Goal: Task Accomplishment & Management: Manage account settings

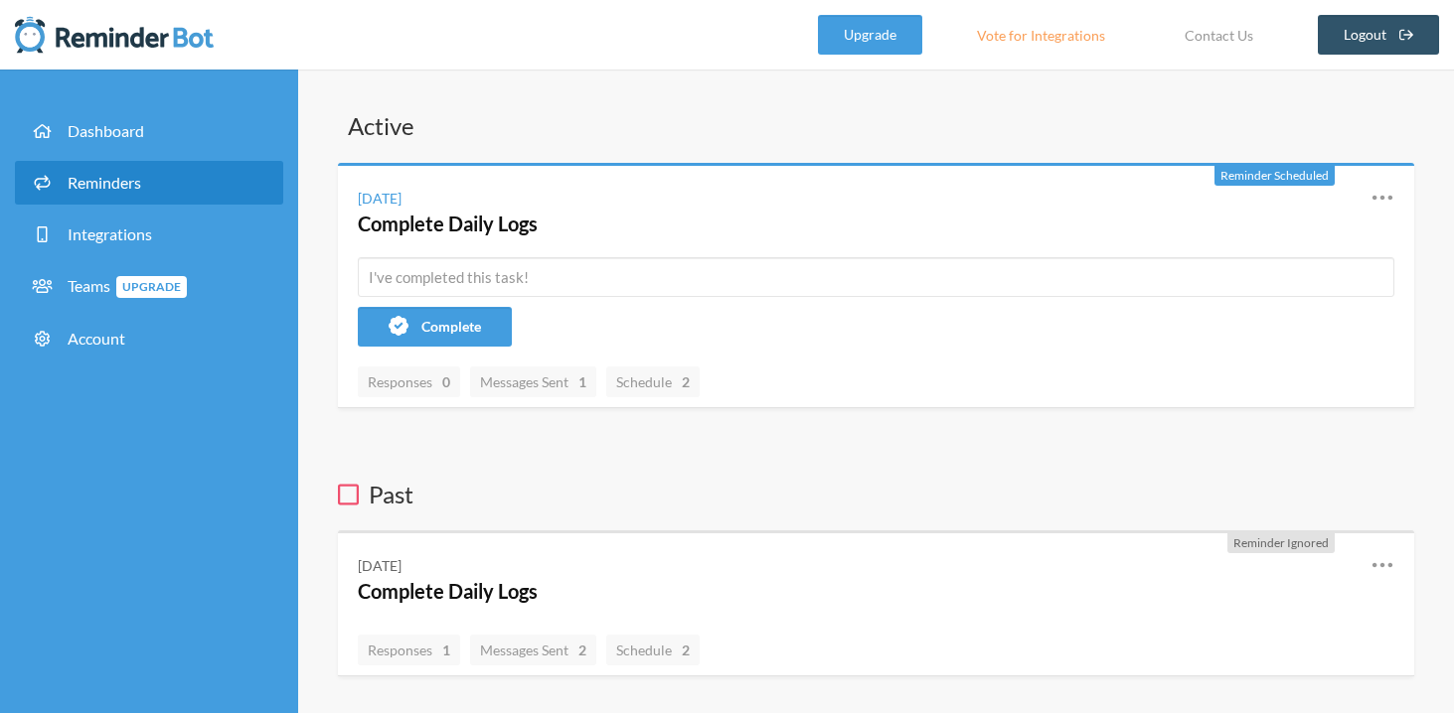
click at [99, 187] on span "Reminders" at bounding box center [105, 182] width 74 height 19
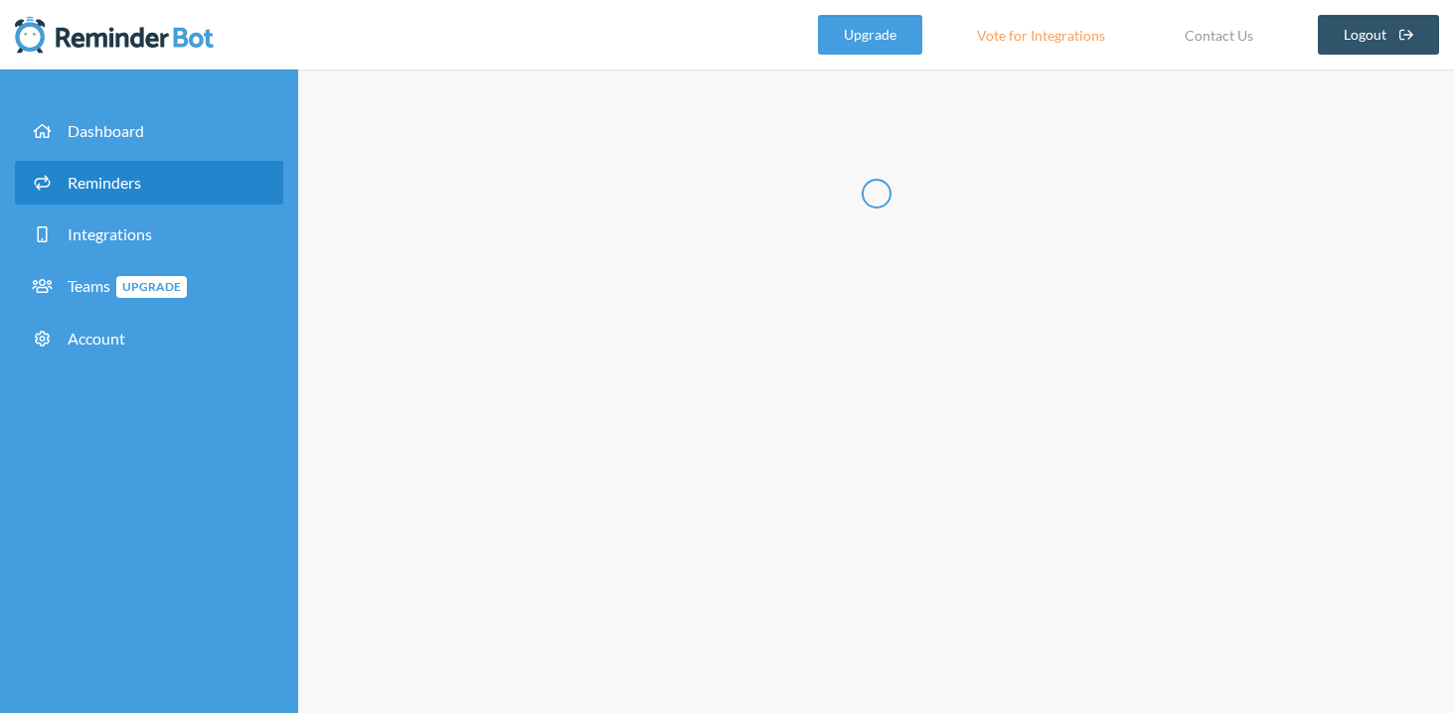
click at [99, 187] on span "Reminders" at bounding box center [105, 182] width 74 height 19
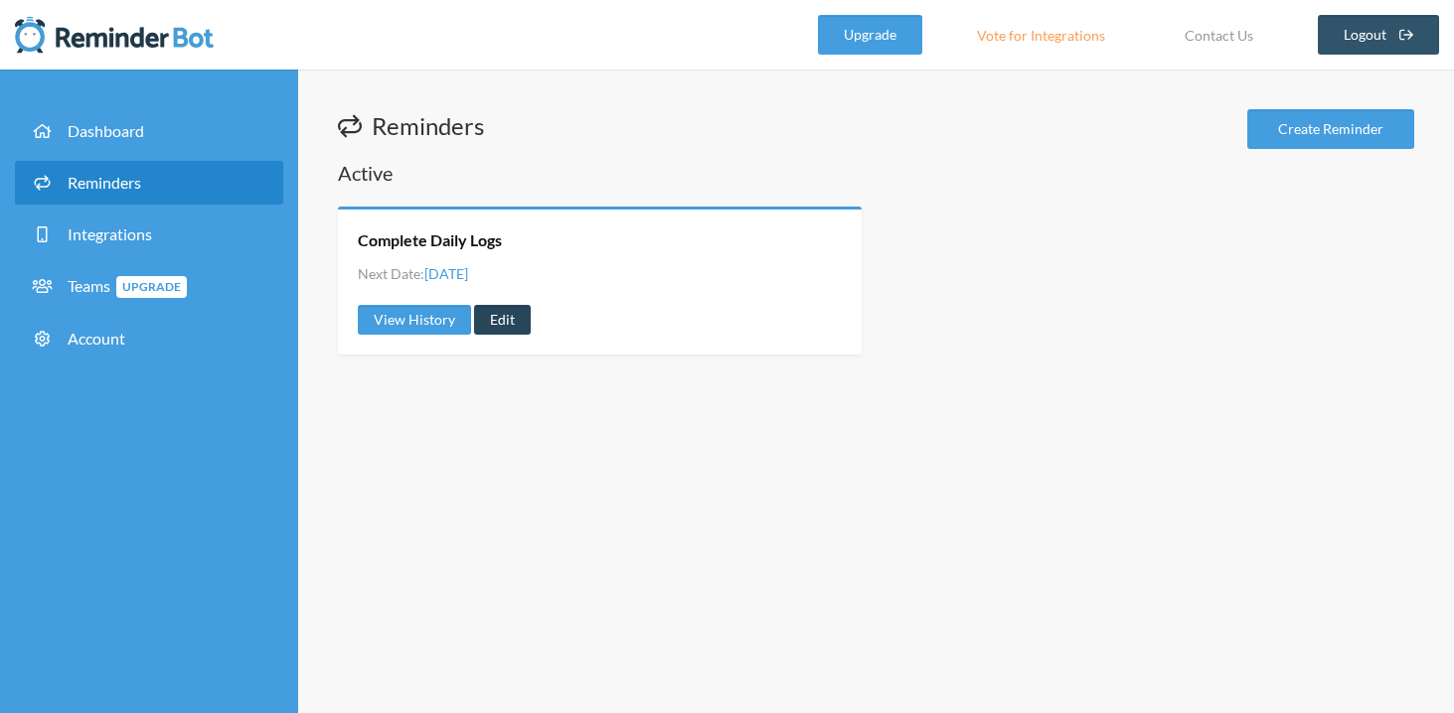
click at [501, 327] on link "Edit" at bounding box center [502, 320] width 57 height 30
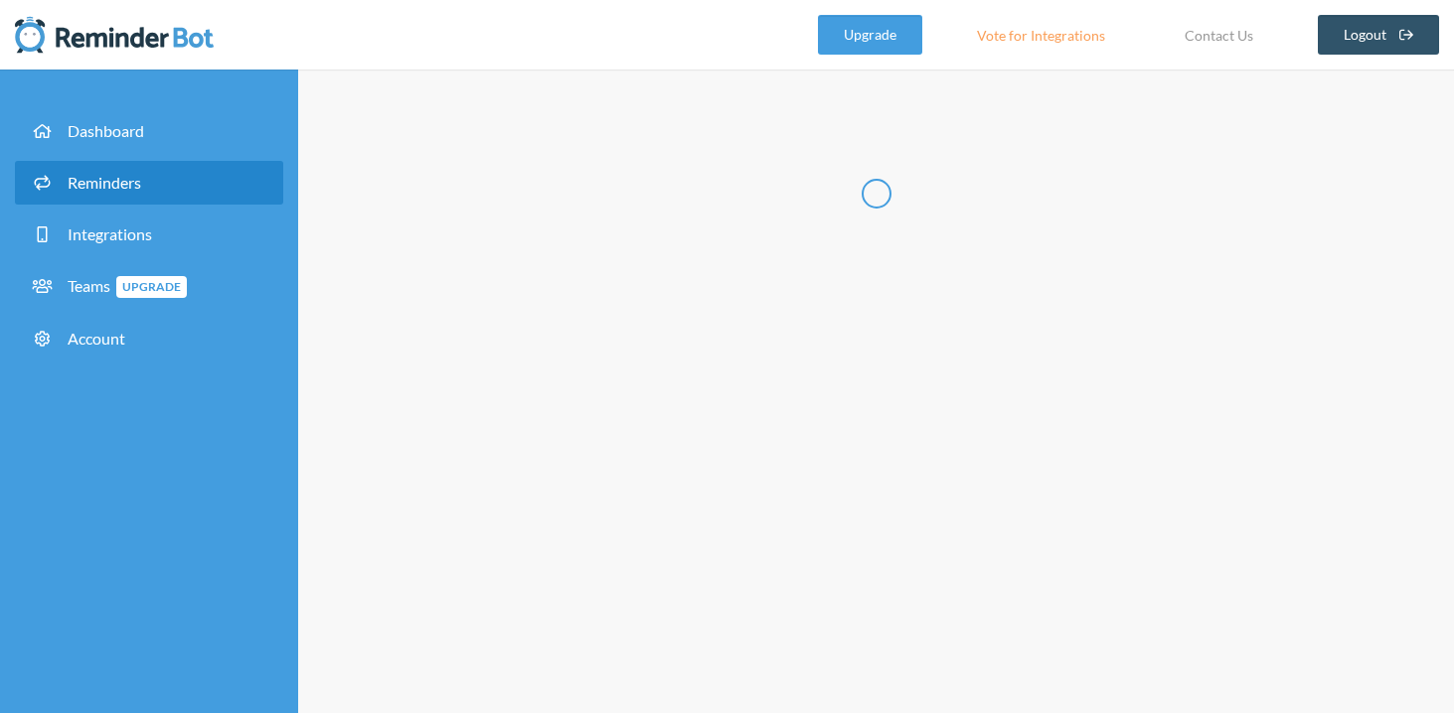
type input "Complete Daily Logs"
checkbox input "true"
checkbox input "false"
select select "10:30:00"
select select "11:30:00"
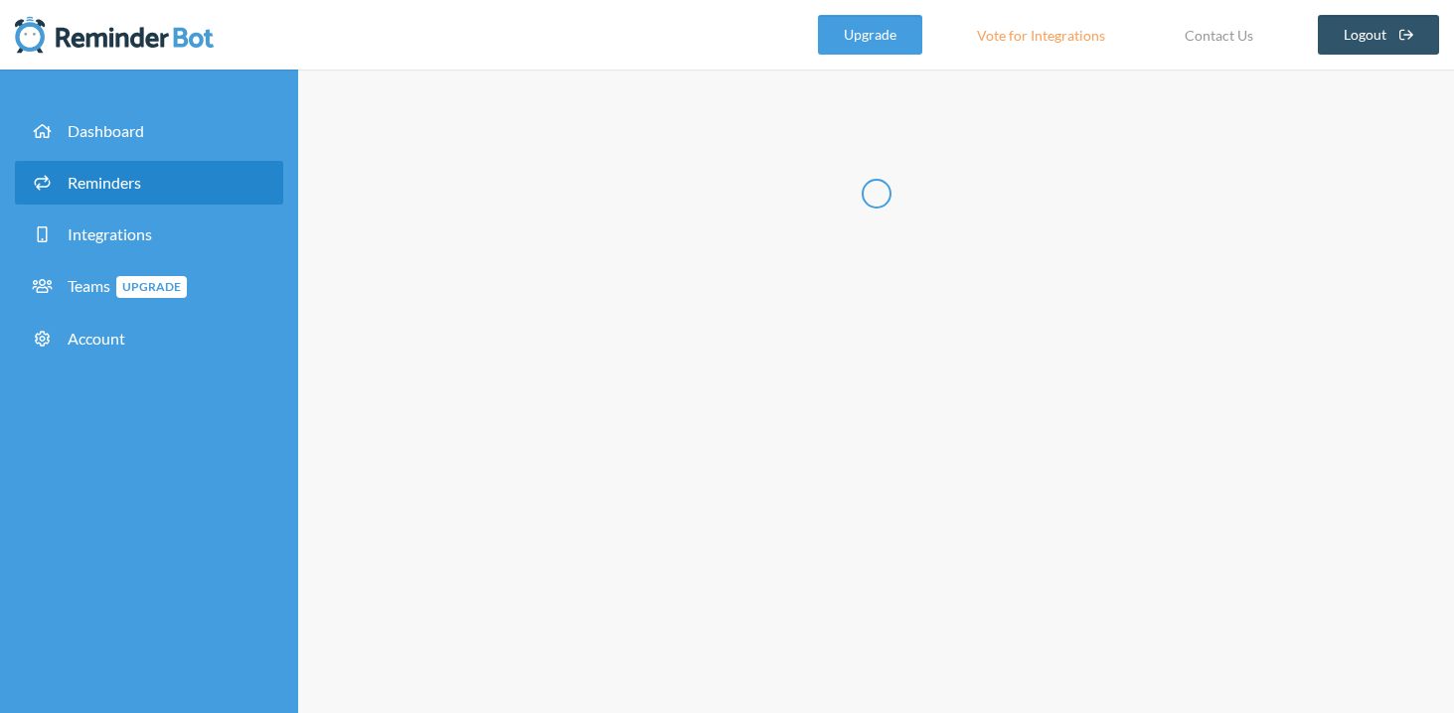
select select "14:30:00"
select select "15:30:00"
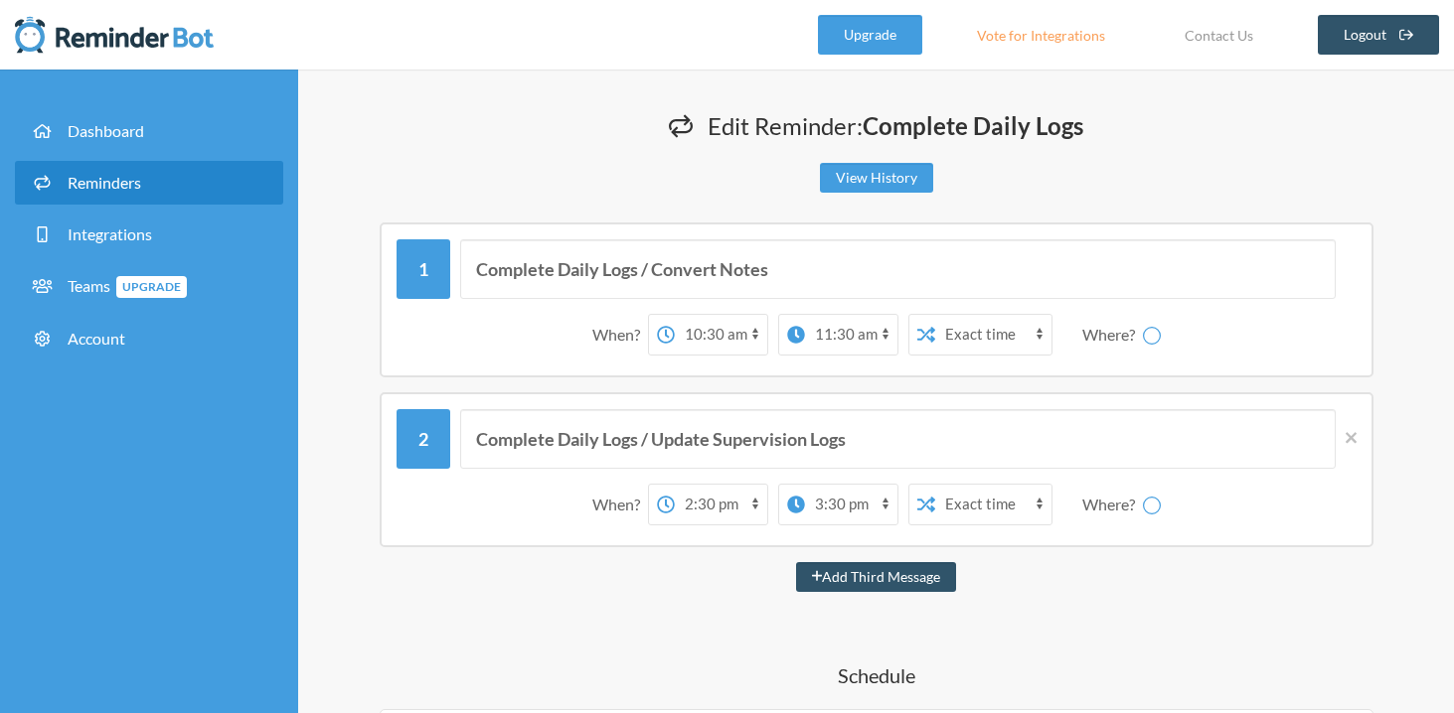
select select "spaces/AAAA3cEbT6Y"
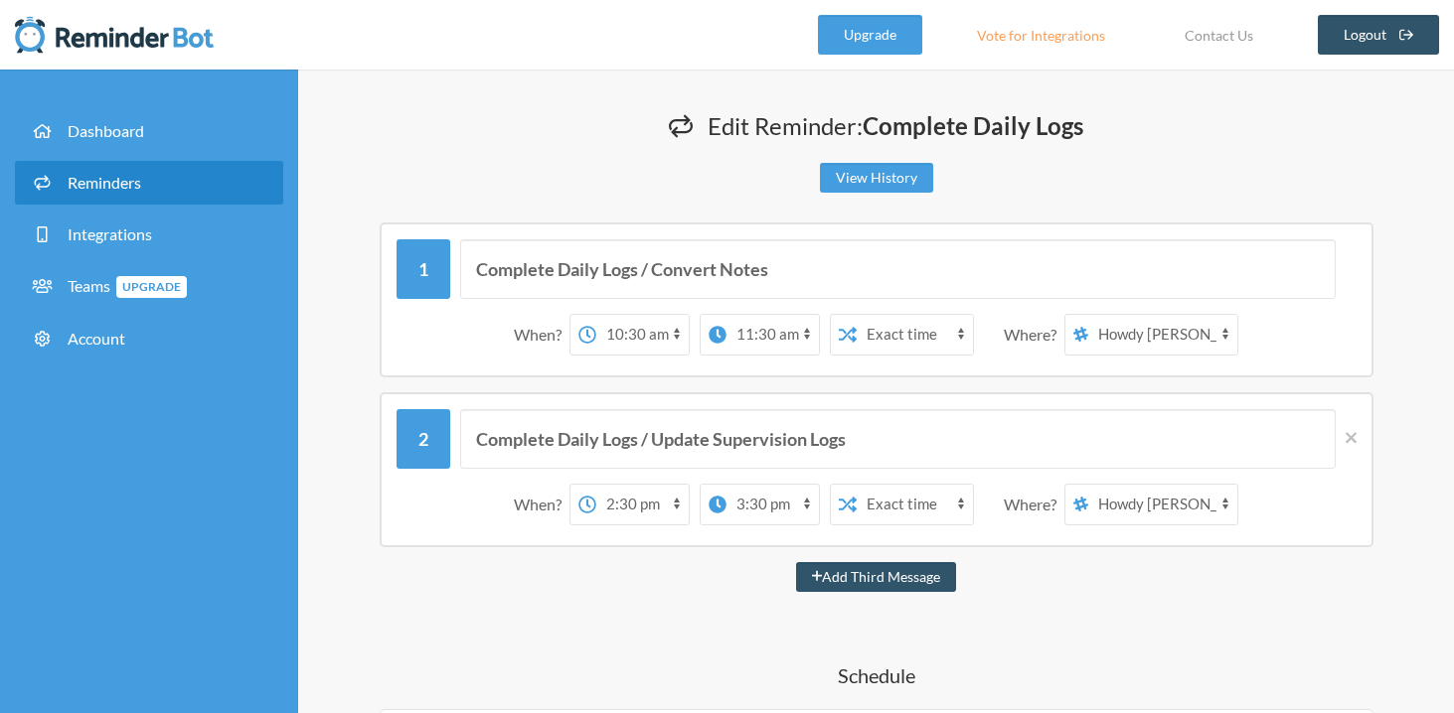
click at [1226, 336] on select "[PERSON_NAME] [PERSON_NAME] Saloon Team FIRE Team Rough Riders" at bounding box center [1162, 335] width 149 height 40
select select "spaces/AAAAM-UHEUI"
click at [1089, 315] on select "[PERSON_NAME] [PERSON_NAME] Saloon Team FIRE Team Rough Riders" at bounding box center [1162, 335] width 149 height 40
click at [1225, 502] on select "[PERSON_NAME] [PERSON_NAME] Saloon Team FIRE Team Rough Riders" at bounding box center [1162, 505] width 149 height 40
select select "spaces/AAAAM-UHEUI"
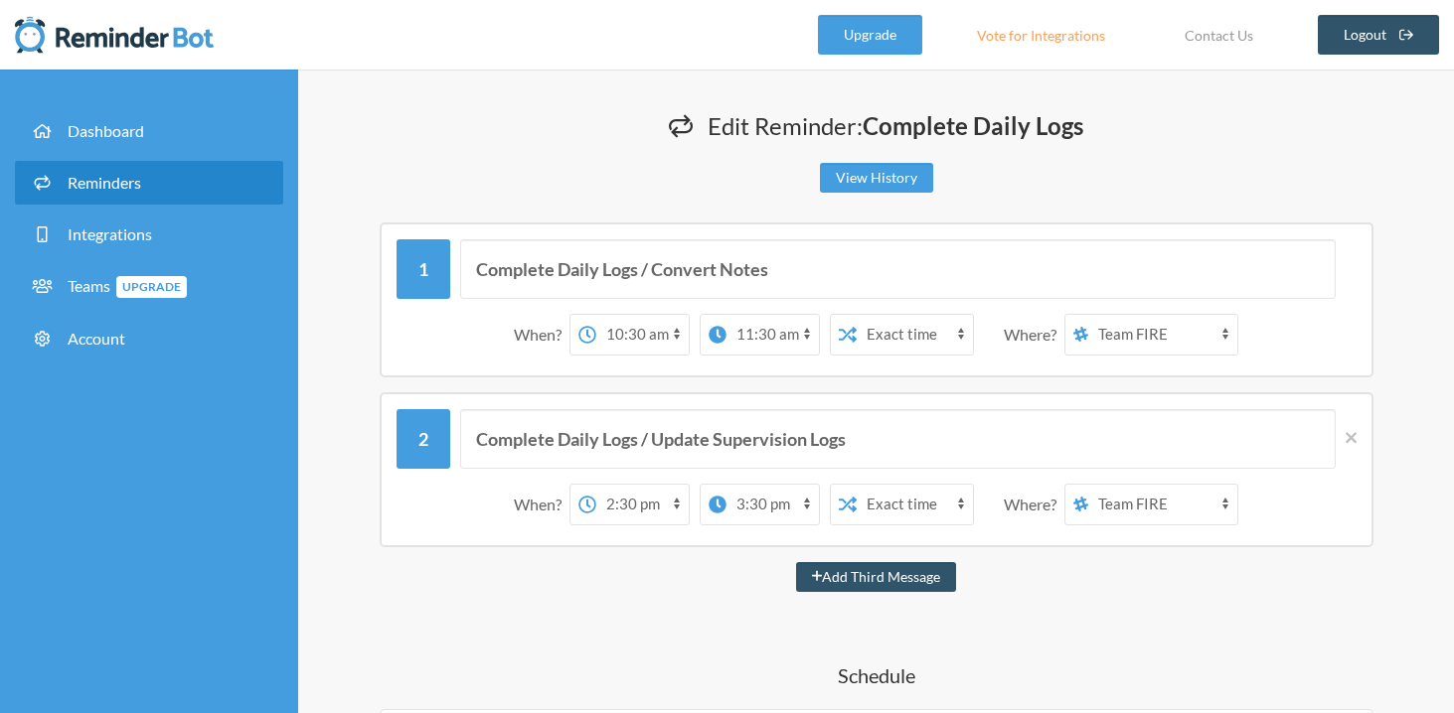
click at [1089, 485] on select "[PERSON_NAME] [PERSON_NAME] Saloon Team FIRE Team Rough Riders" at bounding box center [1162, 505] width 149 height 40
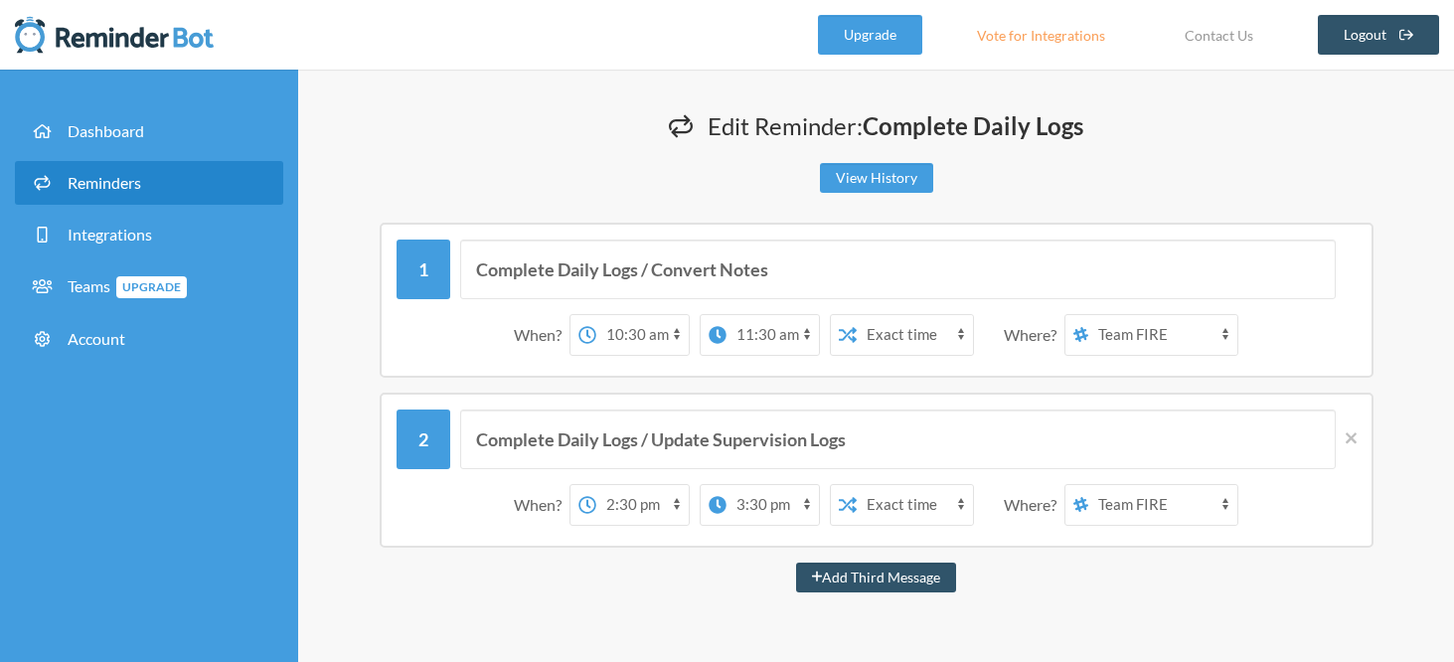
click at [1149, 338] on select "[PERSON_NAME] [PERSON_NAME] Saloon Team FIRE Team Rough Riders" at bounding box center [1162, 335] width 149 height 40
click at [1108, 317] on select "[PERSON_NAME] [PERSON_NAME] Saloon Team FIRE Team Rough Riders" at bounding box center [1162, 335] width 149 height 40
click at [1148, 345] on select "[PERSON_NAME] [PERSON_NAME] Saloon Team FIRE Team Rough Riders" at bounding box center [1162, 335] width 149 height 40
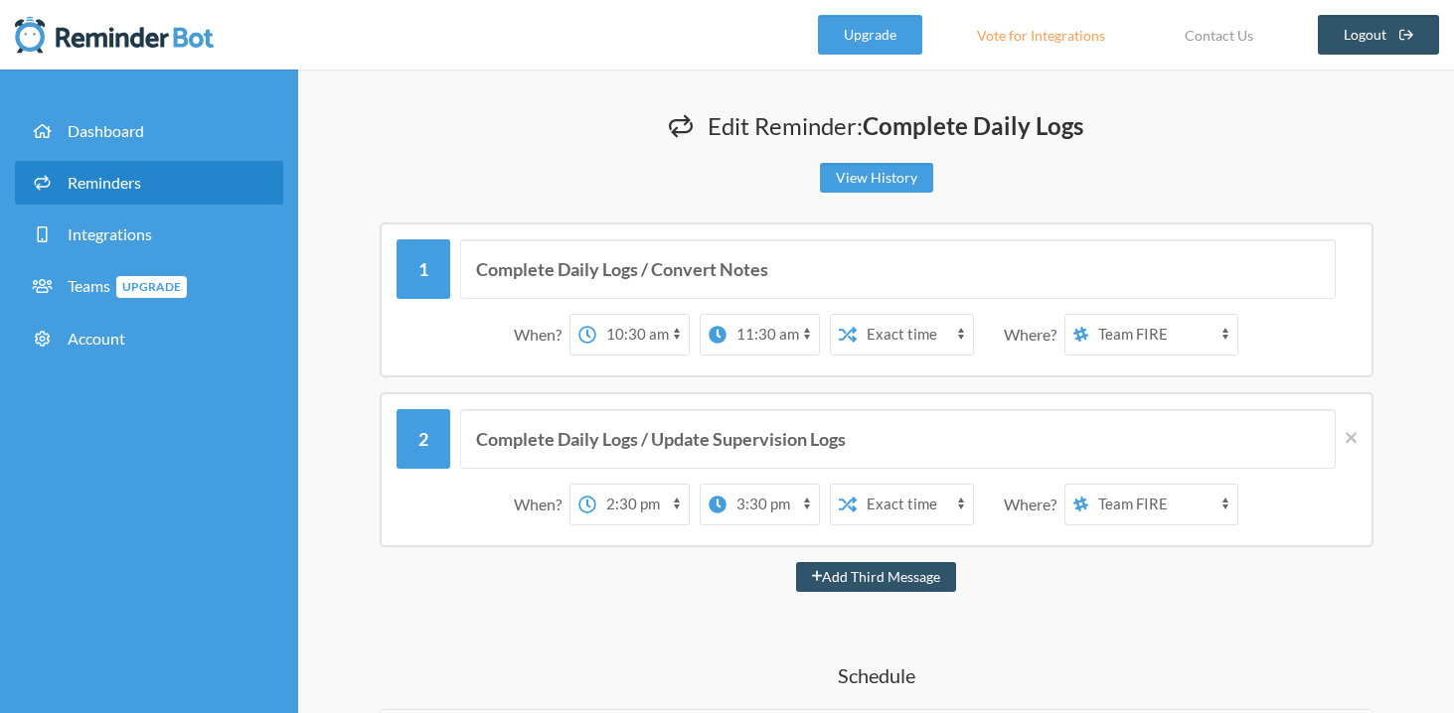
click at [1141, 500] on select "[PERSON_NAME] [PERSON_NAME] Saloon Team FIRE Team Rough Riders" at bounding box center [1162, 505] width 149 height 40
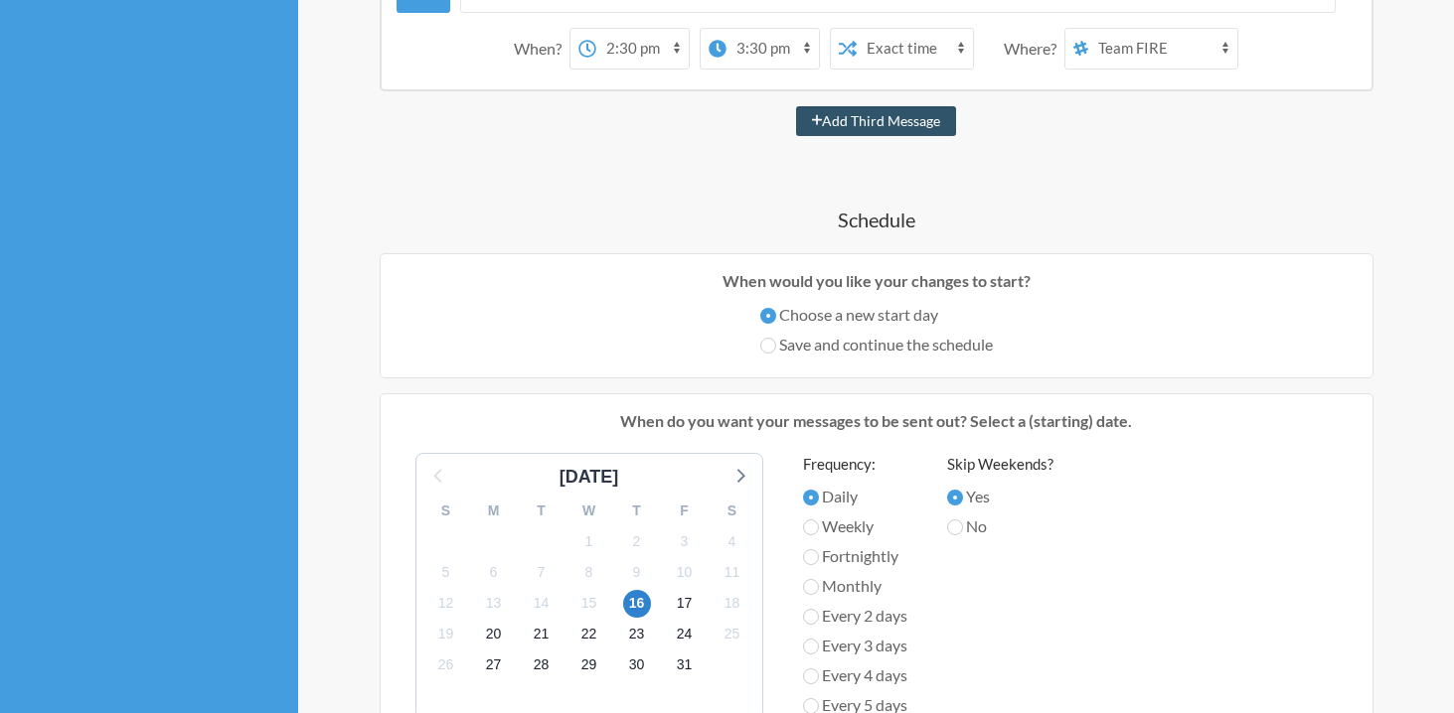
scroll to position [471, 0]
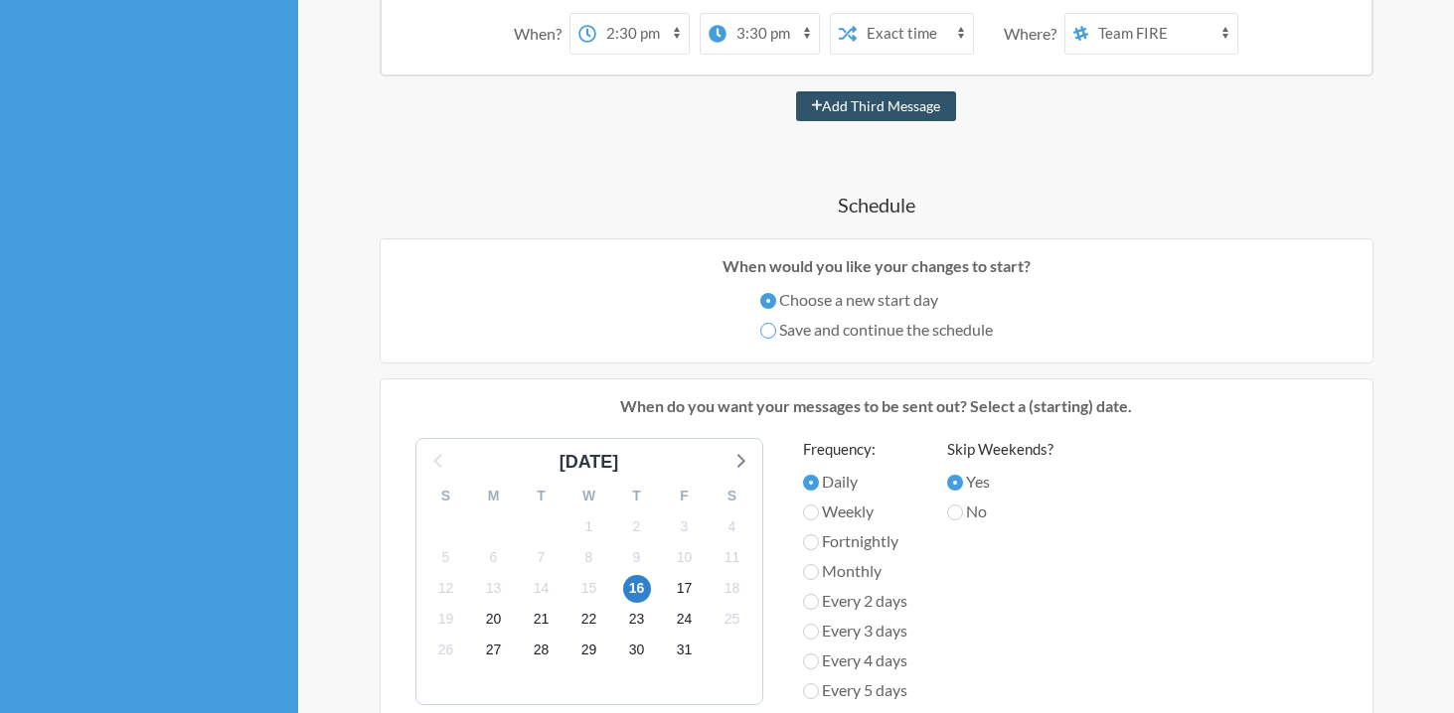
click at [766, 334] on input "Save and continue the schedule" at bounding box center [768, 331] width 16 height 16
radio input "true"
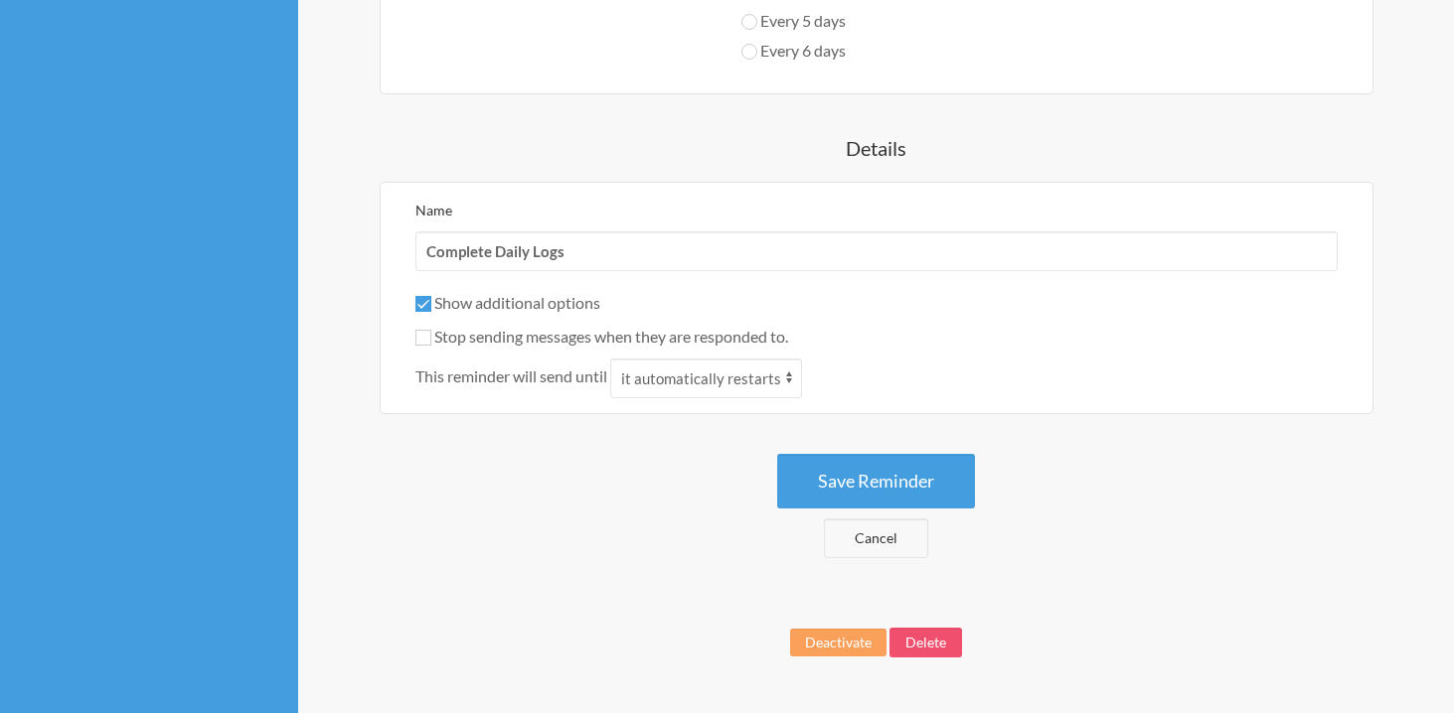
scroll to position [1158, 0]
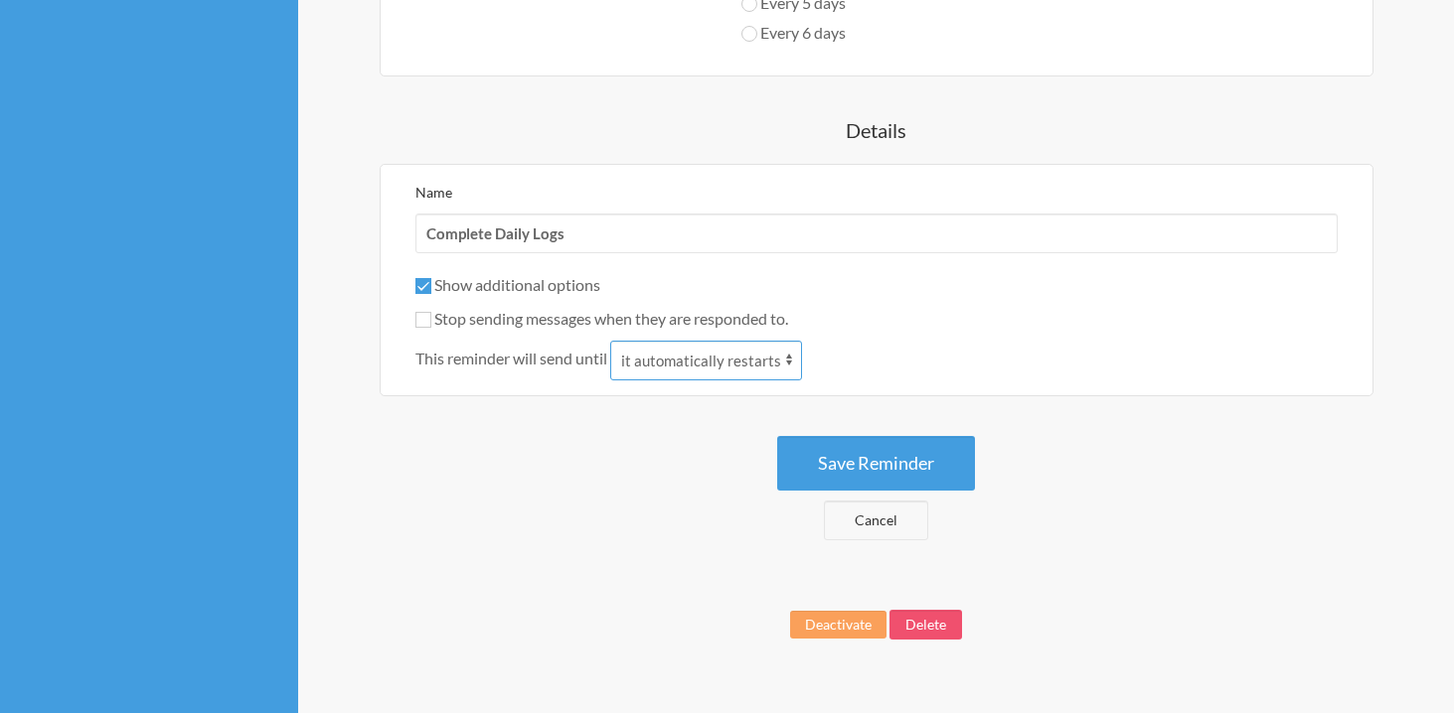
click at [676, 373] on select "it automatically restarts it is replied to" at bounding box center [706, 361] width 192 height 40
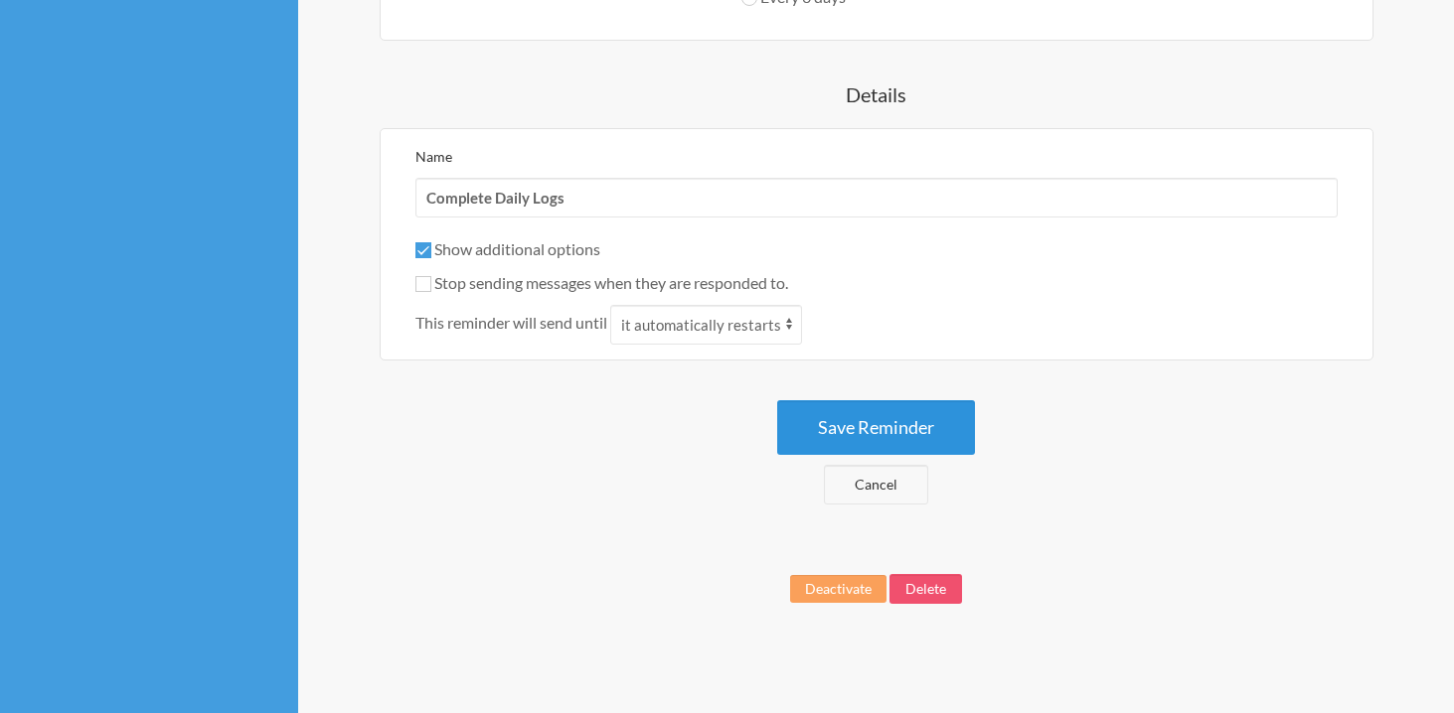
click at [819, 429] on button "Save Reminder" at bounding box center [876, 427] width 198 height 55
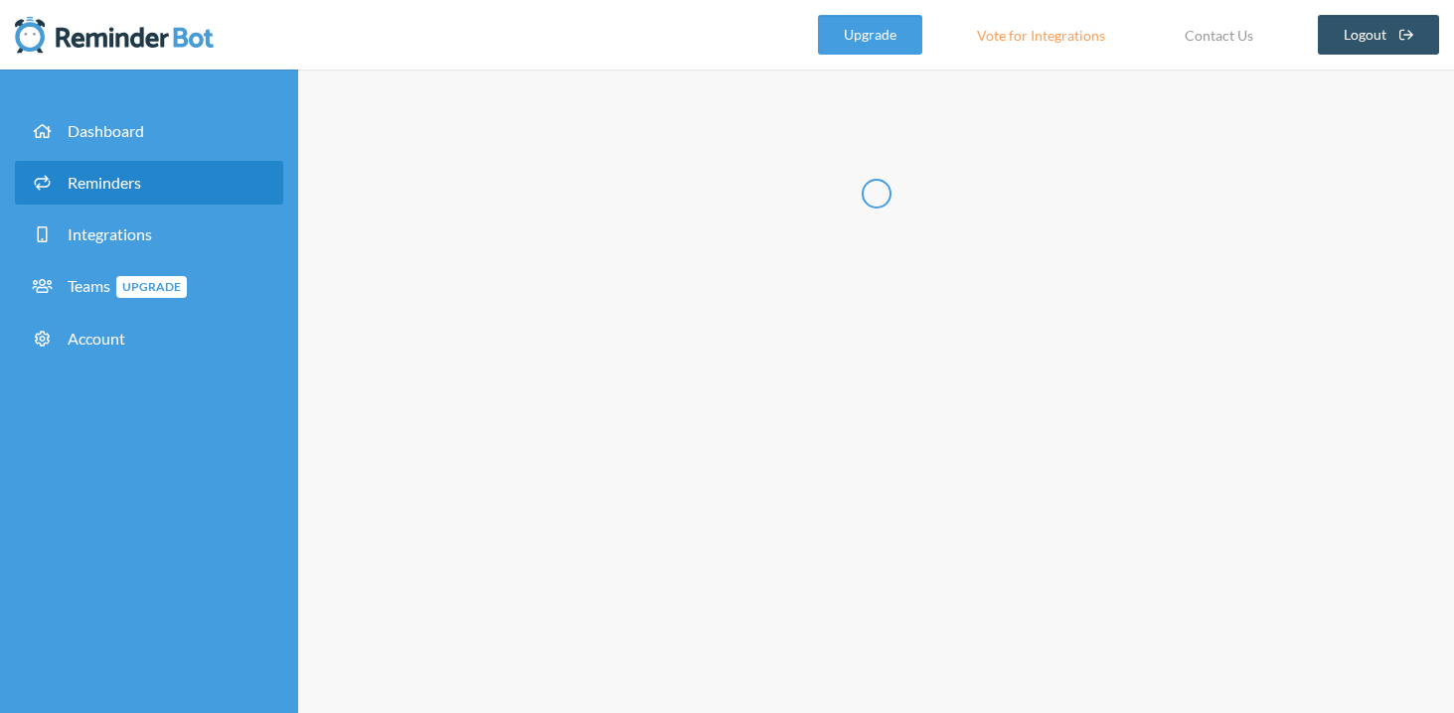
scroll to position [0, 0]
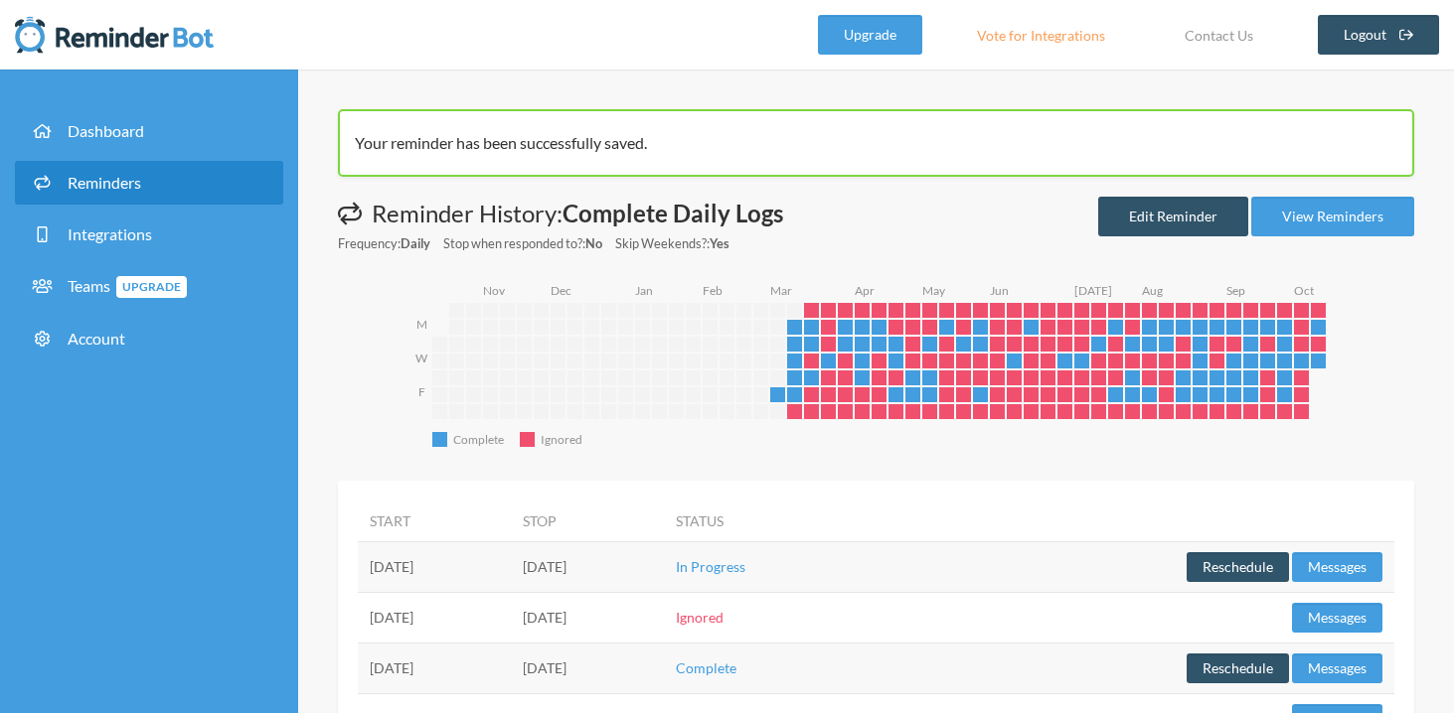
click at [107, 177] on span "Reminders" at bounding box center [105, 182] width 74 height 19
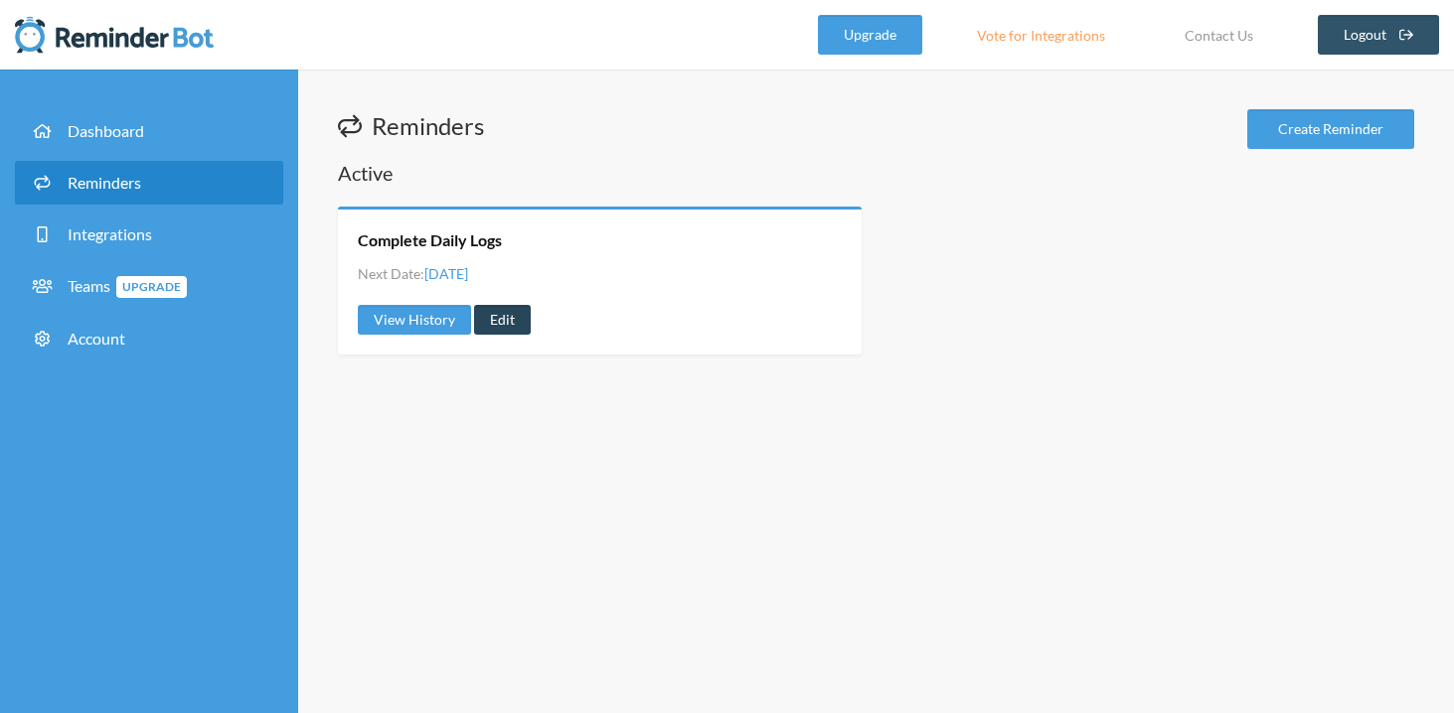
click at [484, 317] on link "Edit" at bounding box center [502, 320] width 57 height 30
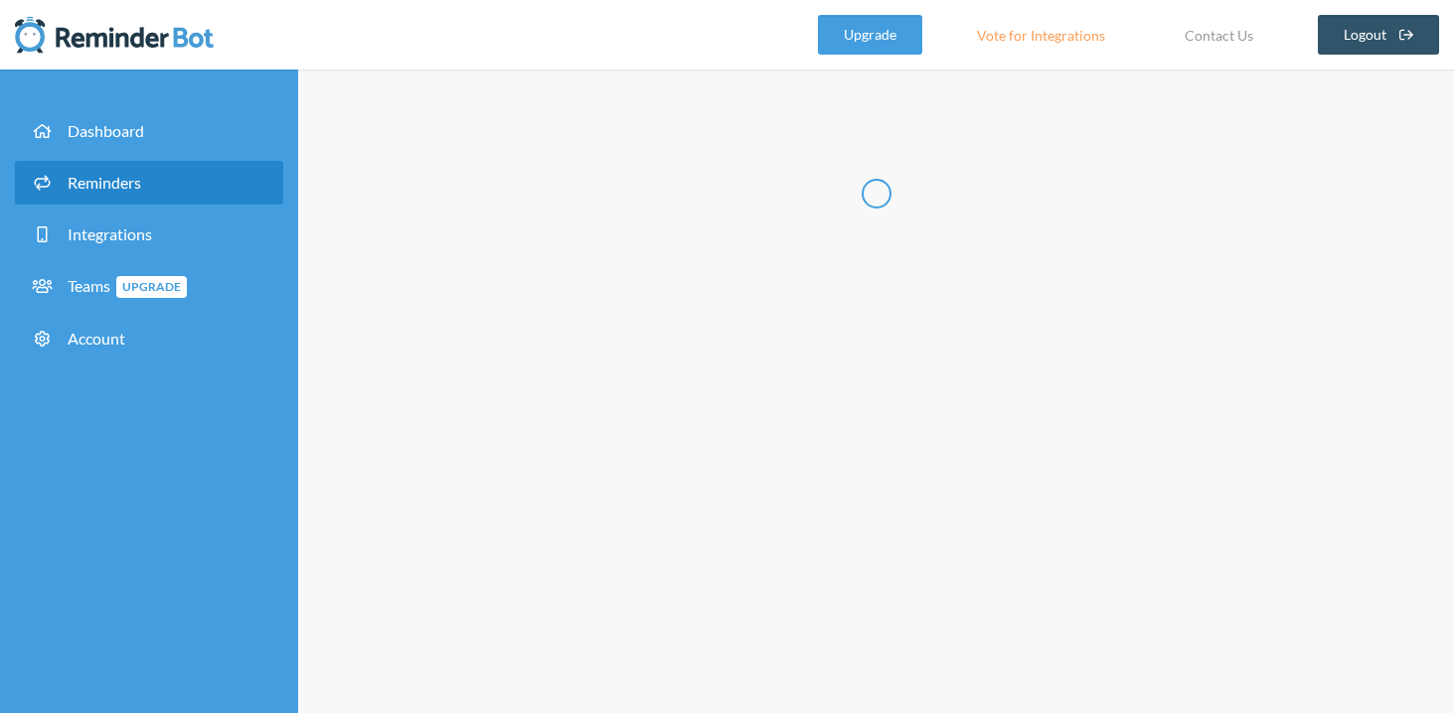
type input "Complete Daily Logs"
checkbox input "true"
checkbox input "false"
select select "10:30:00"
select select "11:30:00"
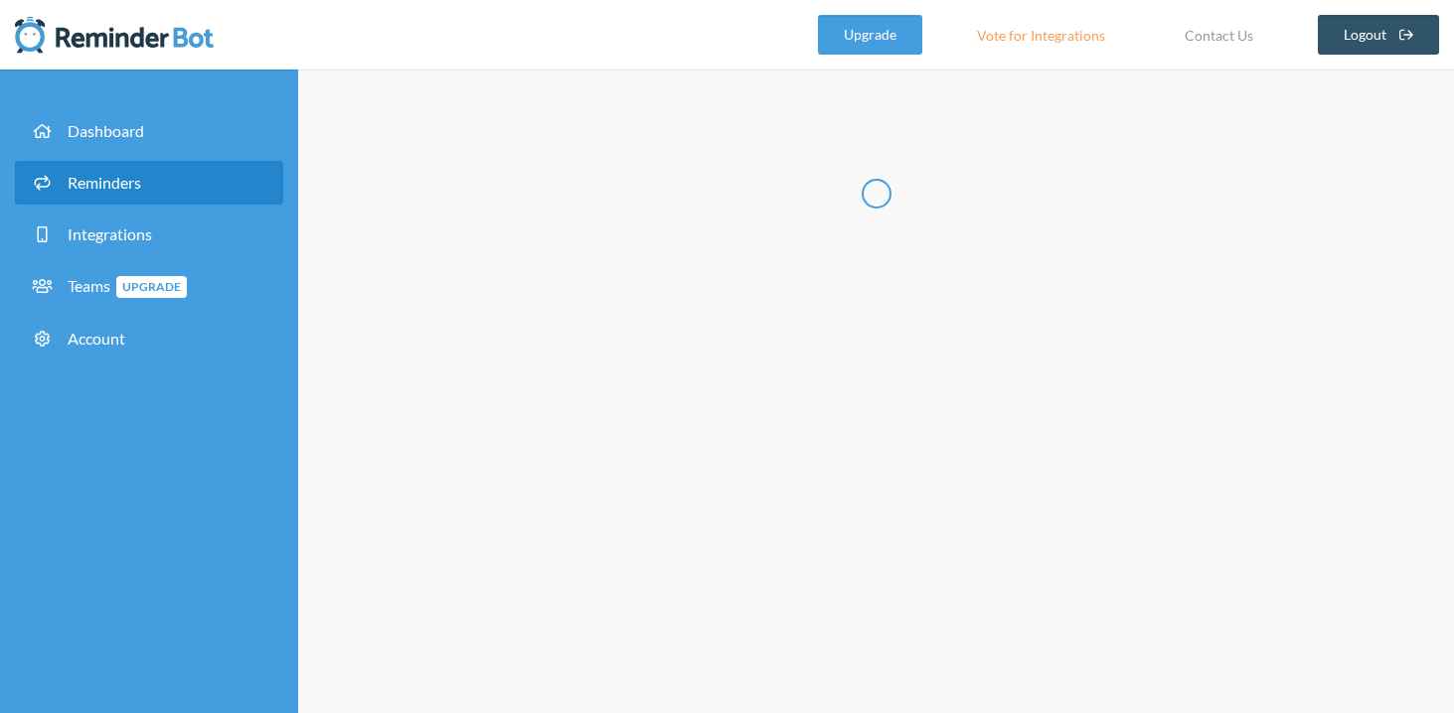
select select "14:30:00"
select select "15:30:00"
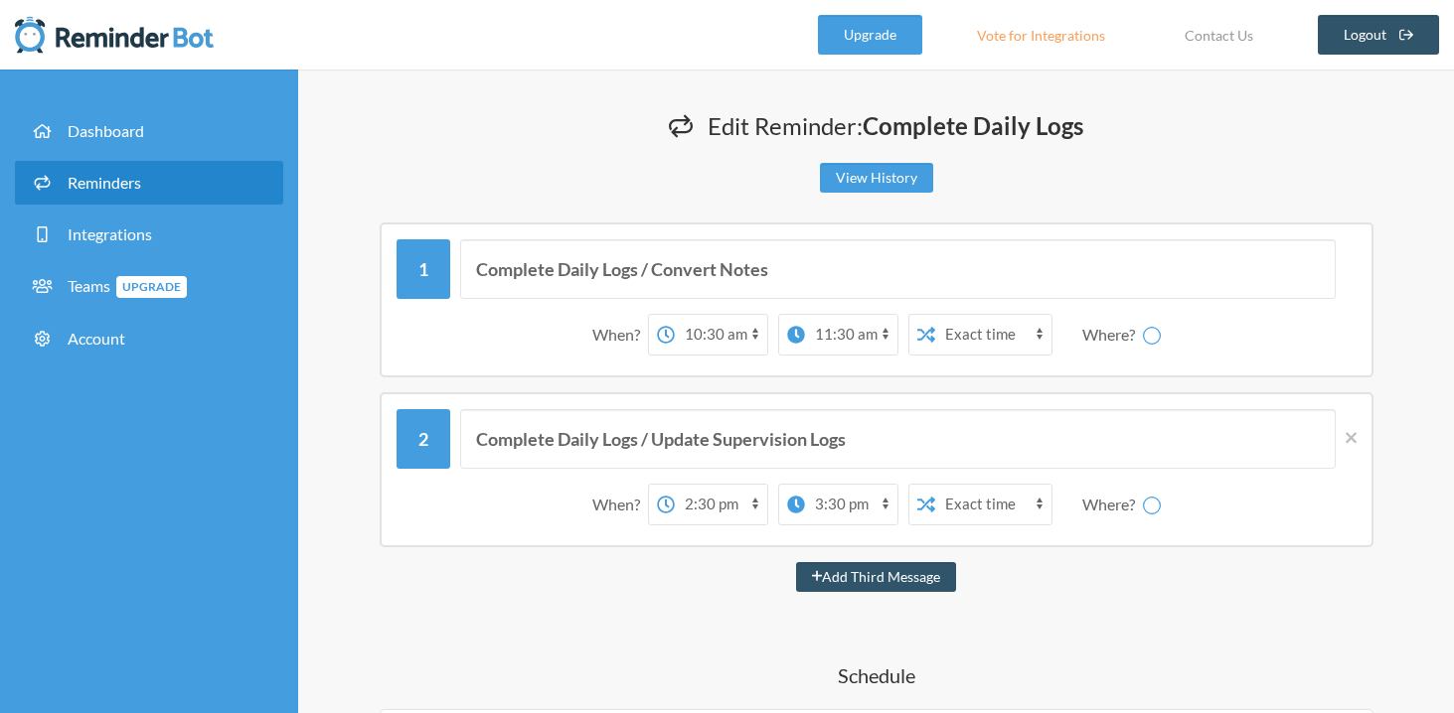
select select "spaces/AAAA3cEbT6Y"
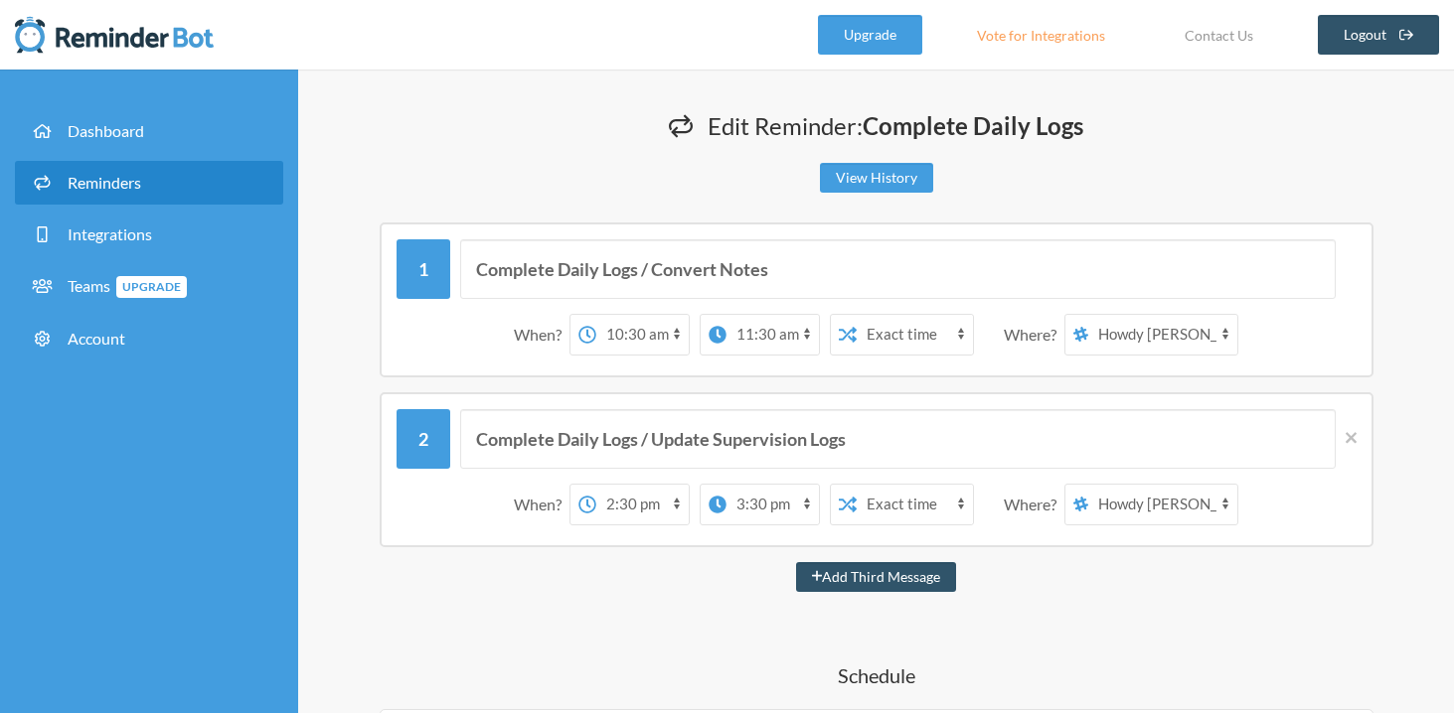
click at [1157, 331] on select "[PERSON_NAME] [PERSON_NAME] Saloon Team FIRE Team Rough Riders" at bounding box center [1162, 335] width 149 height 40
select select "spaces/AAAAM-UHEUI"
click at [1089, 315] on select "[PERSON_NAME] [PERSON_NAME] Saloon Team FIRE Team Rough Riders" at bounding box center [1162, 335] width 149 height 40
click at [1110, 519] on select "[PERSON_NAME] [PERSON_NAME] Saloon Team FIRE Team Rough Riders" at bounding box center [1162, 505] width 149 height 40
select select "spaces/AAAAM-UHEUI"
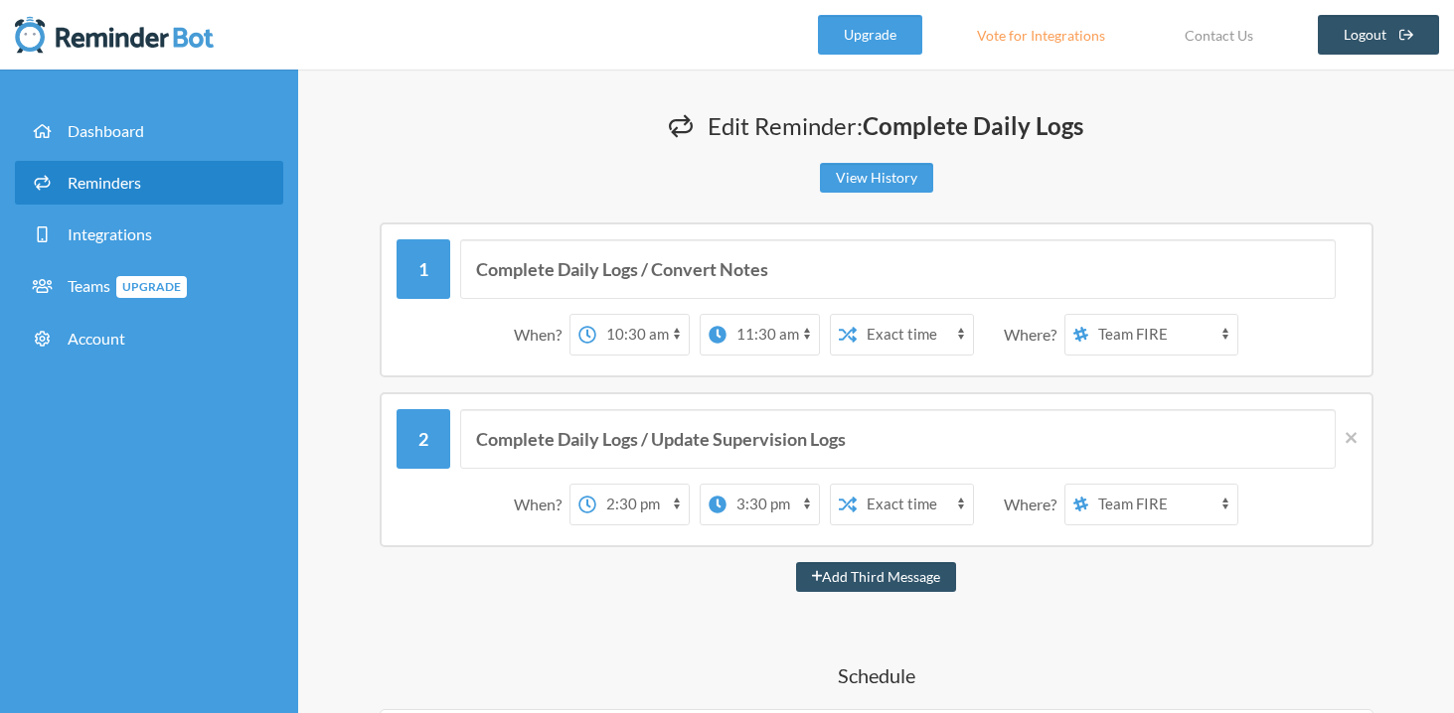
click at [1089, 485] on select "[PERSON_NAME] [PERSON_NAME] Saloon Team FIRE Team Rough Riders" at bounding box center [1162, 505] width 149 height 40
click at [1217, 347] on select "[PERSON_NAME] [PERSON_NAME] Saloon Team FIRE Team Rough Riders" at bounding box center [1162, 335] width 149 height 40
click at [1089, 315] on select "[PERSON_NAME] [PERSON_NAME] Saloon Team FIRE Team Rough Riders" at bounding box center [1162, 335] width 149 height 40
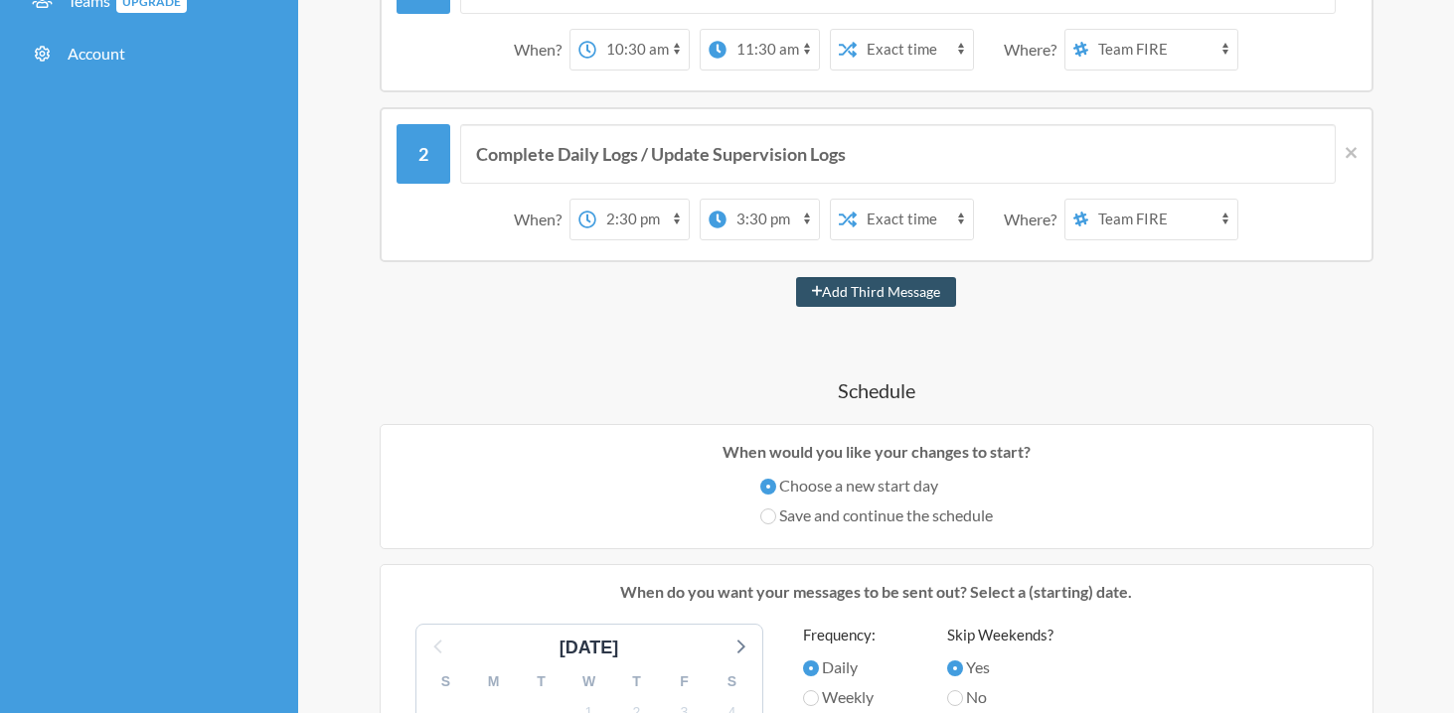
scroll to position [320, 0]
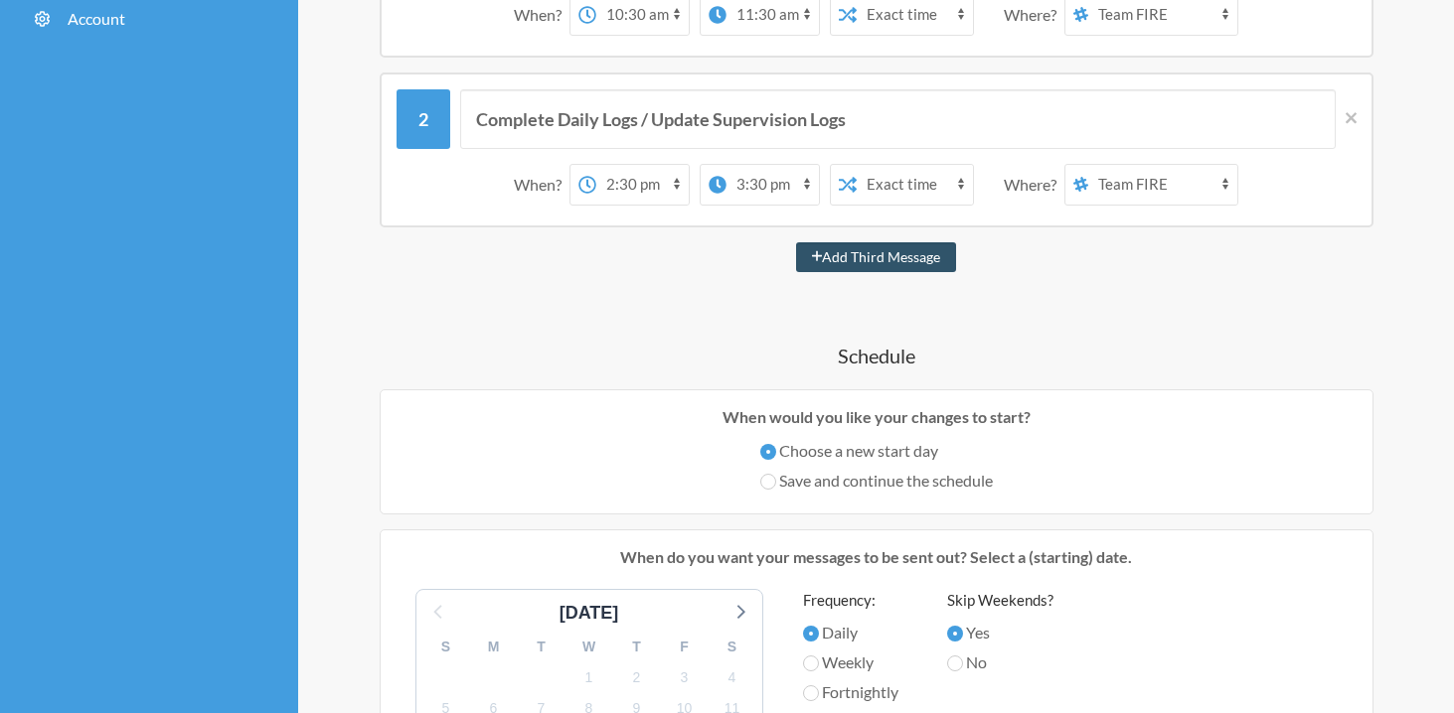
click at [678, 335] on div "Complete Daily Logs / Convert Notes When? 12:00 am 12:15 am 12:30 am 12:45 am 1…" at bounding box center [876, 676] width 1076 height 1546
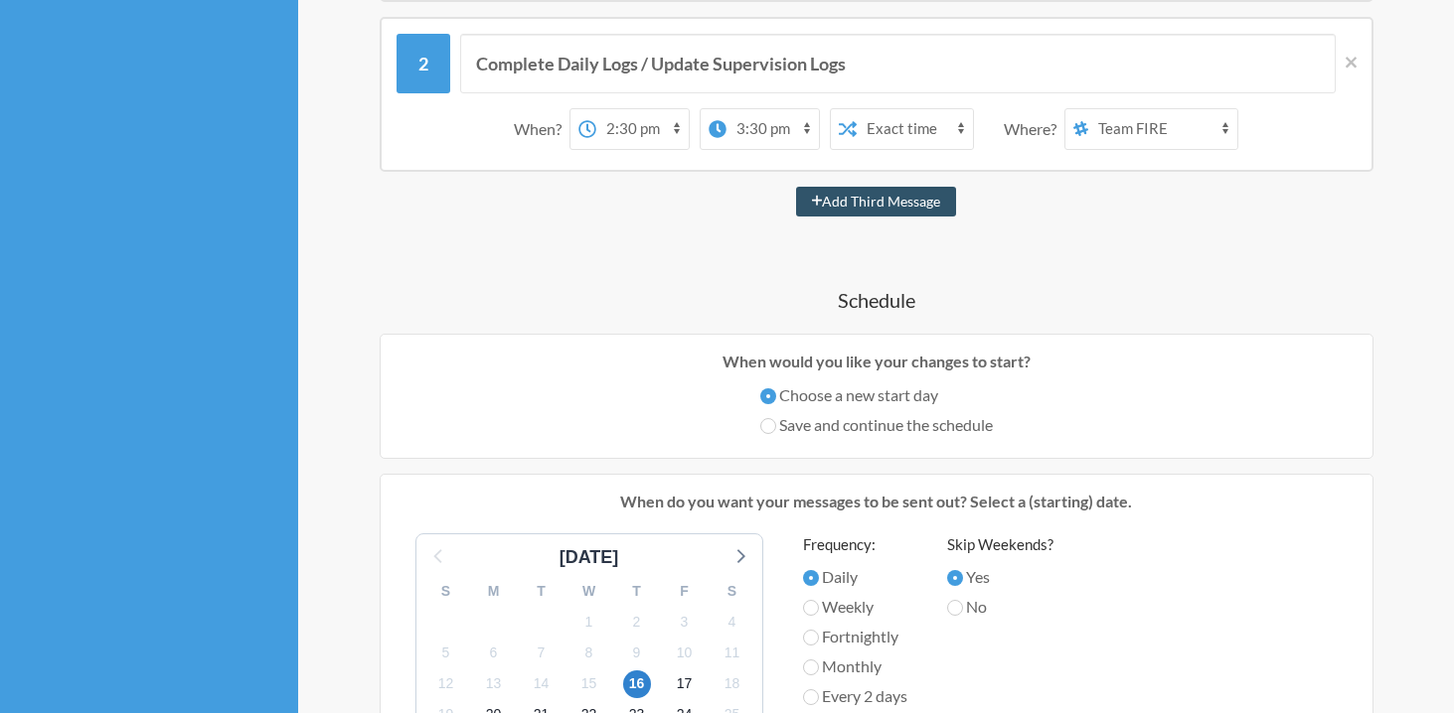
scroll to position [392, 0]
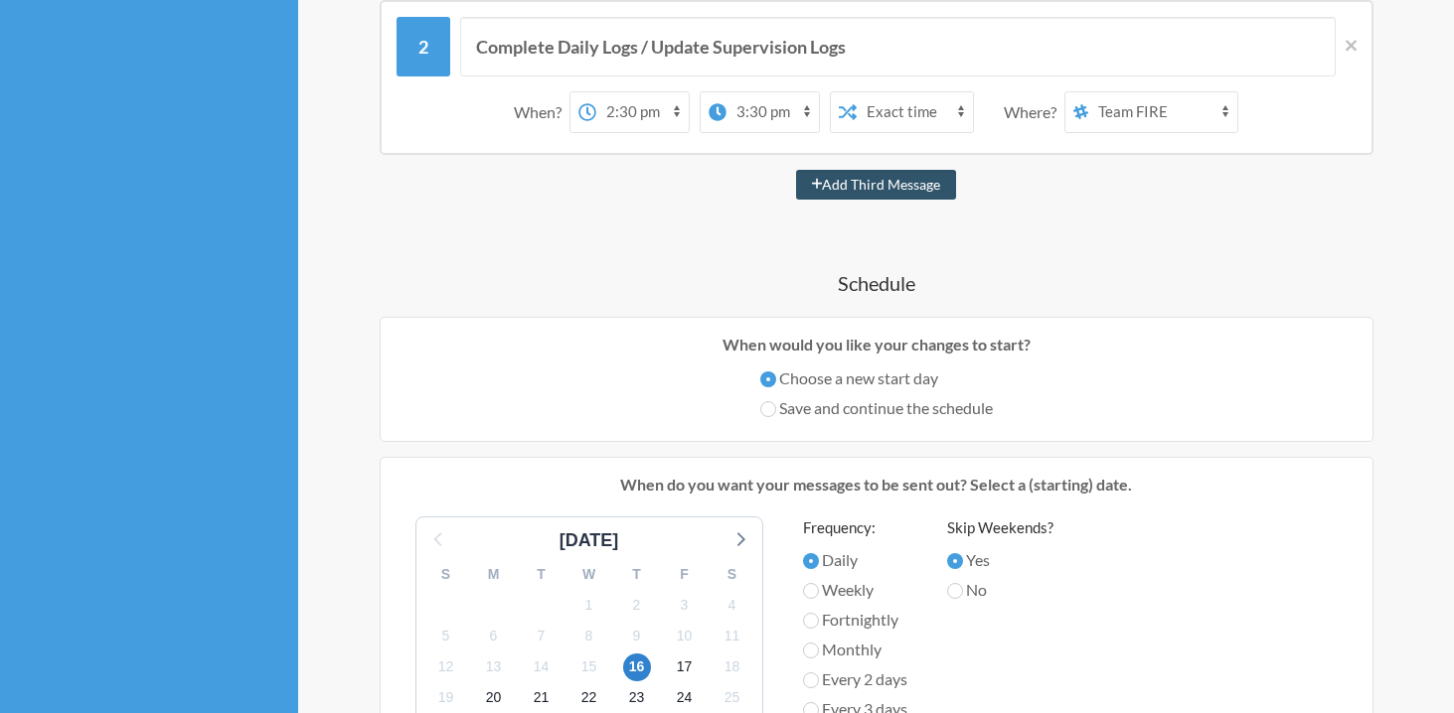
click at [766, 416] on label "Save and continue the schedule" at bounding box center [876, 408] width 232 height 24
click at [766, 416] on input "Save and continue the schedule" at bounding box center [768, 409] width 16 height 16
radio input "true"
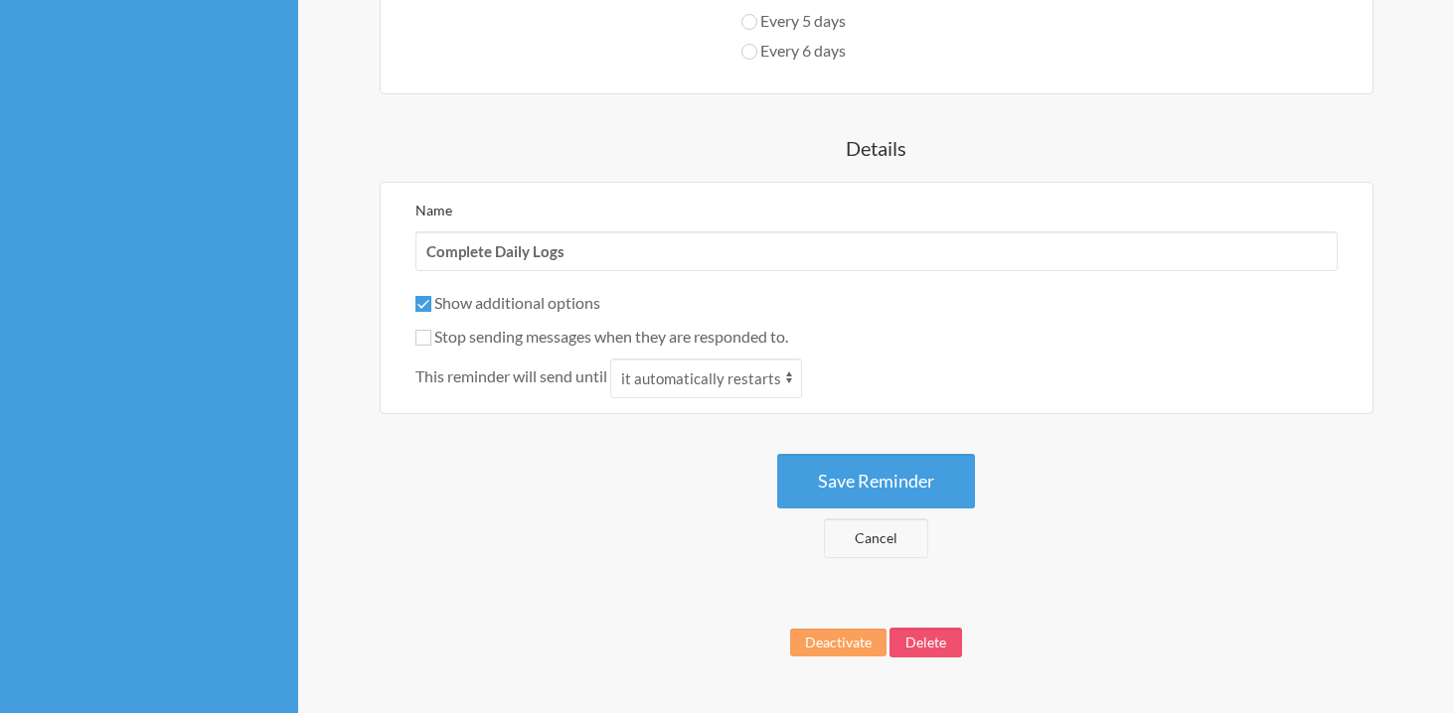
scroll to position [1194, 0]
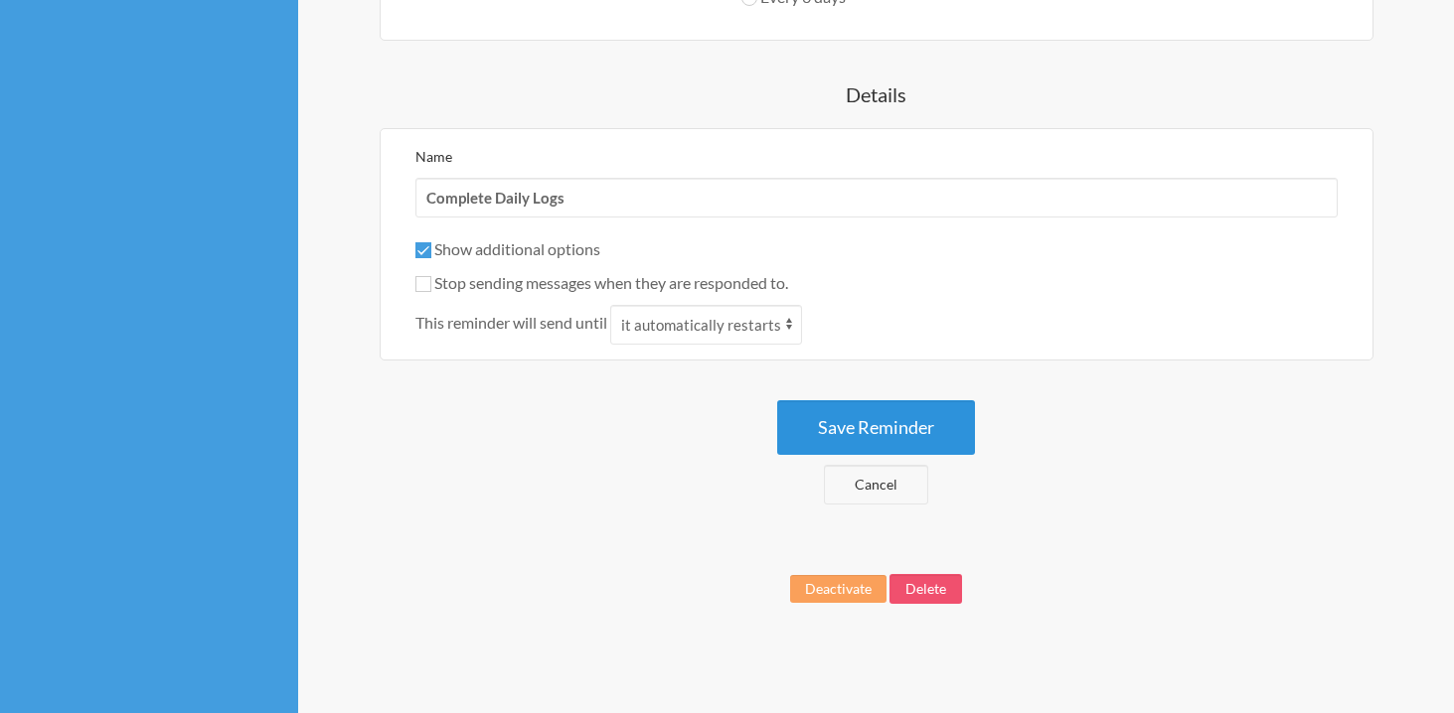
click at [836, 415] on button "Save Reminder" at bounding box center [876, 427] width 198 height 55
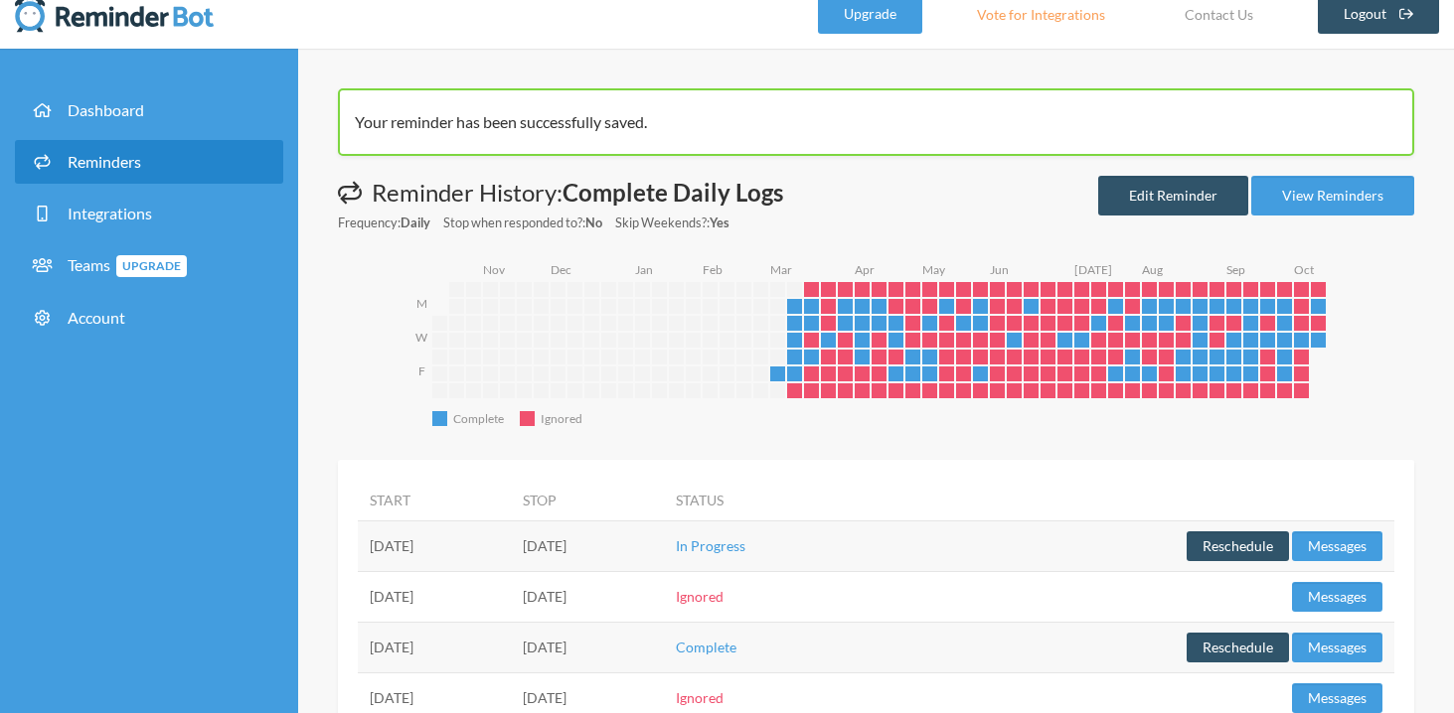
scroll to position [16, 0]
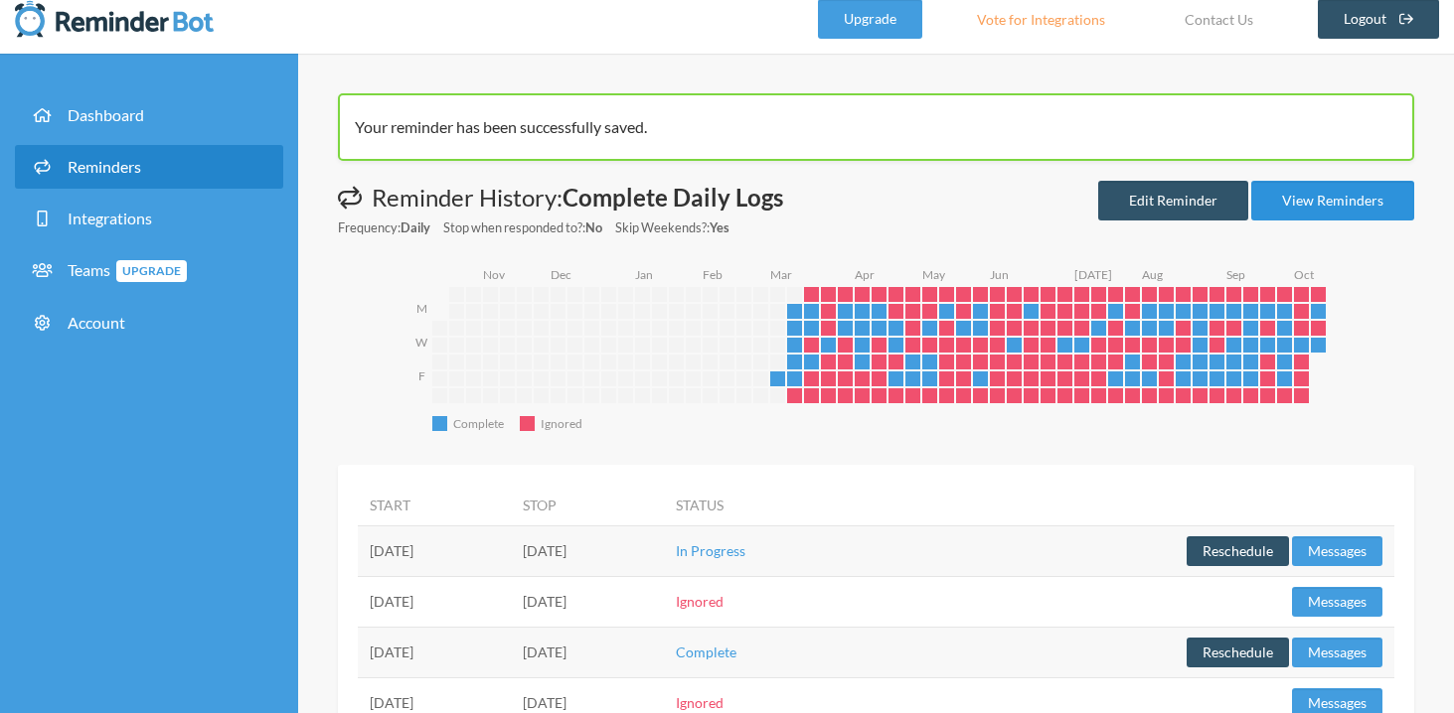
click at [1325, 199] on link "View Reminders" at bounding box center [1332, 201] width 163 height 40
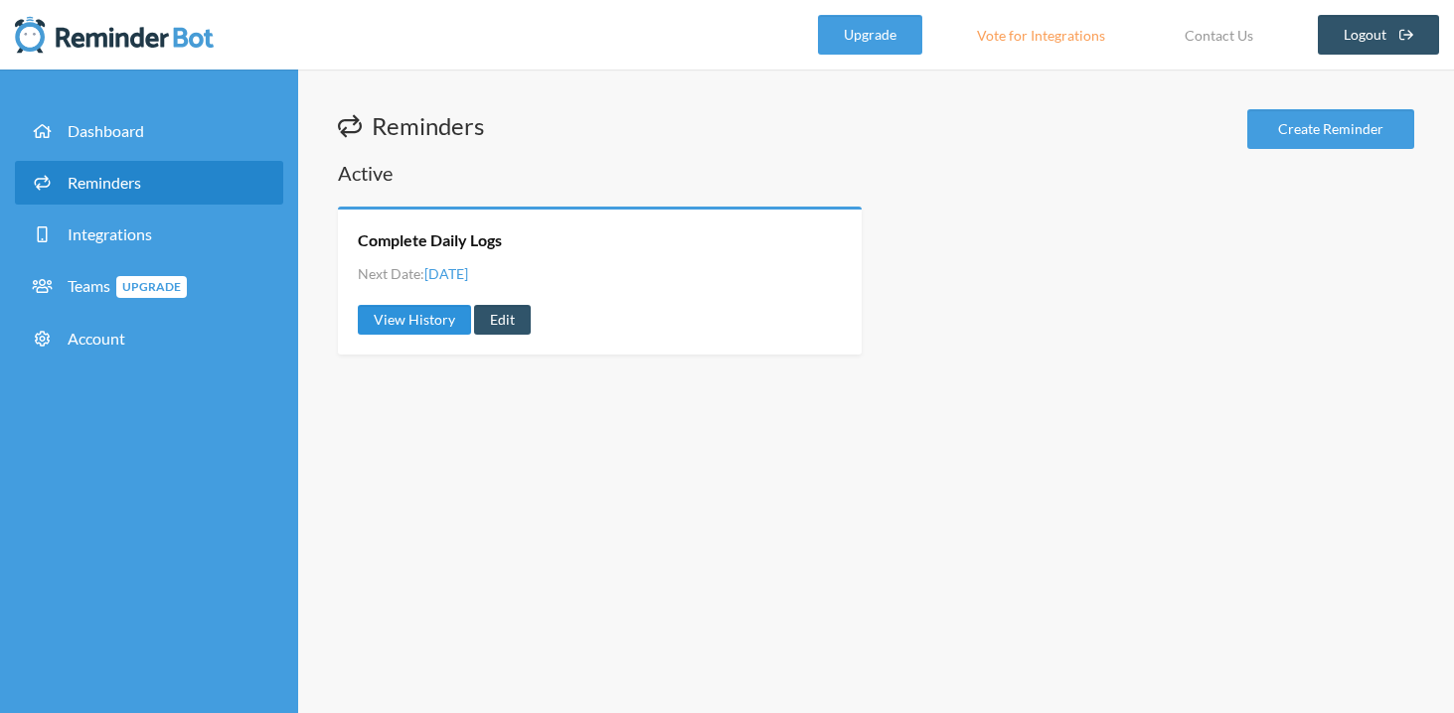
click at [450, 319] on link "View History" at bounding box center [414, 320] width 113 height 30
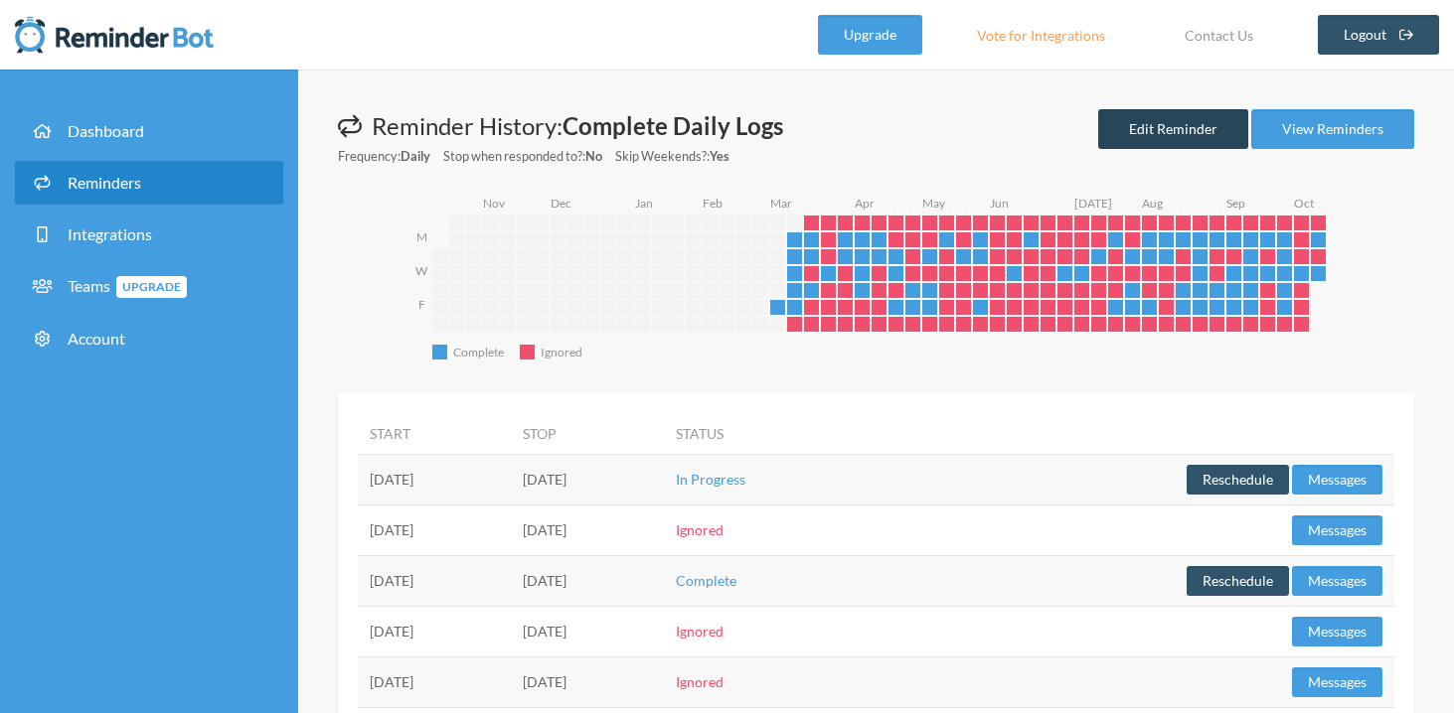
click at [1169, 122] on link "Edit Reminder" at bounding box center [1173, 129] width 150 height 40
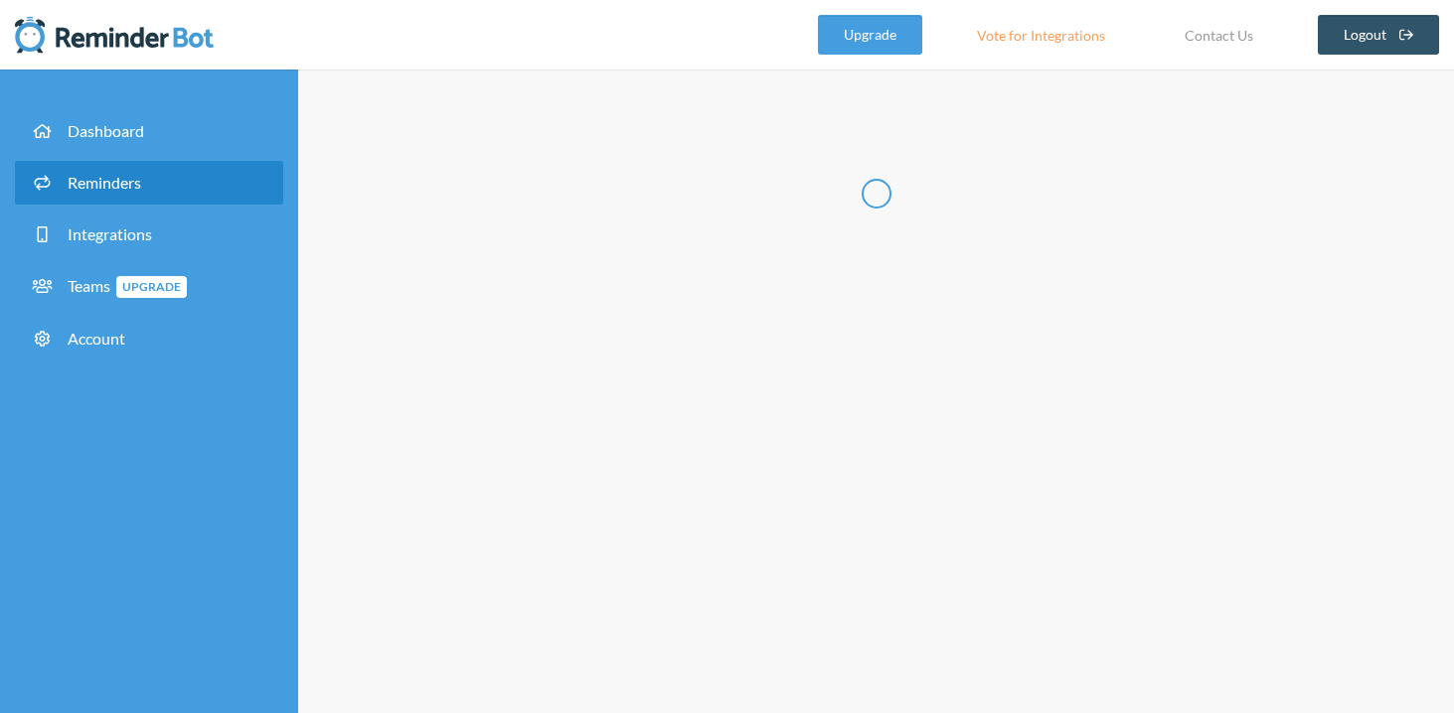
type input "Complete Daily Logs"
checkbox input "true"
checkbox input "false"
select select "10:30:00"
select select "11:30:00"
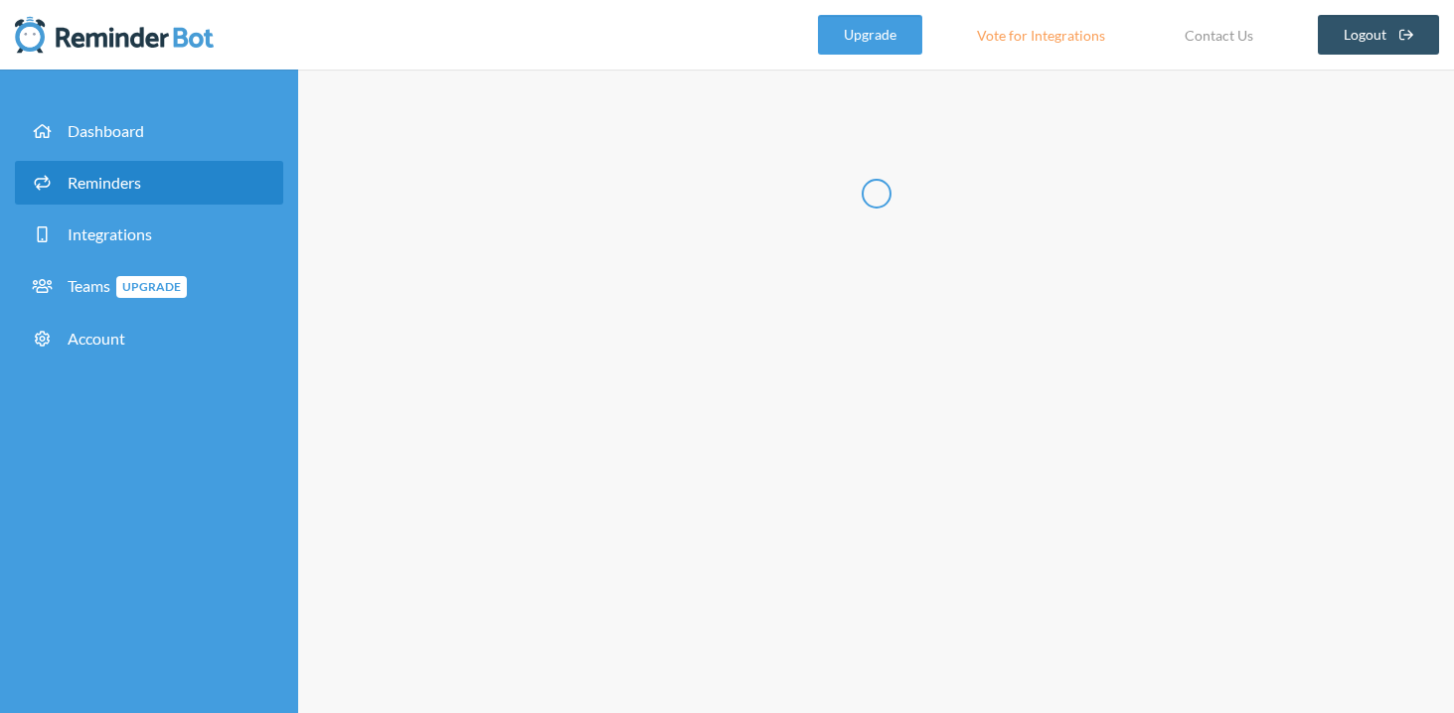
select select "14:30:00"
select select "15:30:00"
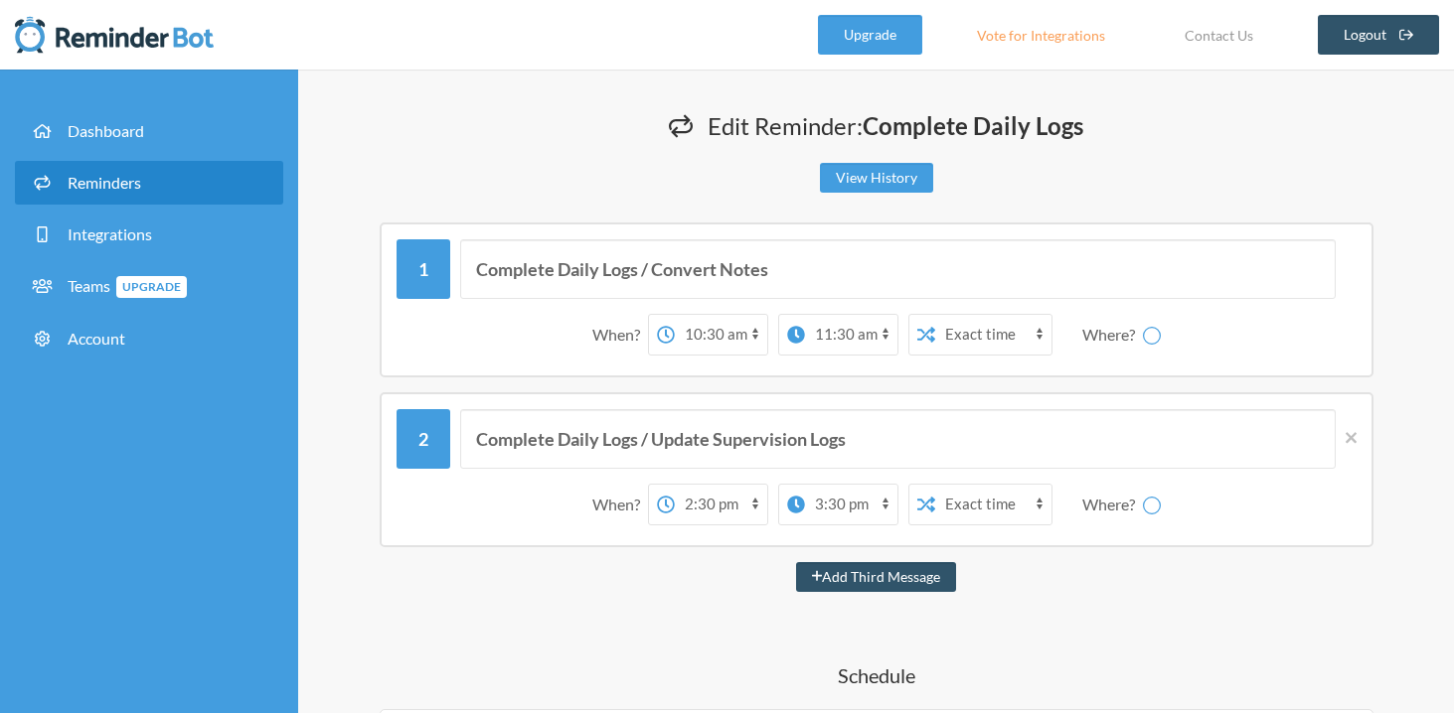
select select "spaces/AAAA3cEbT6Y"
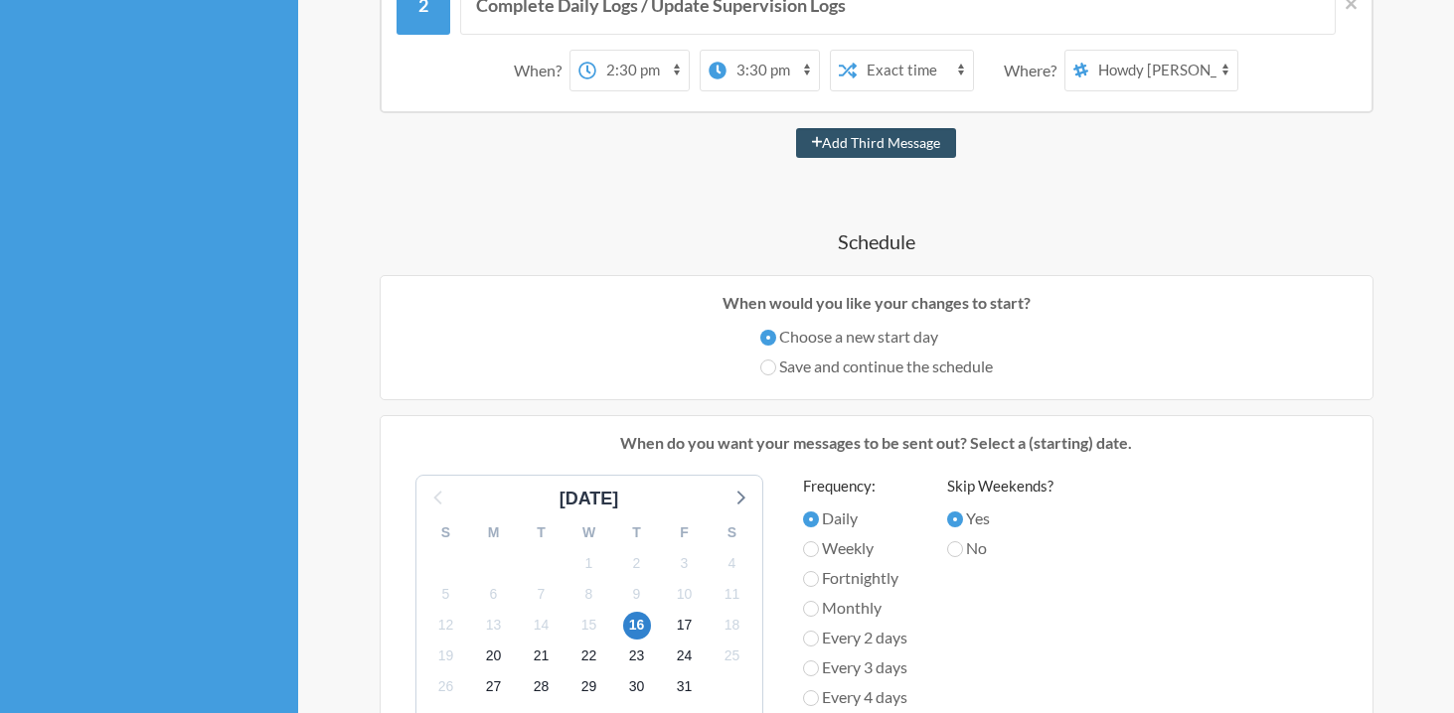
scroll to position [1263, 0]
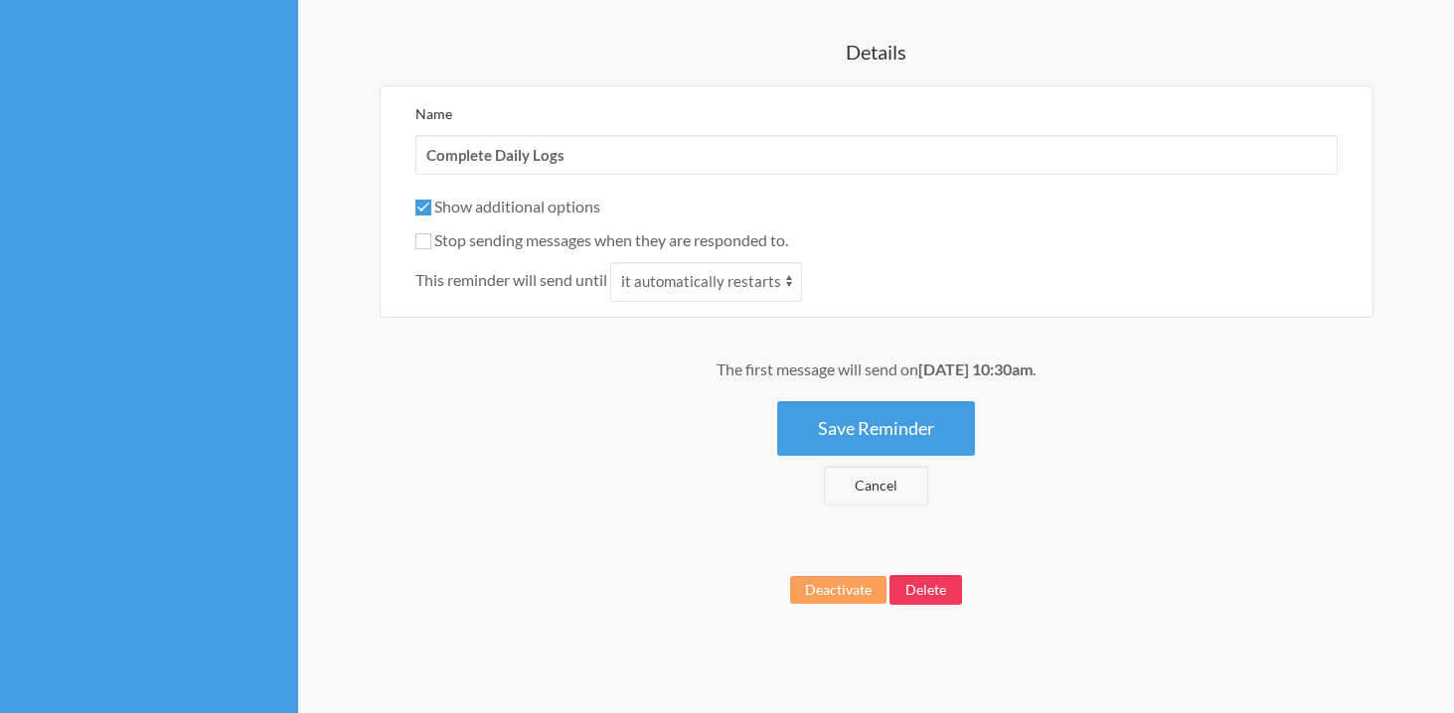
click at [901, 584] on button "Delete" at bounding box center [925, 590] width 73 height 30
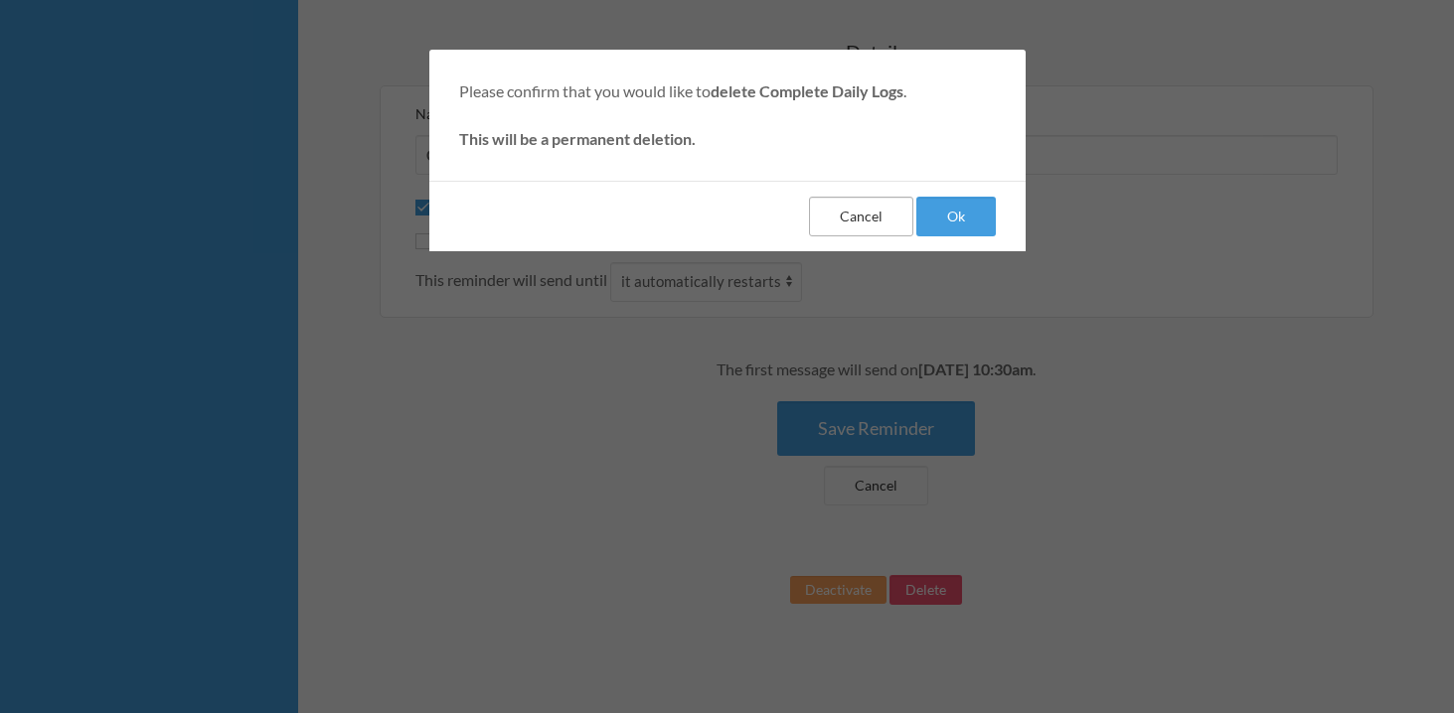
click at [866, 217] on button "Cancel" at bounding box center [861, 217] width 104 height 40
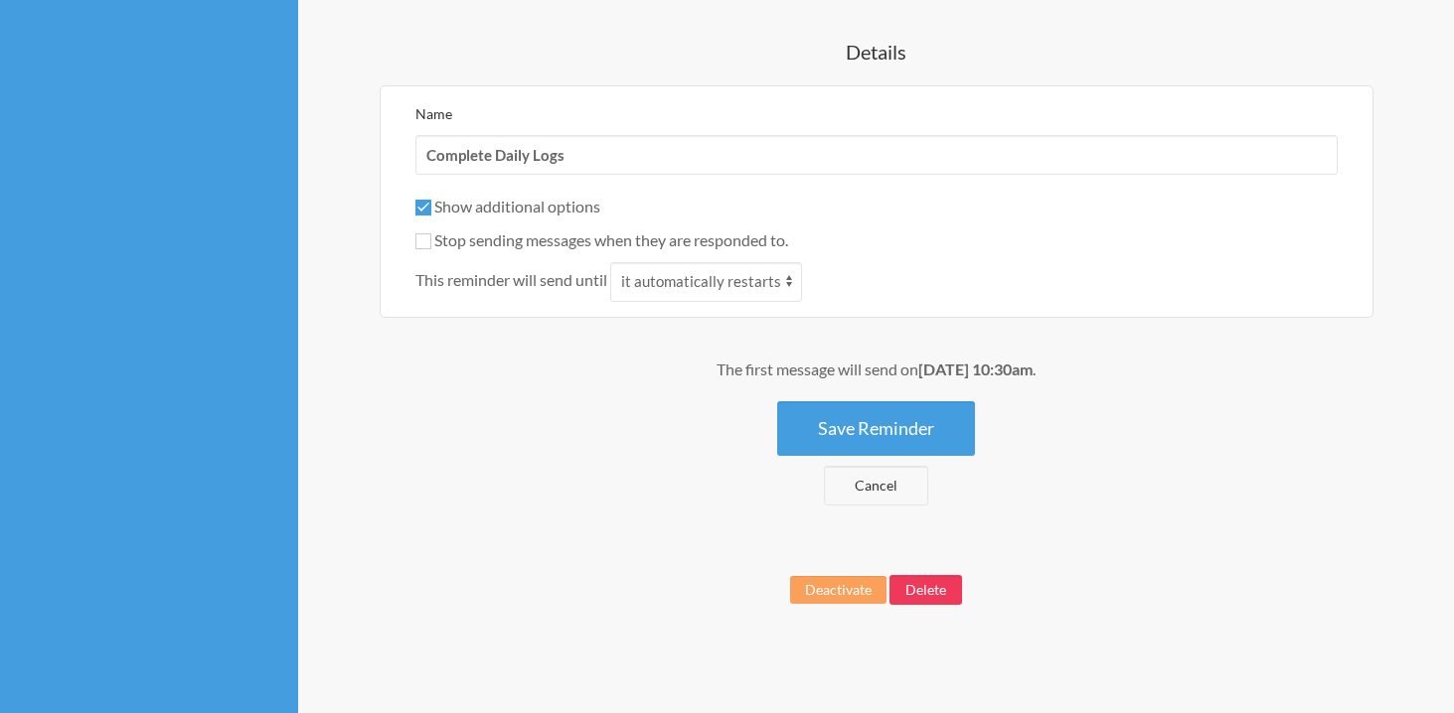
click at [924, 579] on button "Delete" at bounding box center [925, 590] width 73 height 30
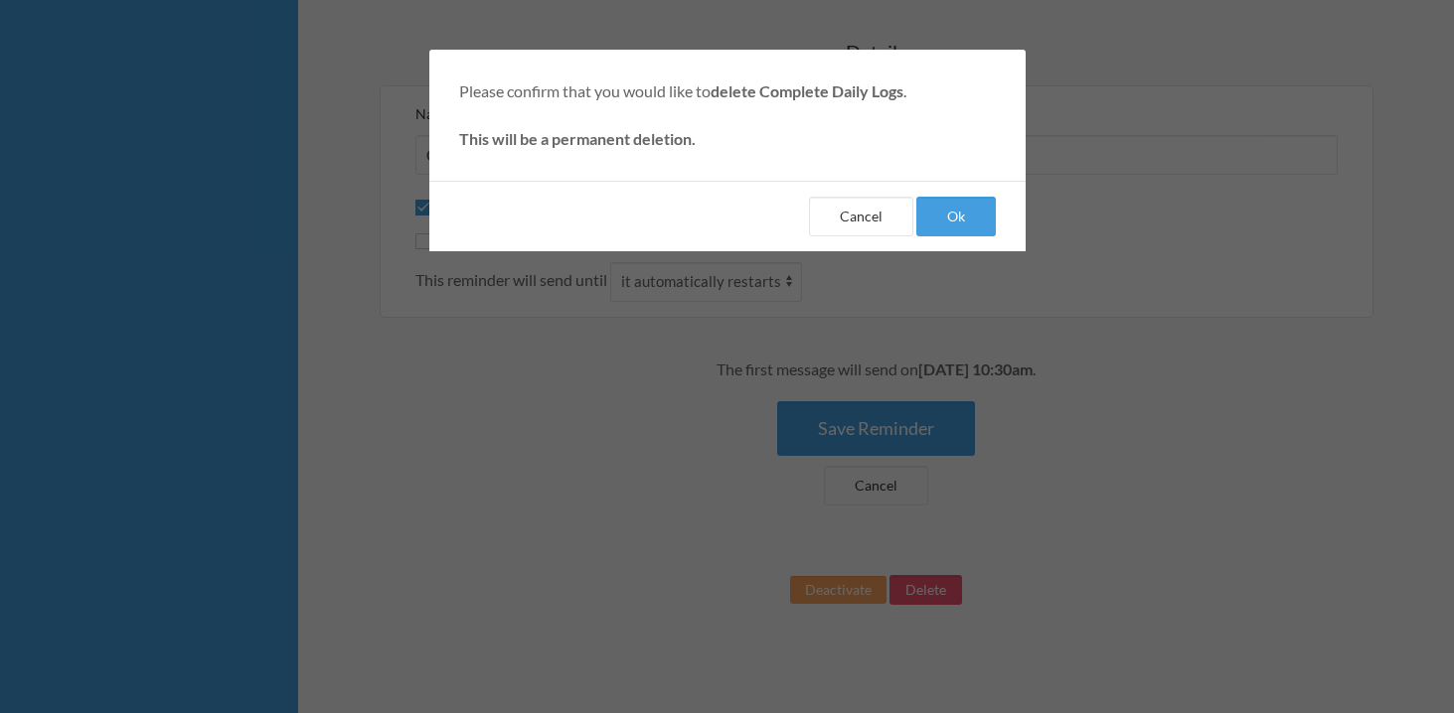
click at [967, 194] on div "Cancel Ok" at bounding box center [727, 216] width 596 height 71
click at [950, 225] on button "Ok" at bounding box center [955, 217] width 79 height 40
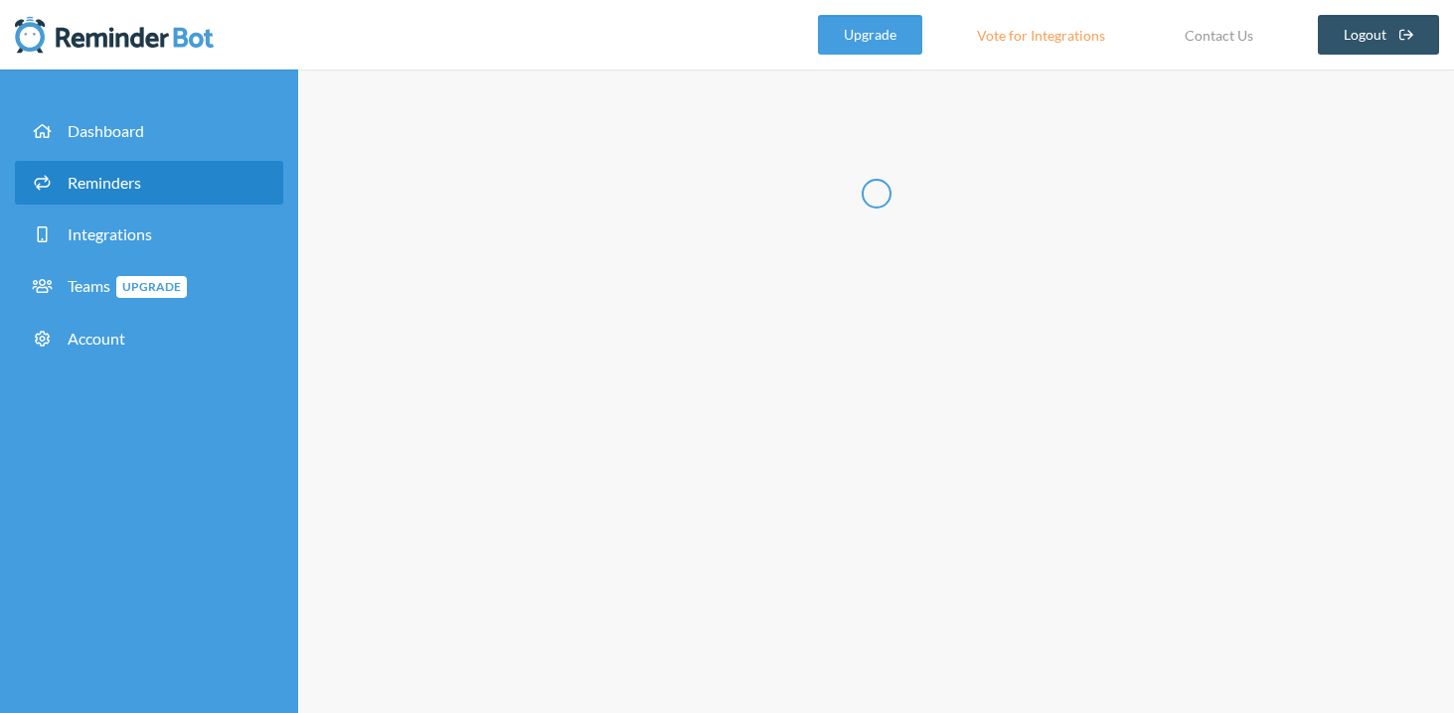
select select "09:30:00"
select select "10:30:00"
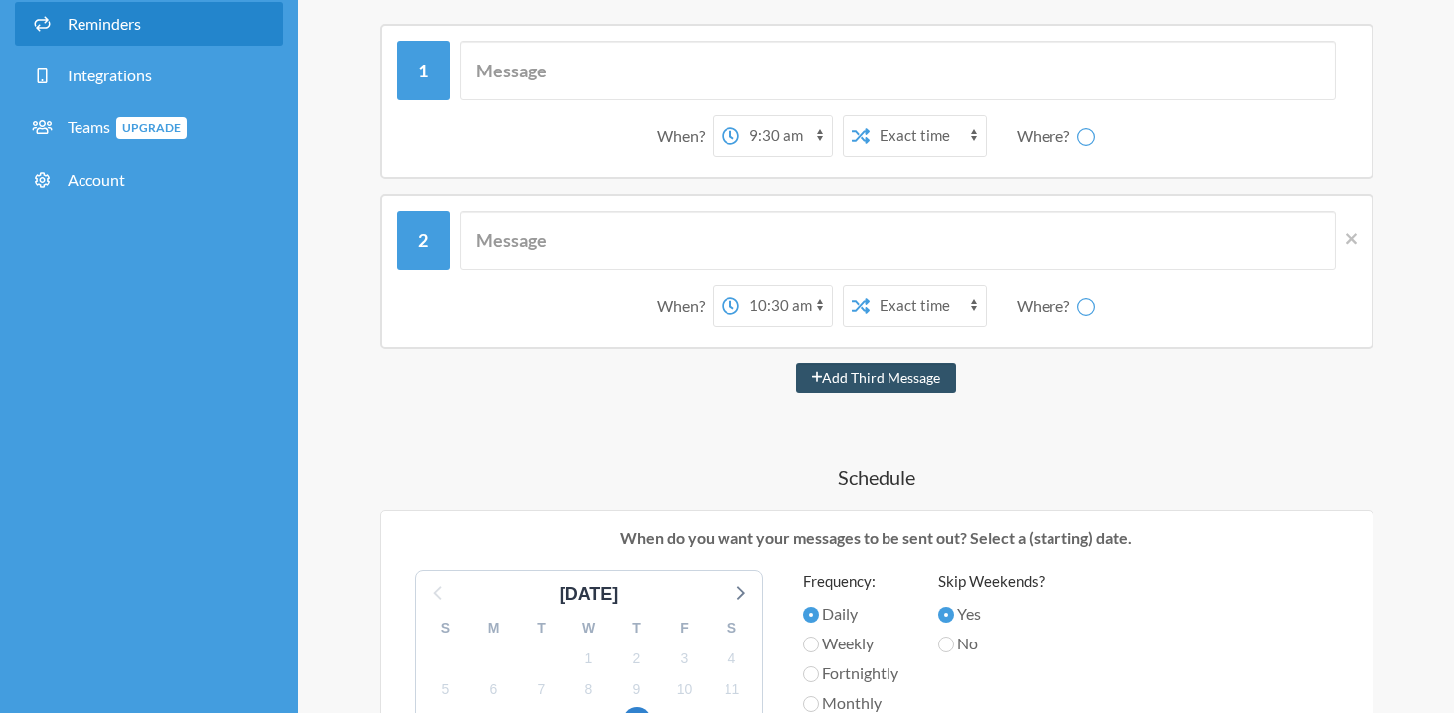
scroll to position [160, 0]
select select "spaces/AAAA3cEbT6Y"
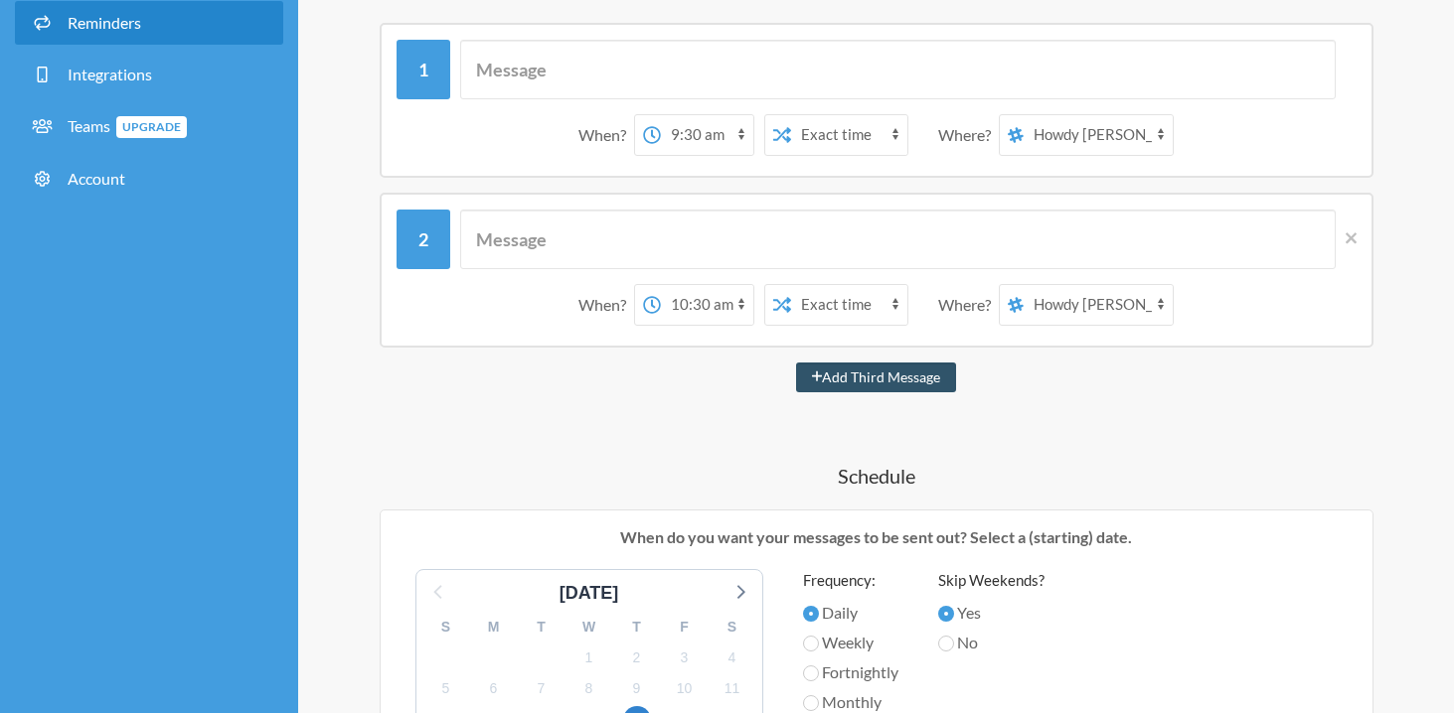
scroll to position [0, 0]
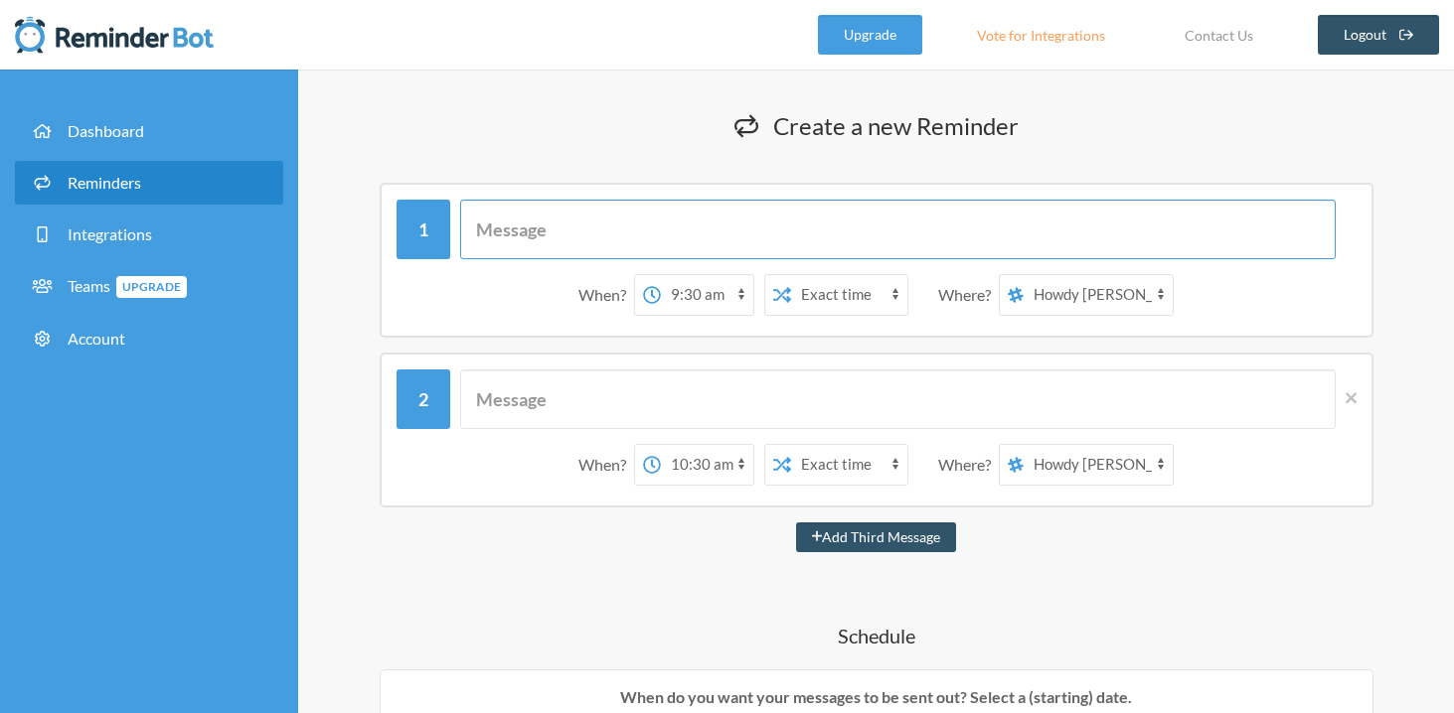
click at [575, 229] on input "text" at bounding box center [897, 230] width 875 height 60
type input "Complete Daily Logs / Convert Notes"
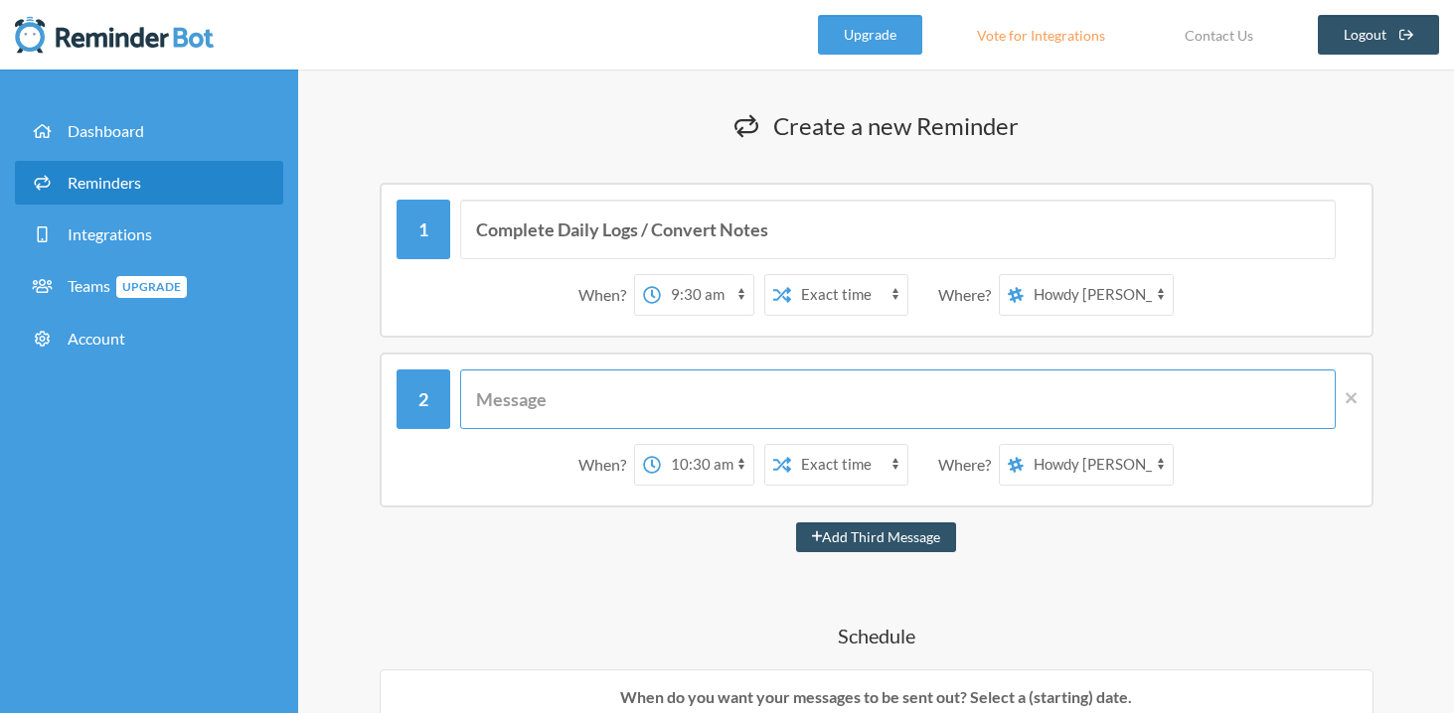
click at [587, 400] on input "text" at bounding box center [897, 400] width 875 height 60
type input "Complete Daily Logs / Update Supervision Logs"
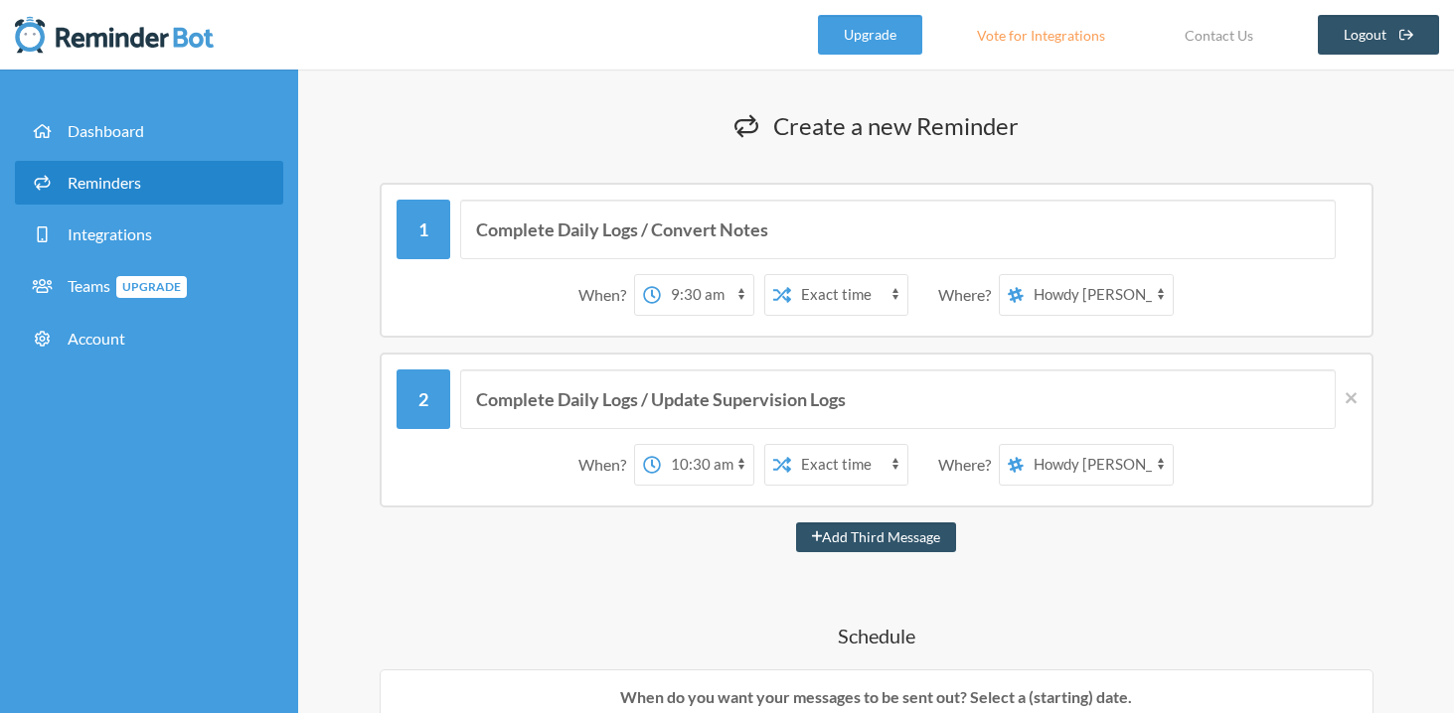
click at [1076, 296] on select "[PERSON_NAME] [PERSON_NAME] Saloon Team FIRE Team Rough Riders" at bounding box center [1097, 295] width 149 height 40
select select "spaces/AAAAM-UHEUI"
click at [1024, 275] on select "[PERSON_NAME] [PERSON_NAME] Saloon Team FIRE Team Rough Riders" at bounding box center [1097, 295] width 149 height 40
click at [1086, 477] on select "[PERSON_NAME] [PERSON_NAME] Saloon Team FIRE Team Rough Riders" at bounding box center [1097, 465] width 149 height 40
select select "spaces/AAAAM-UHEUI"
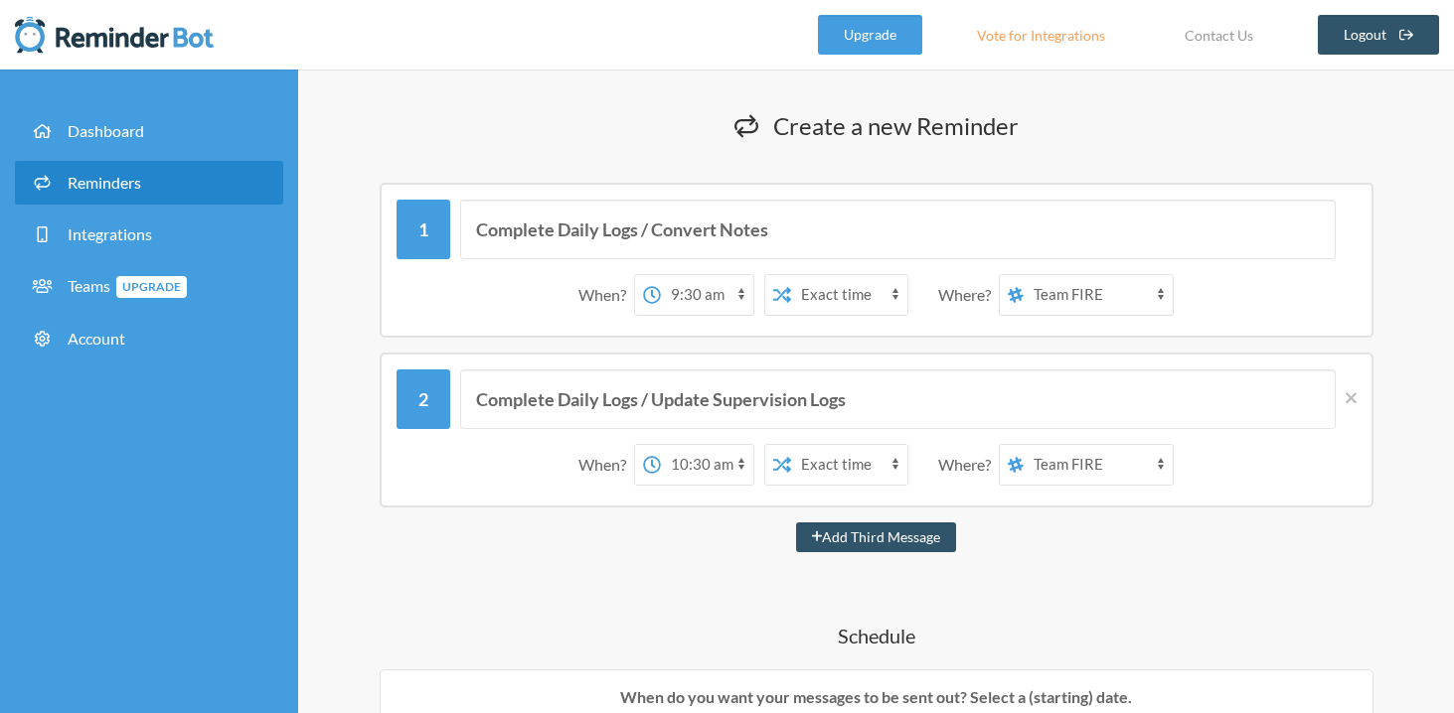
click at [1024, 445] on select "[PERSON_NAME] [PERSON_NAME] Saloon Team FIRE Team Rough Riders" at bounding box center [1097, 465] width 149 height 40
click at [738, 291] on select "12:00 am 12:15 am 12:30 am 12:45 am 1:00 am 1:15 am 1:30 am 1:45 am 2:00 am 2:1…" at bounding box center [707, 295] width 92 height 40
click at [738, 296] on select "12:00 am 12:15 am 12:30 am 12:45 am 1:00 am 1:15 am 1:30 am 1:45 am 2:00 am 2:1…" at bounding box center [707, 295] width 92 height 40
select select "10:30:00"
click at [661, 275] on select "12:00 am 12:15 am 12:30 am 12:45 am 1:00 am 1:15 am 1:30 am 1:45 am 2:00 am 2:1…" at bounding box center [707, 295] width 92 height 40
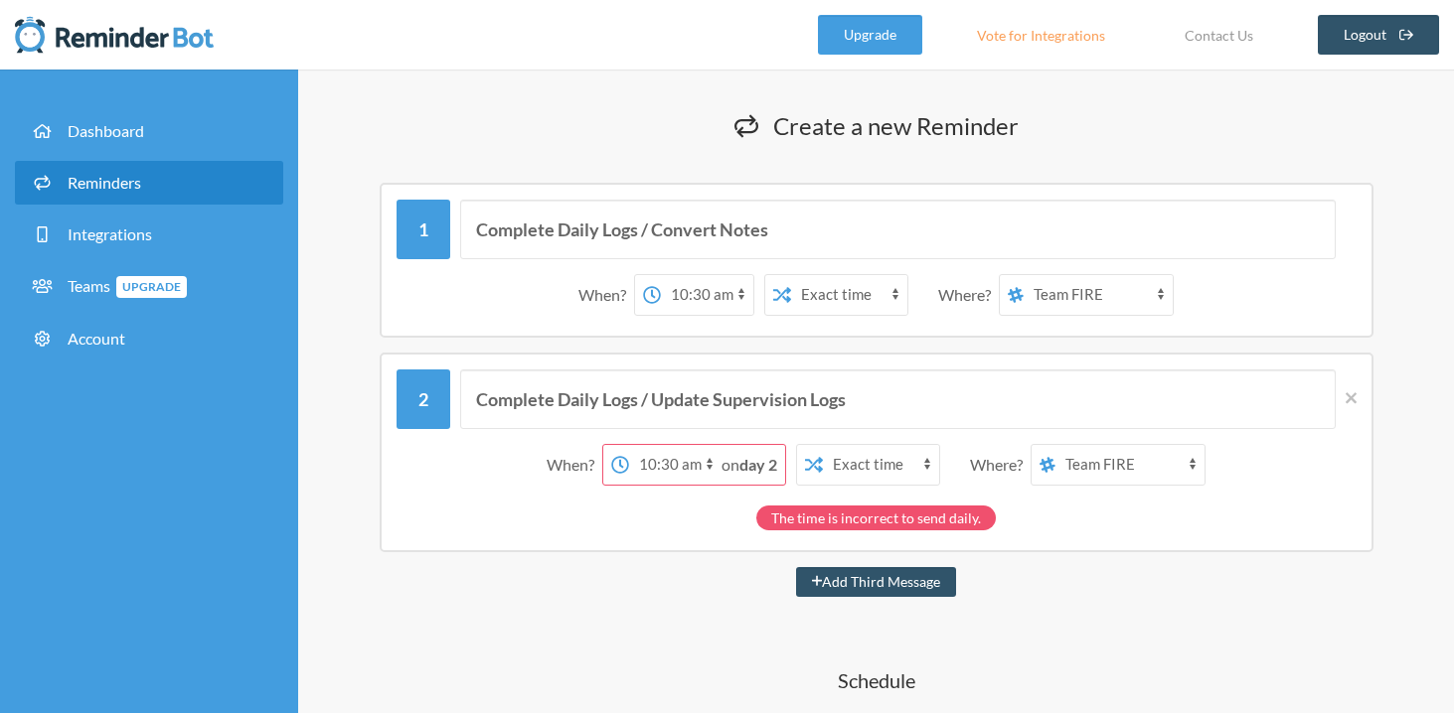
click at [875, 308] on select "Exact time Random time" at bounding box center [849, 295] width 116 height 40
click at [701, 462] on select "12:00 am 12:15 am 12:30 am 12:45 am 1:00 am 1:15 am 1:30 am 1:45 am 2:00 am 2:1…" at bounding box center [675, 465] width 92 height 40
select select "14:30:00"
click at [660, 445] on select "12:00 am 12:15 am 12:30 am 12:45 am 1:00 am 1:15 am 1:30 am 1:45 am 2:00 am 2:1…" at bounding box center [675, 465] width 92 height 40
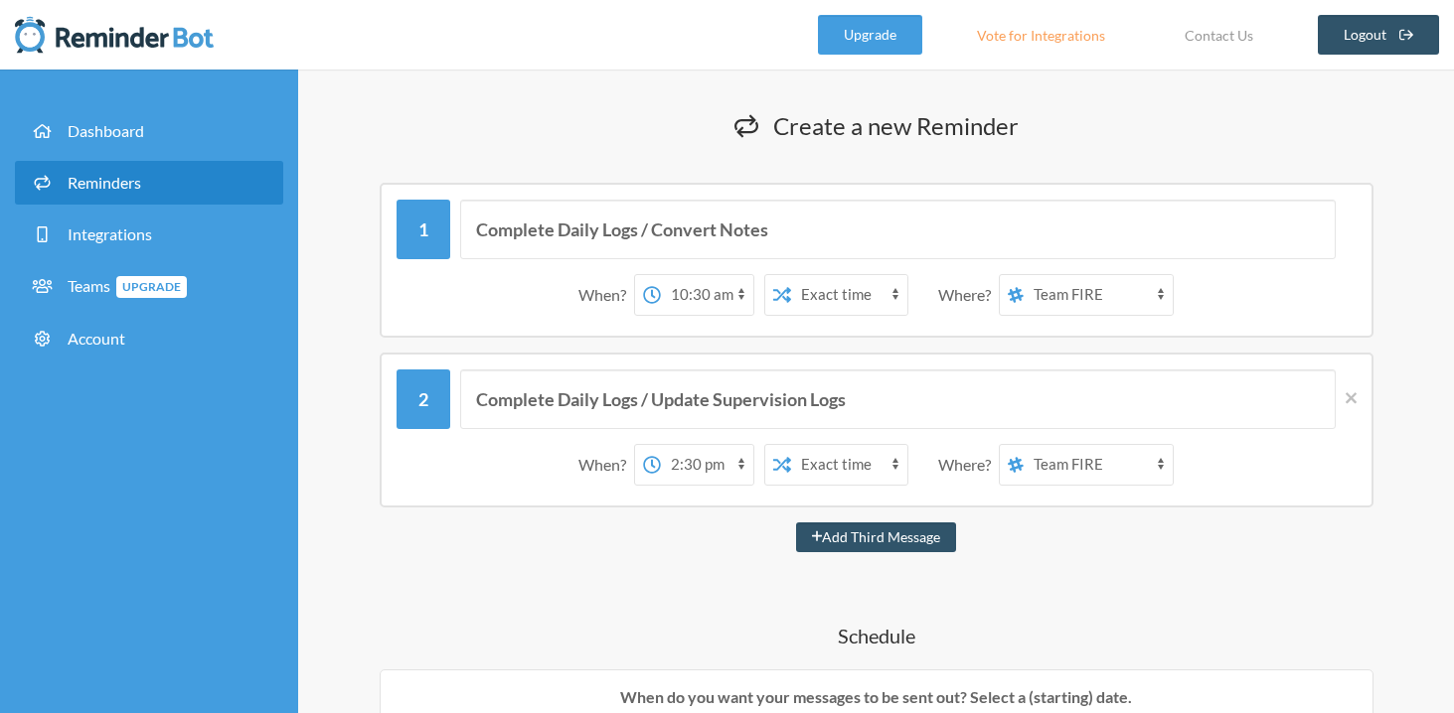
click at [686, 544] on div "Add Third Message" at bounding box center [876, 538] width 1076 height 30
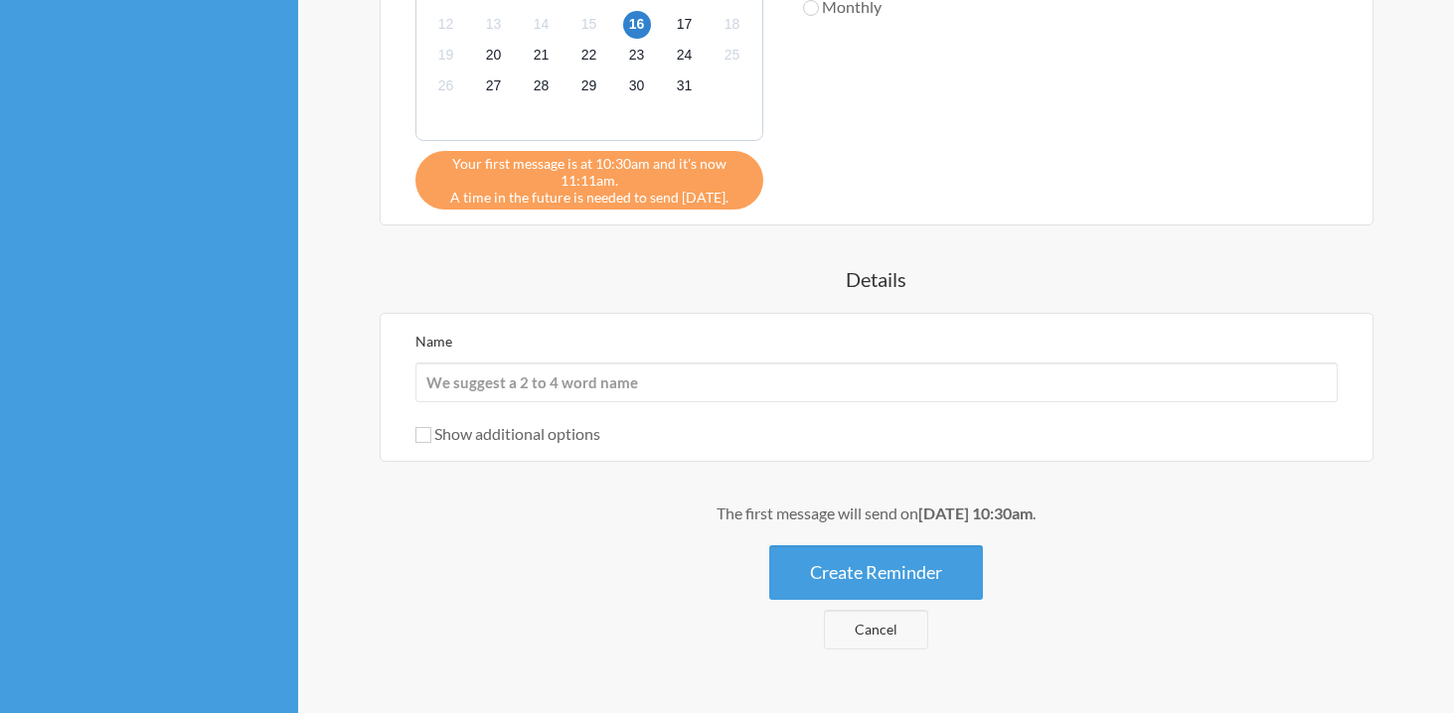
scroll to position [856, 0]
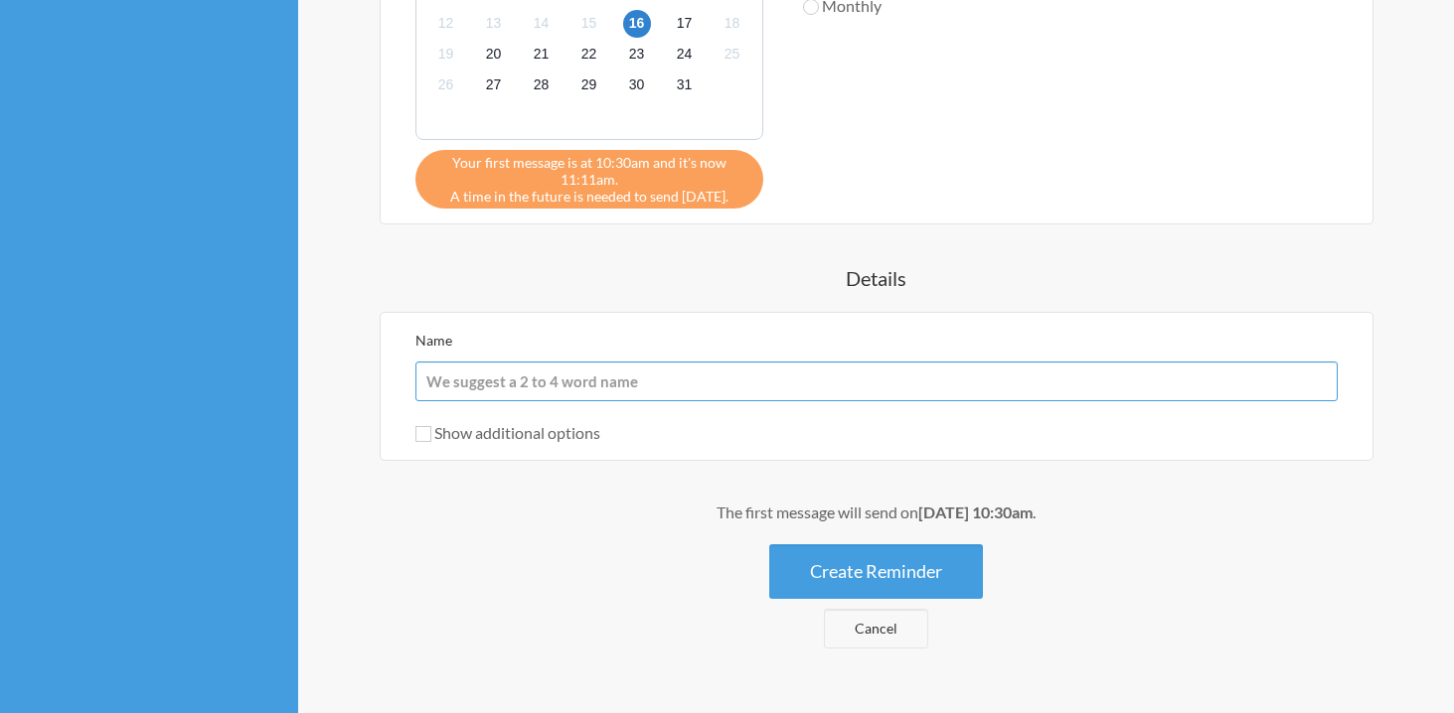
click at [561, 382] on input "Name" at bounding box center [876, 382] width 922 height 40
type input "Complete Daily Logs"
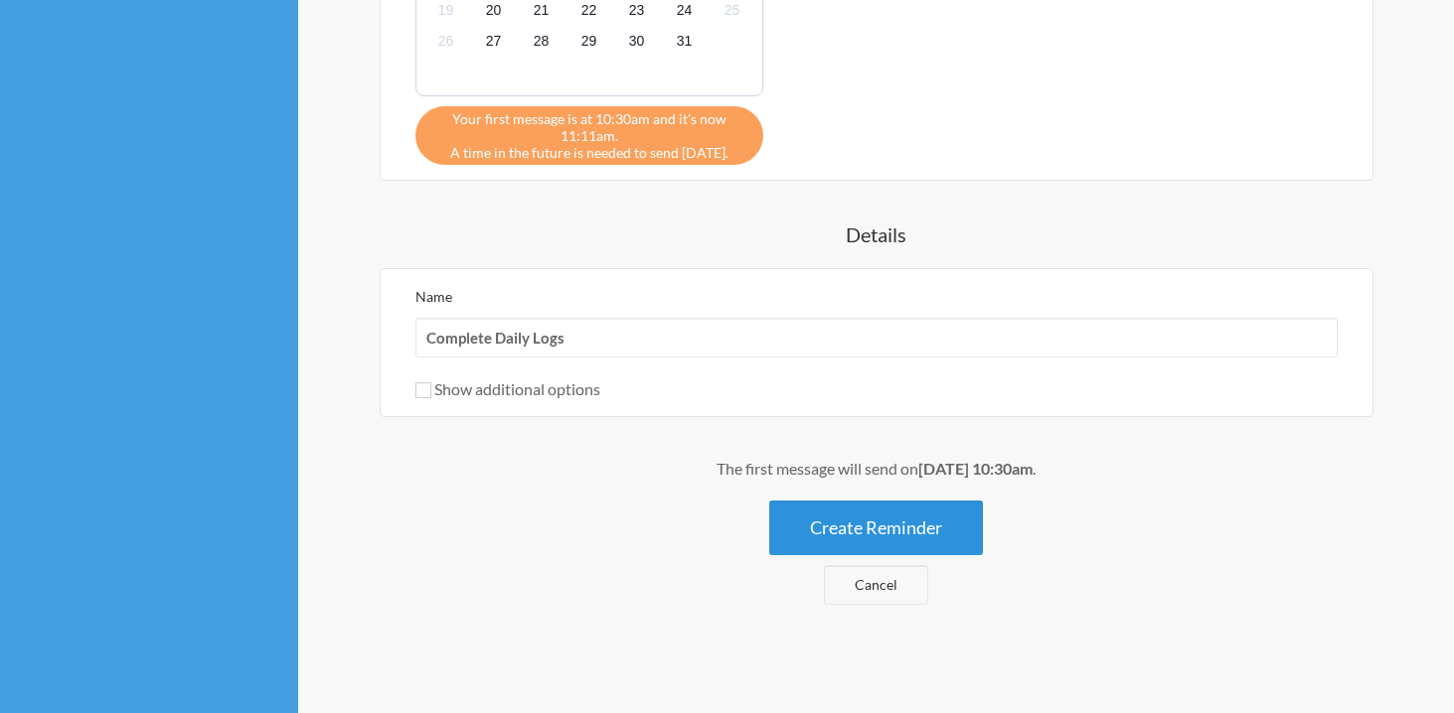
click at [806, 537] on button "Create Reminder" at bounding box center [876, 528] width 214 height 55
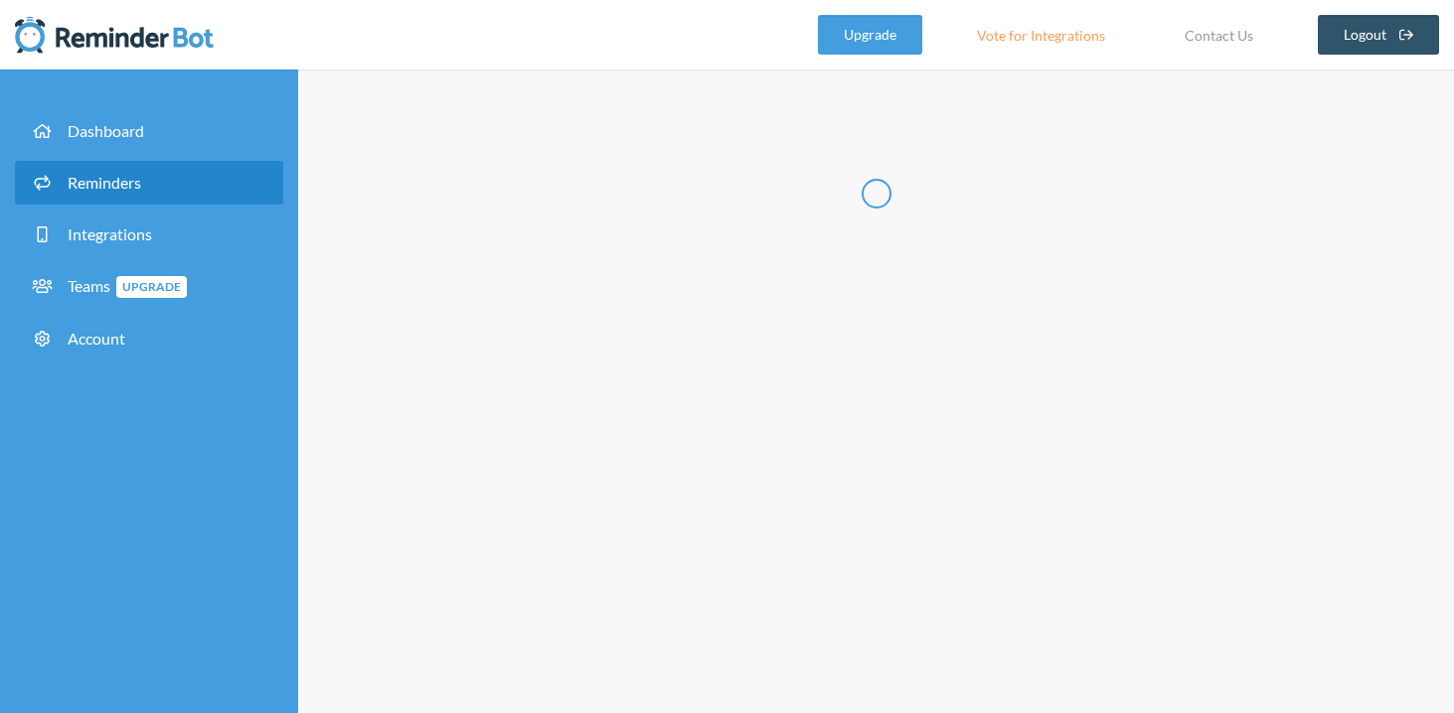
scroll to position [0, 0]
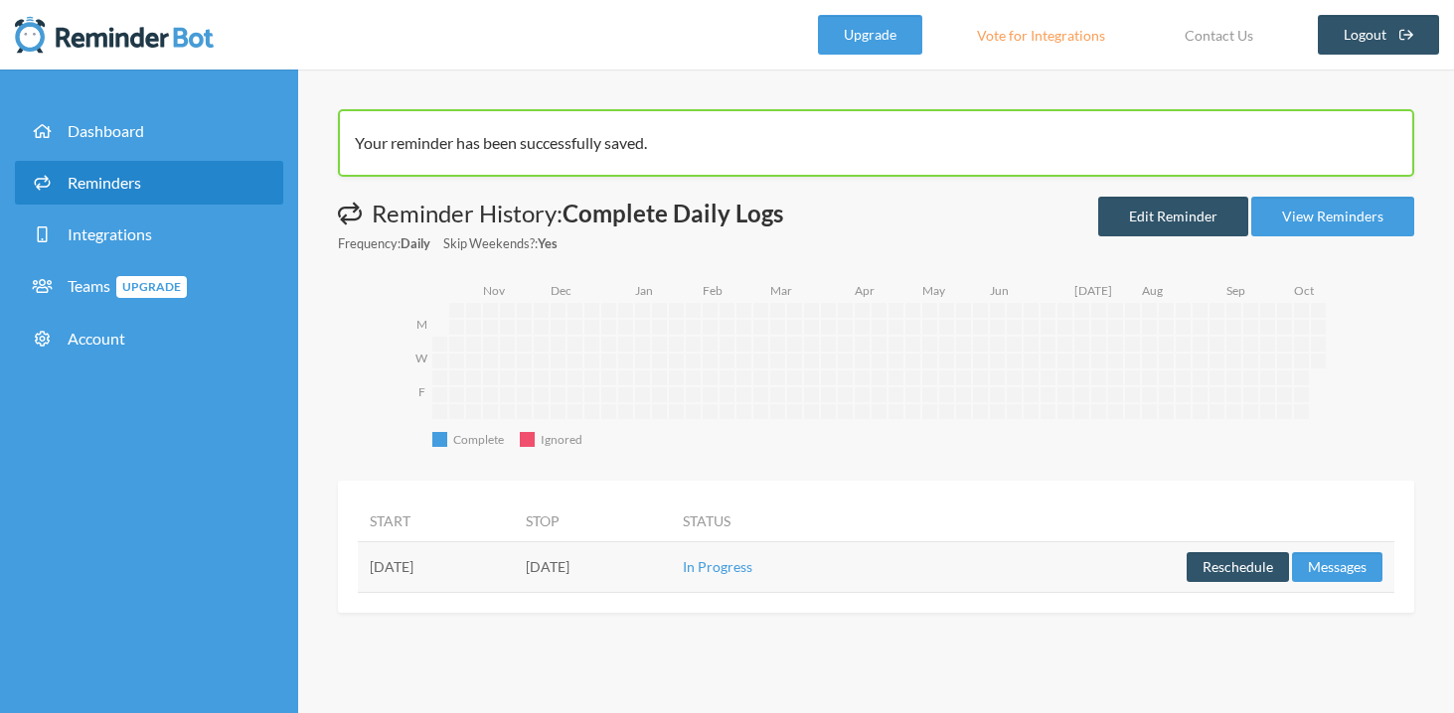
click at [167, 189] on link "Reminders" at bounding box center [149, 183] width 268 height 44
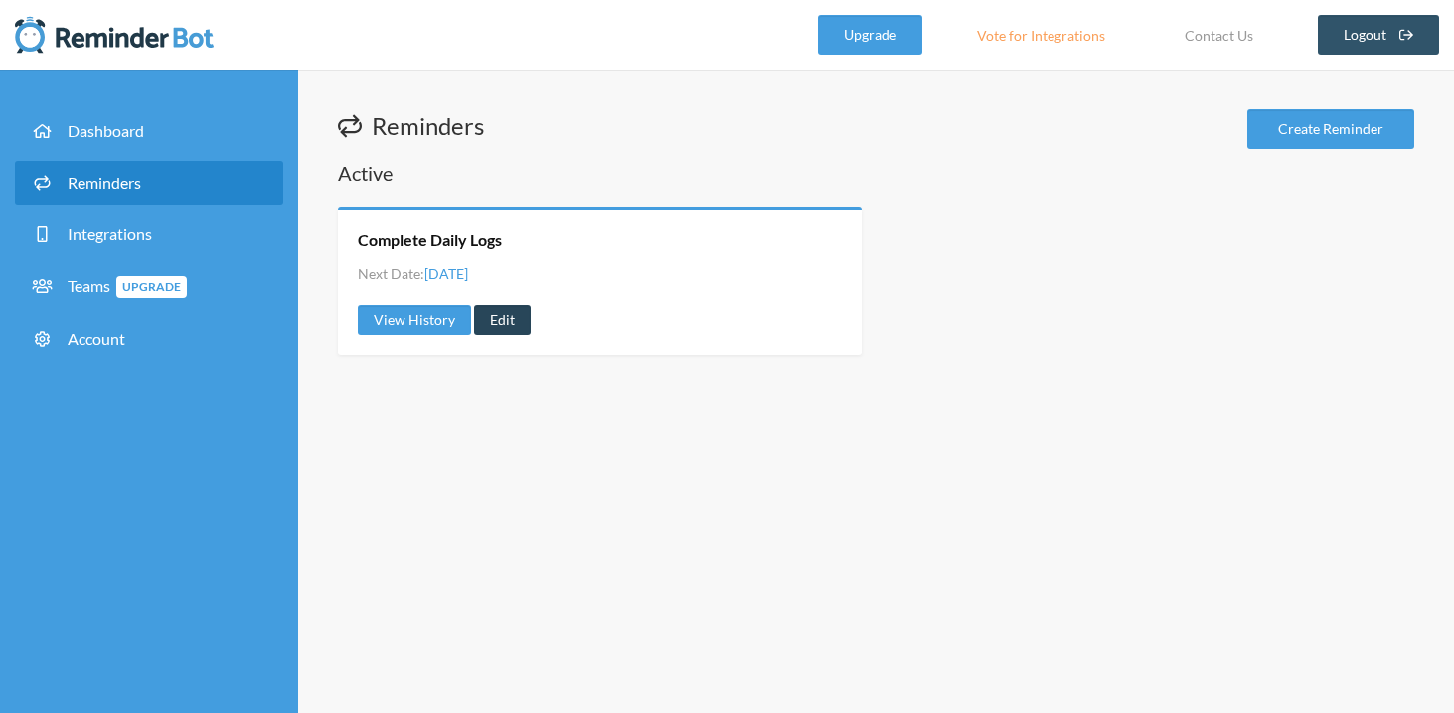
click at [527, 320] on link "Edit" at bounding box center [502, 320] width 57 height 30
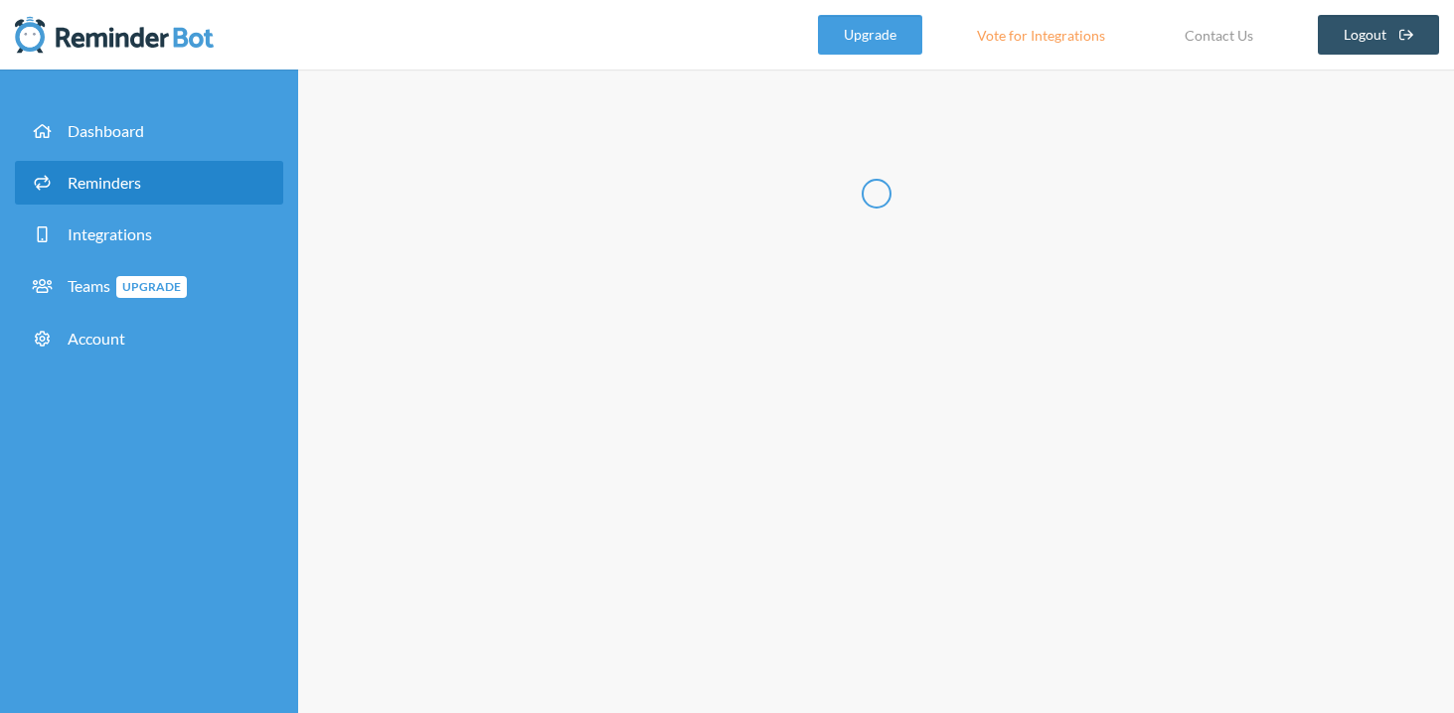
type input "Complete Daily Logs"
select select "10:30:00"
select select "14:30:00"
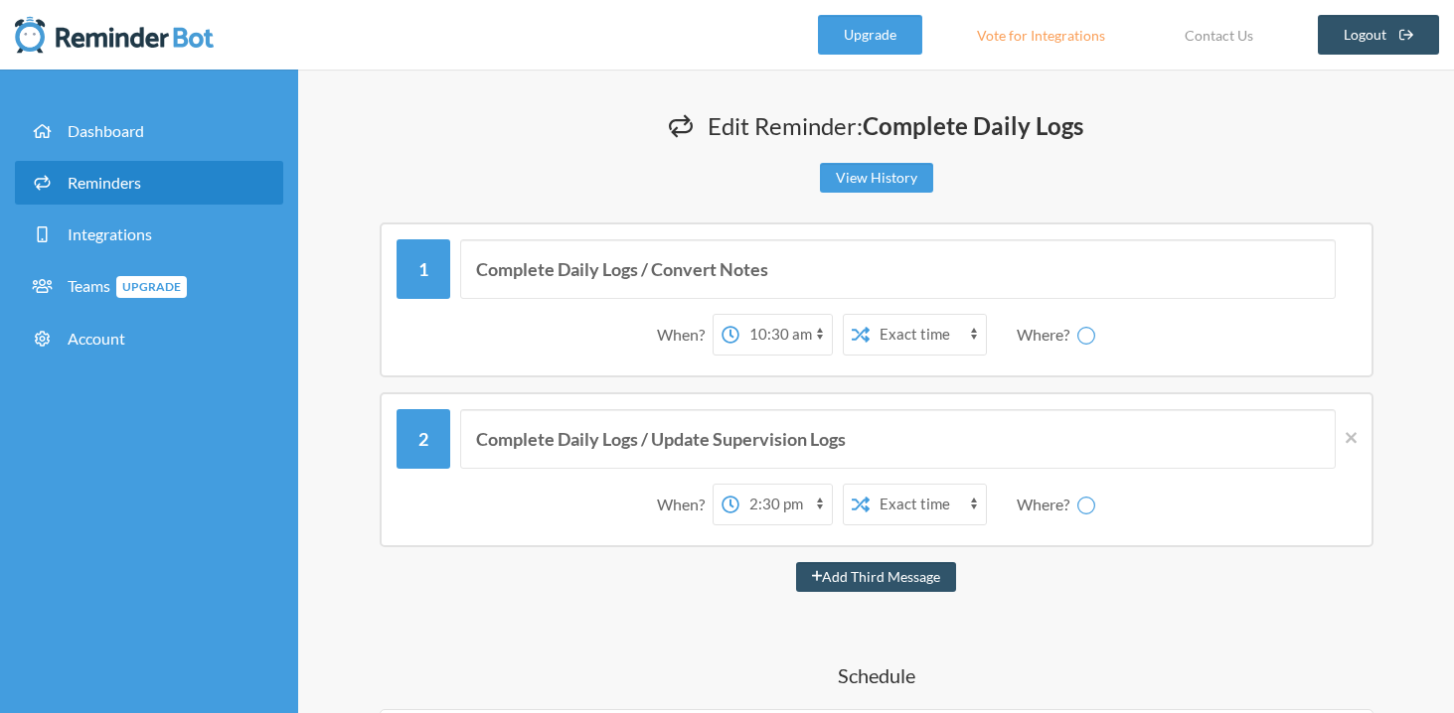
select select "spaces/AAAA3cEbT6Y"
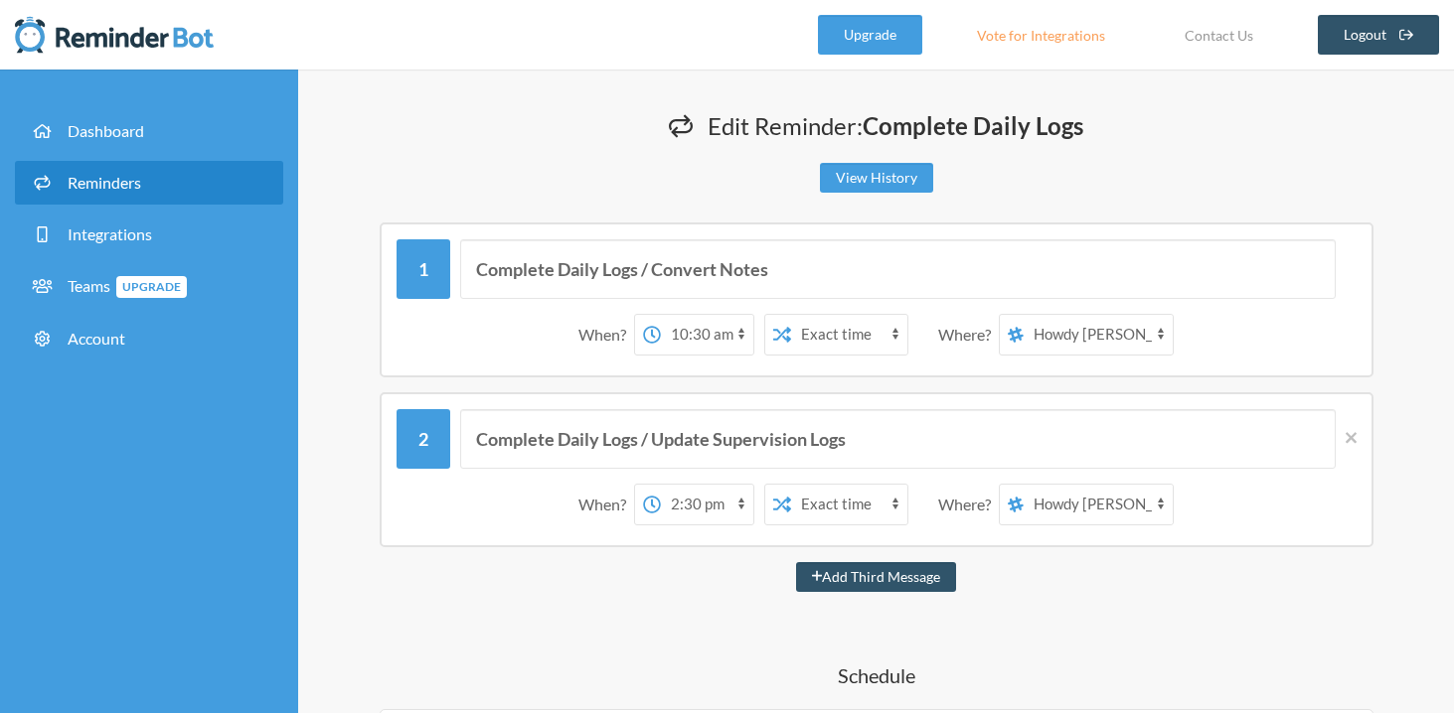
click at [1125, 332] on select "[PERSON_NAME] [PERSON_NAME] Saloon Team FIRE Team Rough Riders" at bounding box center [1097, 335] width 149 height 40
click at [1002, 331] on div "[PERSON_NAME] [PERSON_NAME] Saloon Team FIRE Team Rough Riders" at bounding box center [1085, 335] width 175 height 42
click at [1012, 334] on icon at bounding box center [1015, 335] width 16 height 16
click at [1023, 334] on select "[PERSON_NAME] [PERSON_NAME] Saloon Team FIRE Team Rough Riders" at bounding box center [1097, 335] width 149 height 40
click at [1049, 334] on select "[PERSON_NAME] [PERSON_NAME] Saloon Team FIRE Team Rough Riders" at bounding box center [1097, 335] width 149 height 40
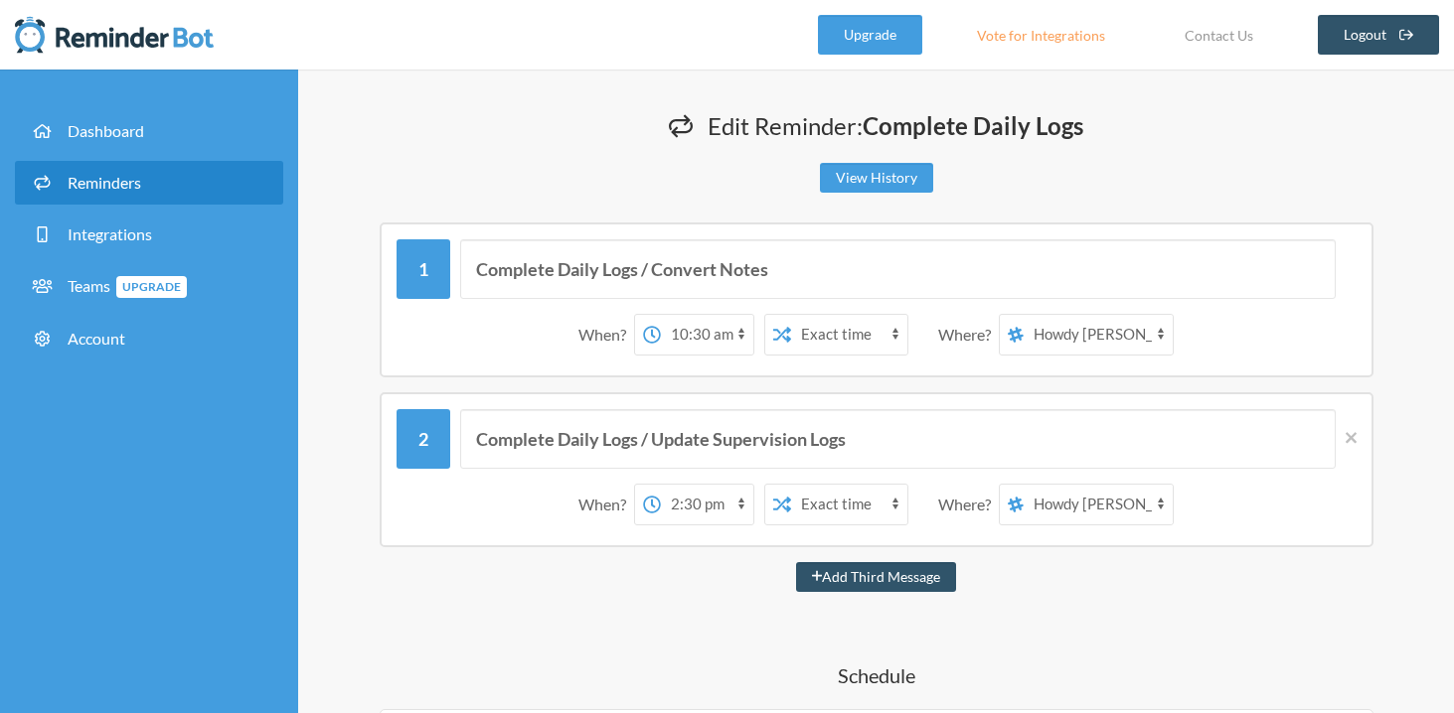
select select "spaces/AAAAM-UHEUI"
click at [1024, 315] on select "[PERSON_NAME] [PERSON_NAME] Saloon Team FIRE Team Rough Riders" at bounding box center [1097, 335] width 149 height 40
click at [1085, 511] on select "[PERSON_NAME] [PERSON_NAME] Saloon Team FIRE Team Rough Riders" at bounding box center [1097, 505] width 149 height 40
select select "spaces/AAAAM-UHEUI"
click at [1024, 485] on select "[PERSON_NAME] [PERSON_NAME] Saloon Team FIRE Team Rough Riders" at bounding box center [1097, 505] width 149 height 40
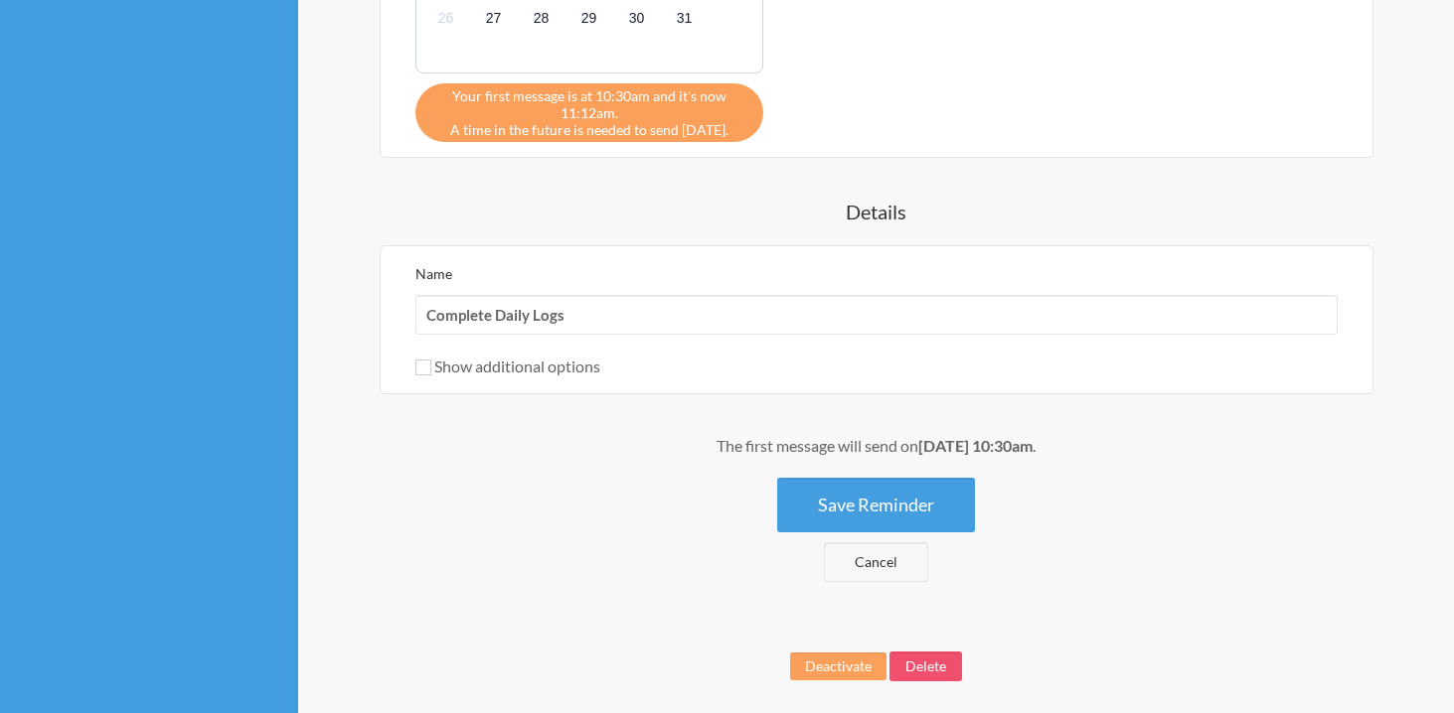
scroll to position [1179, 0]
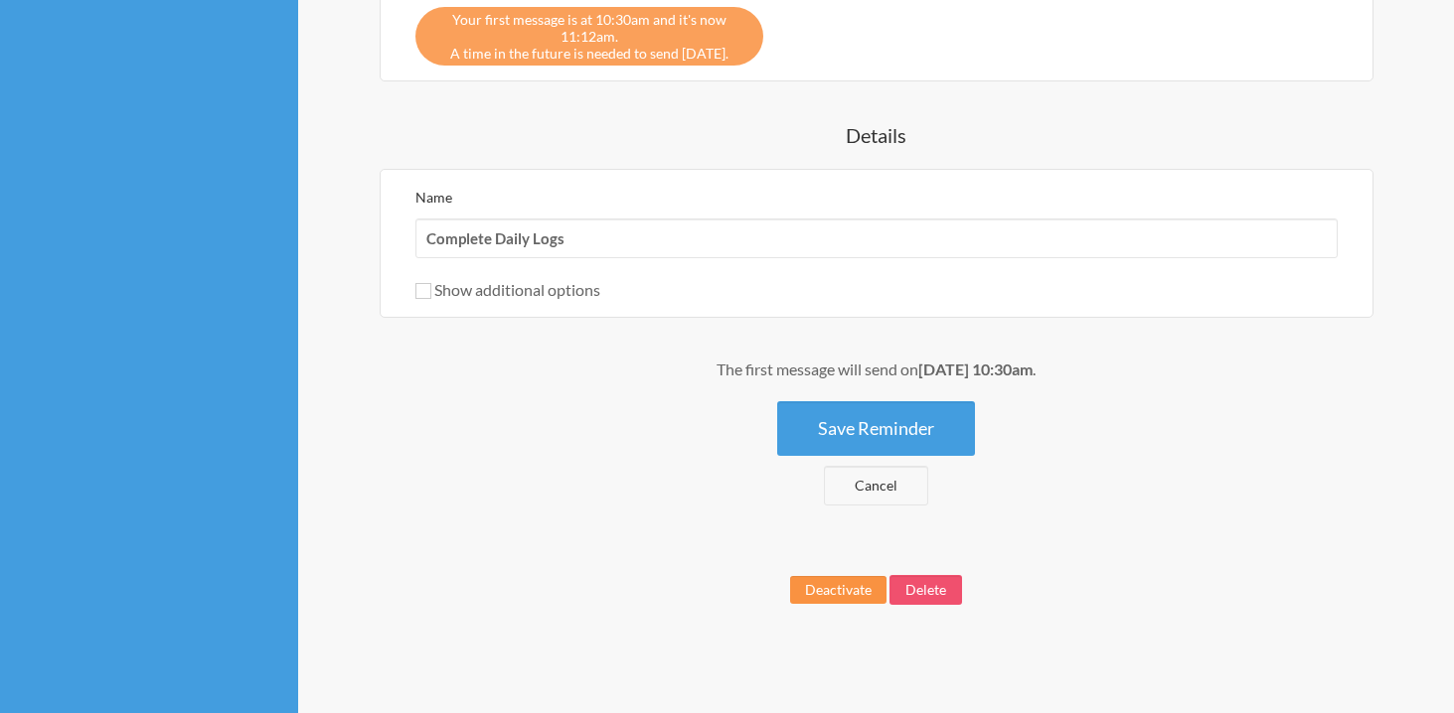
click at [835, 593] on button "Deactivate" at bounding box center [838, 590] width 96 height 28
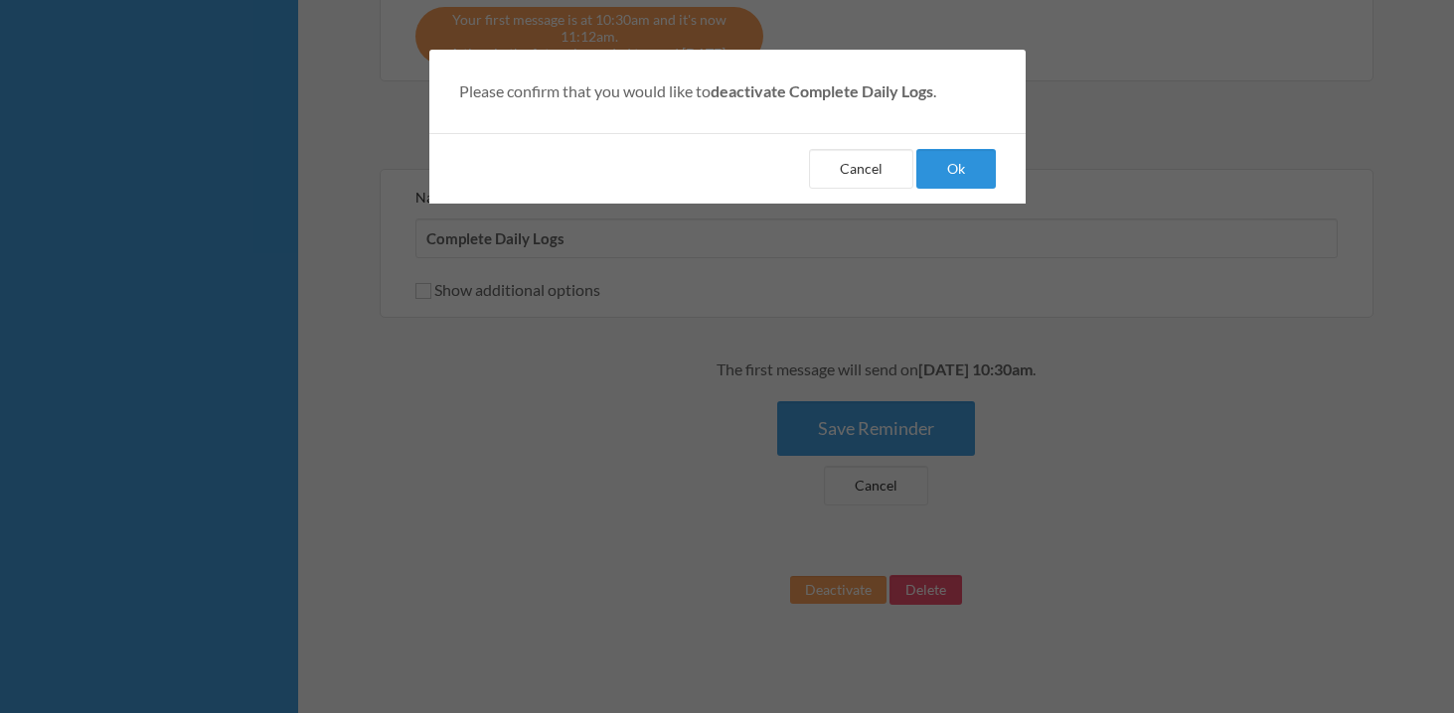
click at [985, 174] on button "Ok" at bounding box center [955, 169] width 79 height 40
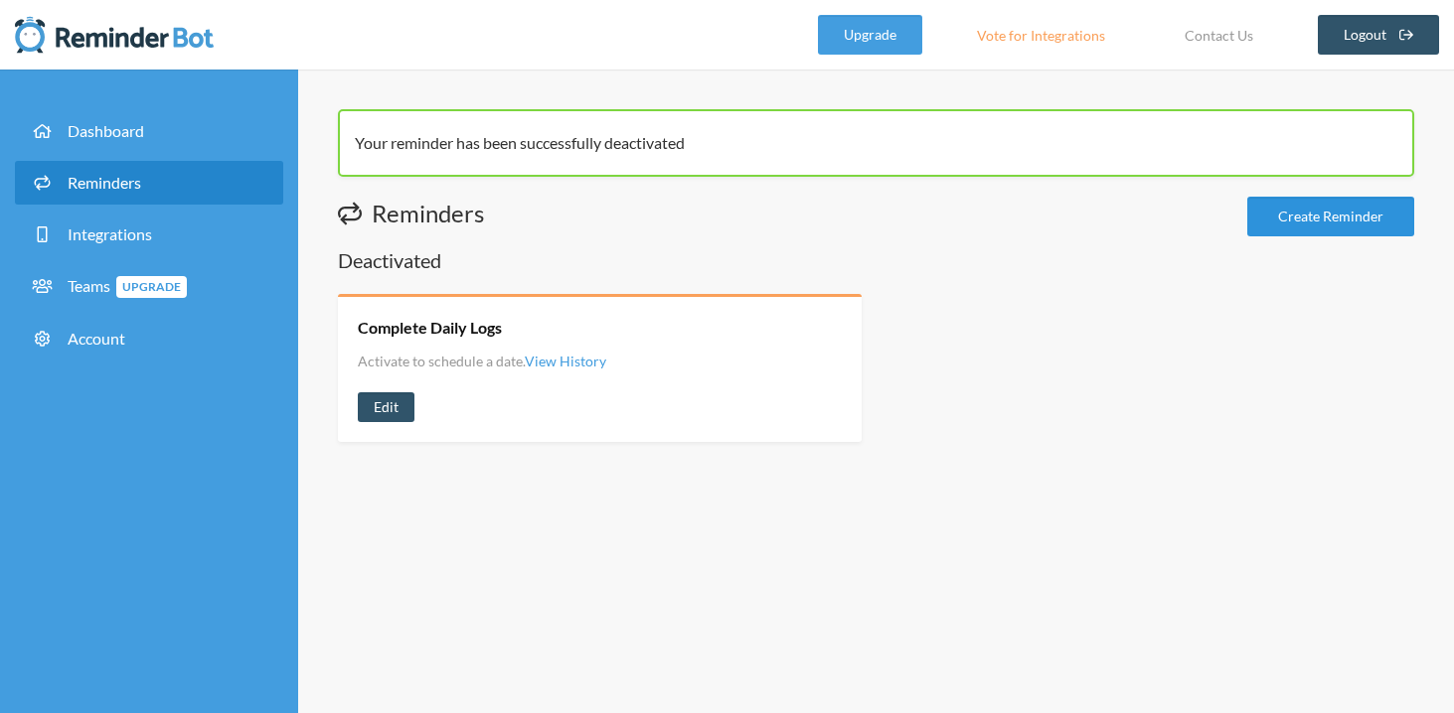
click at [1296, 217] on link "Create Reminder" at bounding box center [1330, 217] width 167 height 40
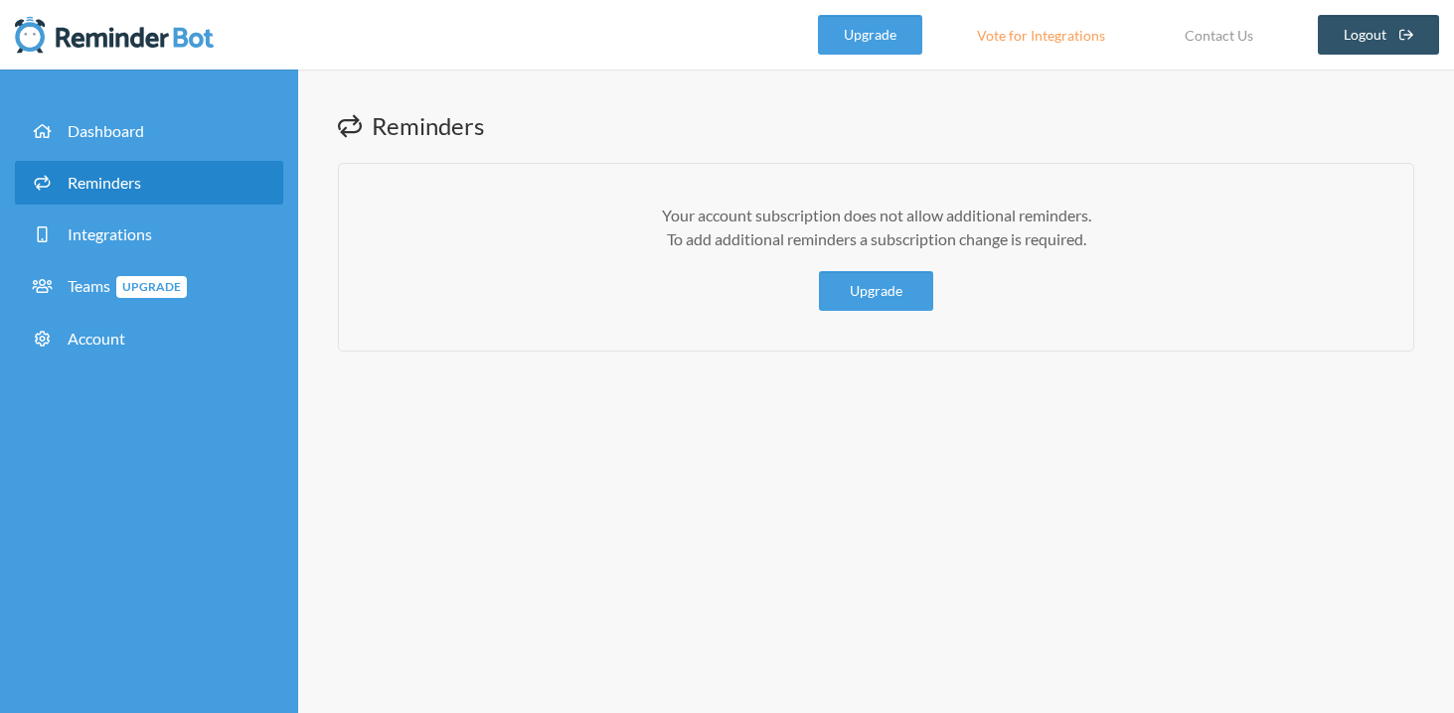
click at [213, 177] on link "Reminders" at bounding box center [149, 183] width 268 height 44
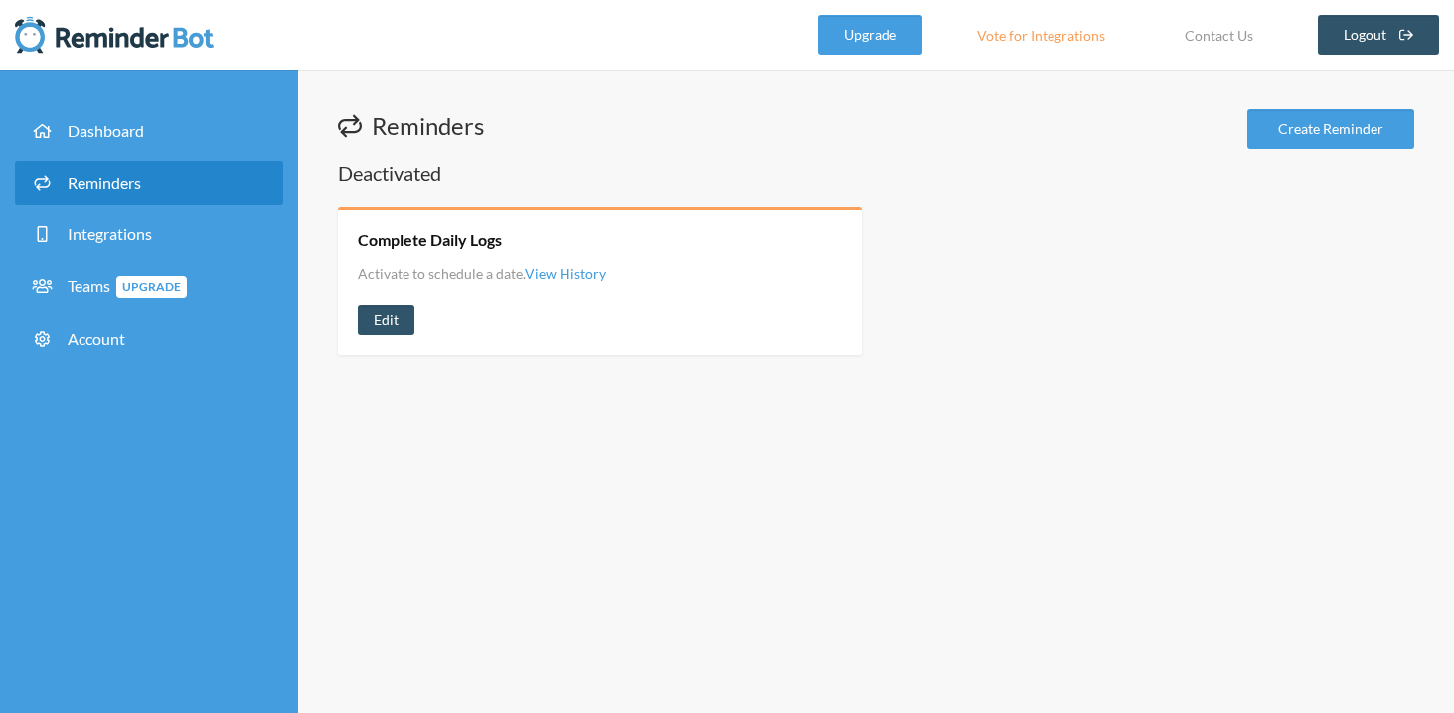
click at [580, 287] on div "Complete Daily Logs Activate to schedule a date. View History View History Edit" at bounding box center [600, 281] width 524 height 148
click at [370, 318] on link "Edit" at bounding box center [386, 320] width 57 height 30
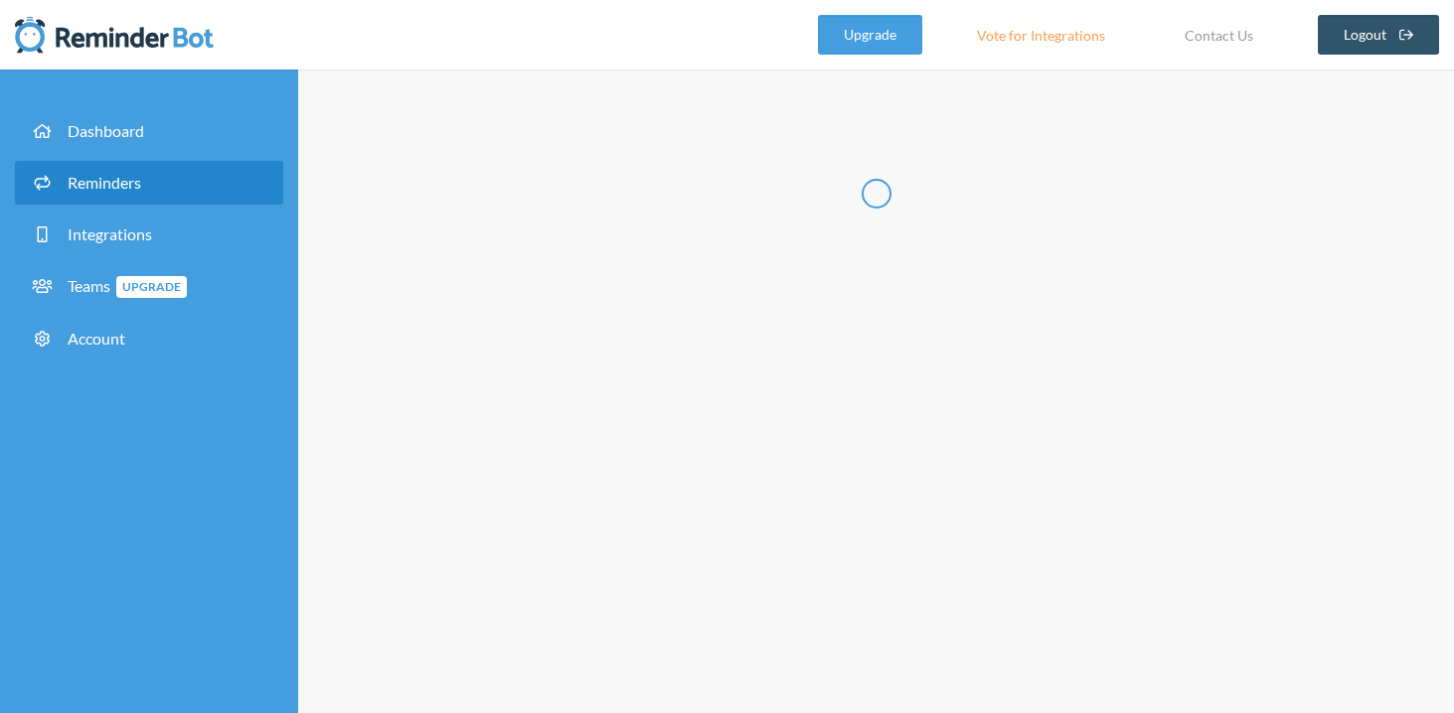
type input "Complete Daily Logs"
select select "10:30:00"
select select "14:30:00"
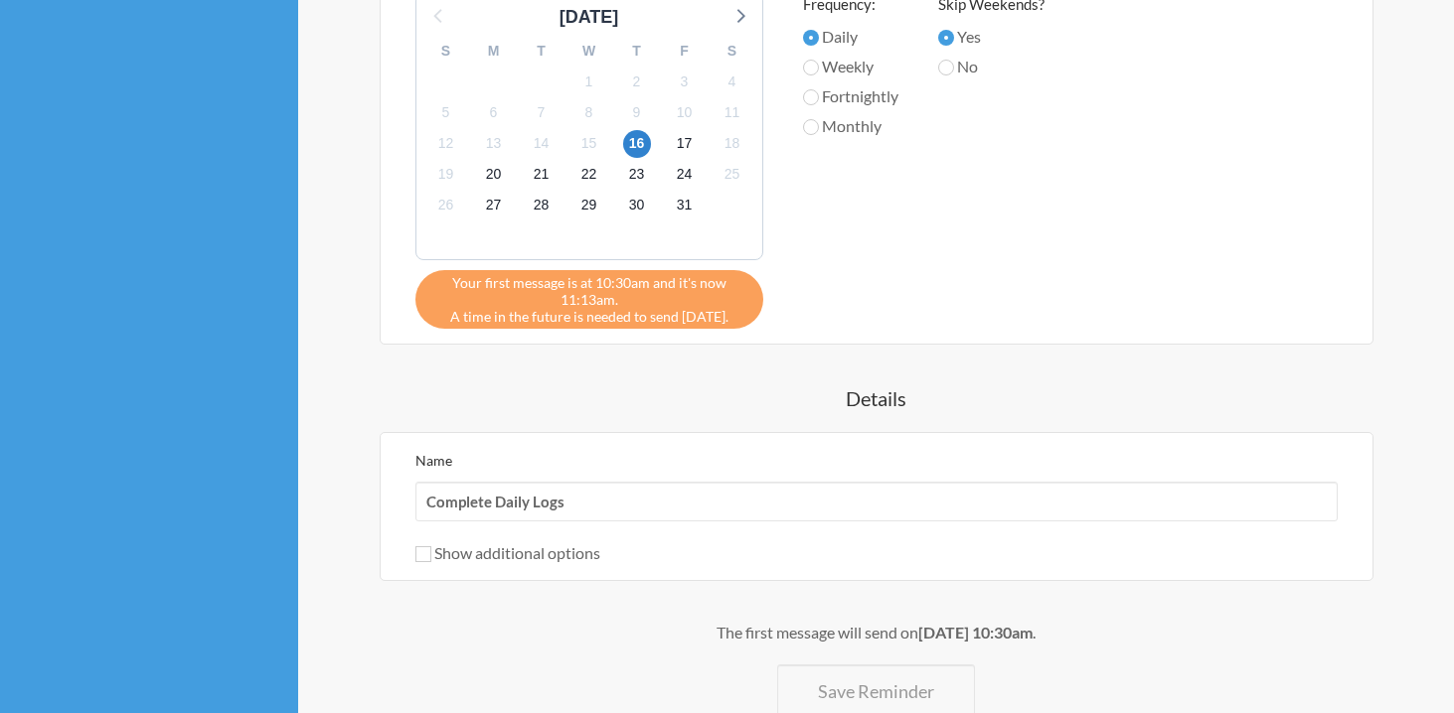
scroll to position [1267, 0]
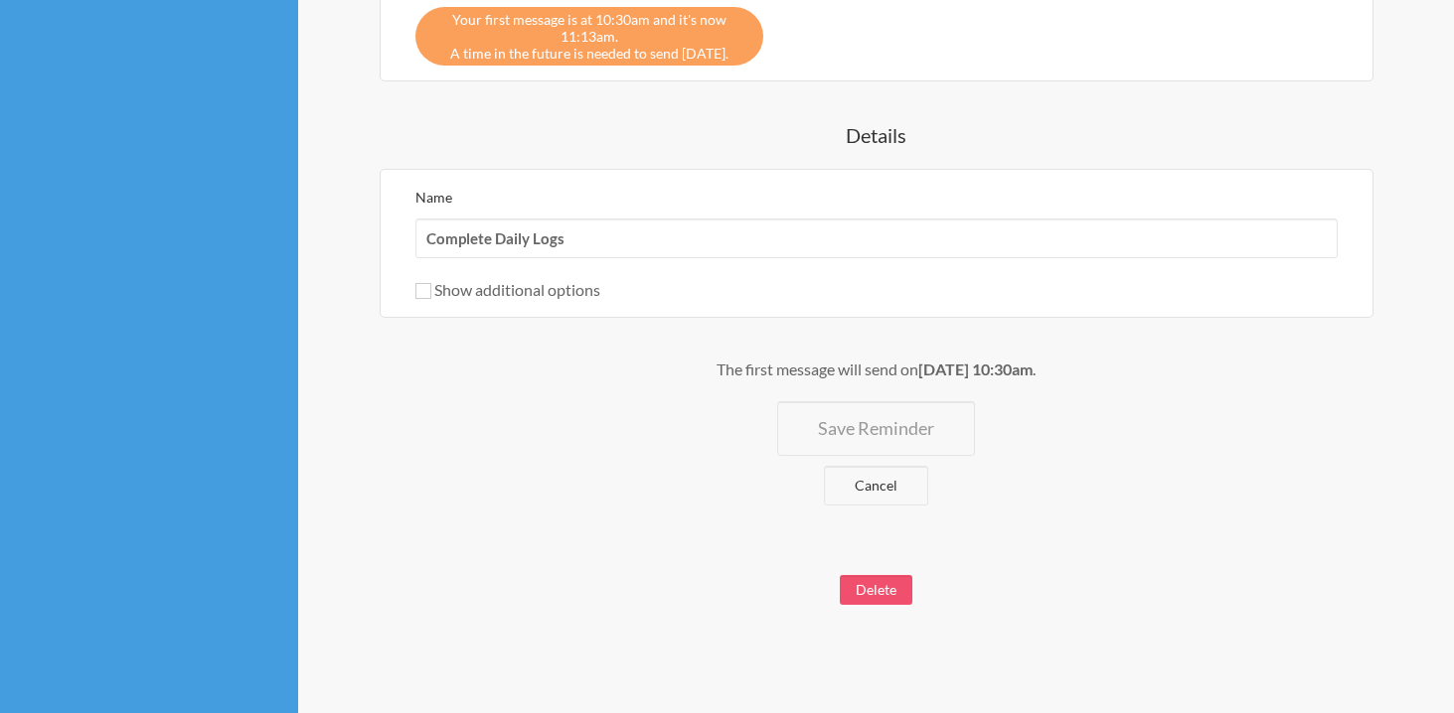
select select "spaces/AAAA3cEbT6Y"
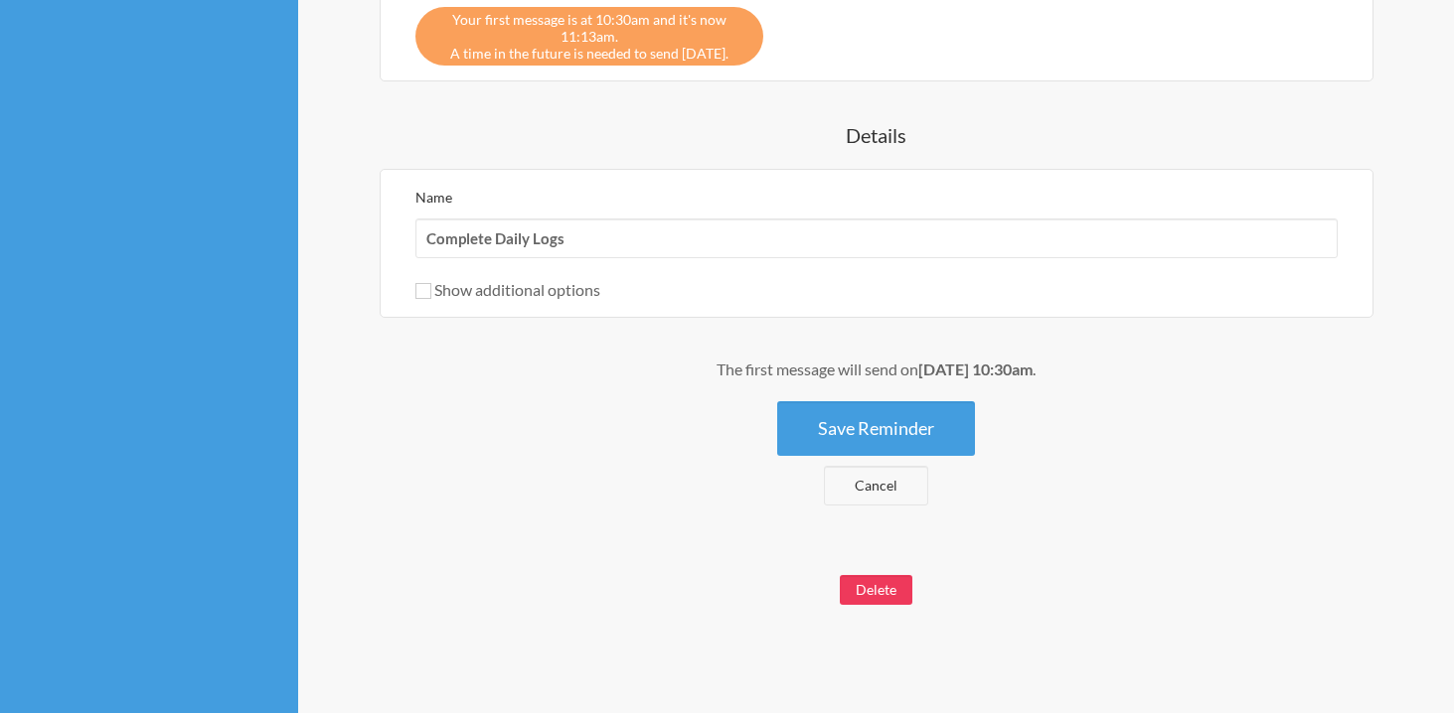
click at [885, 584] on button "Delete" at bounding box center [876, 590] width 73 height 30
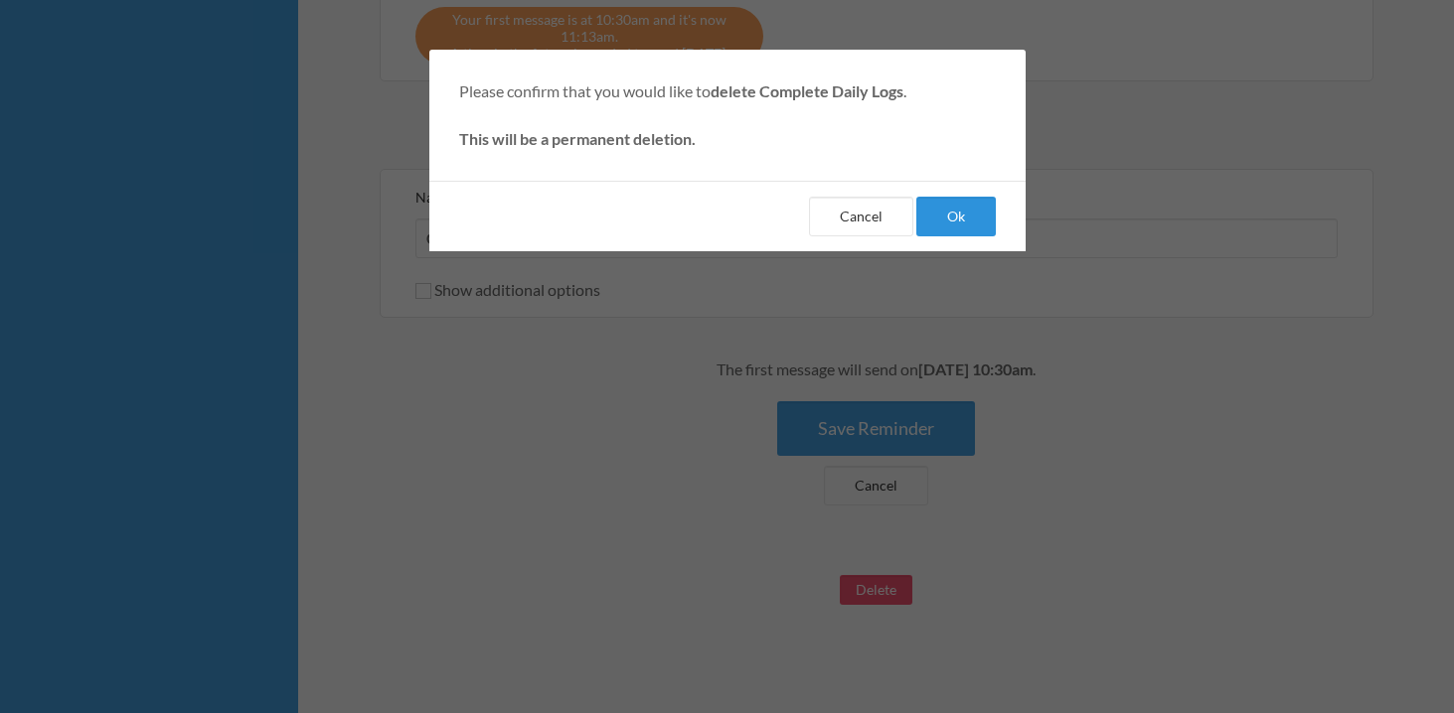
click at [969, 226] on button "Ok" at bounding box center [955, 217] width 79 height 40
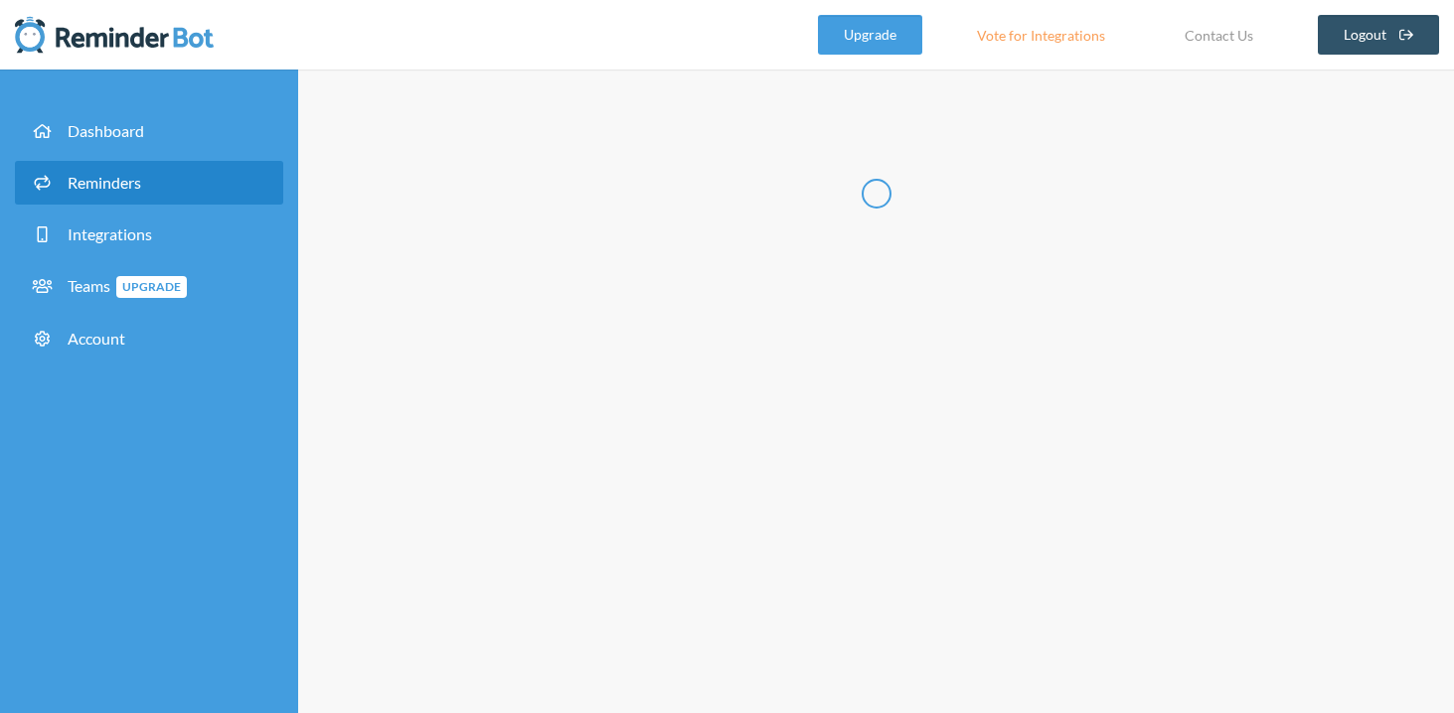
select select "11:30:00"
select select "12:30:00"
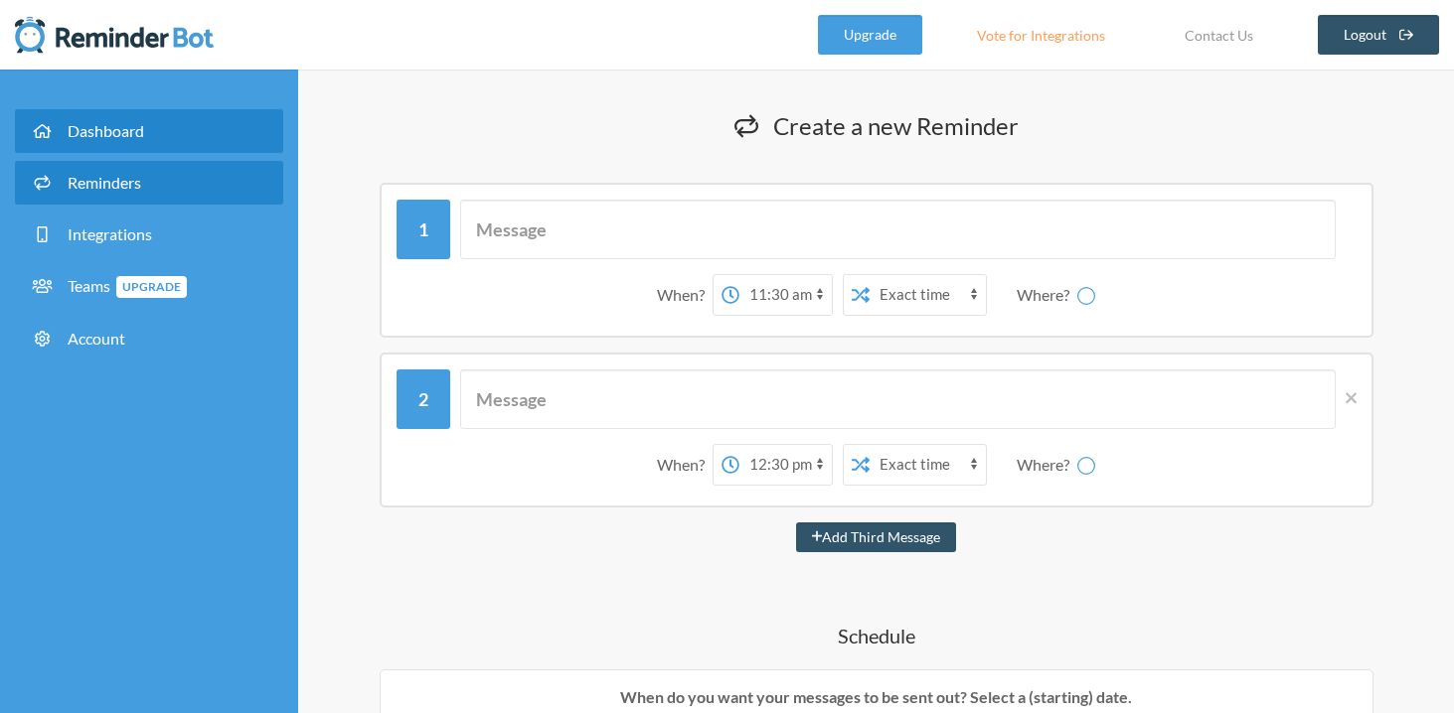
click at [188, 141] on link "Dashboard" at bounding box center [149, 131] width 268 height 44
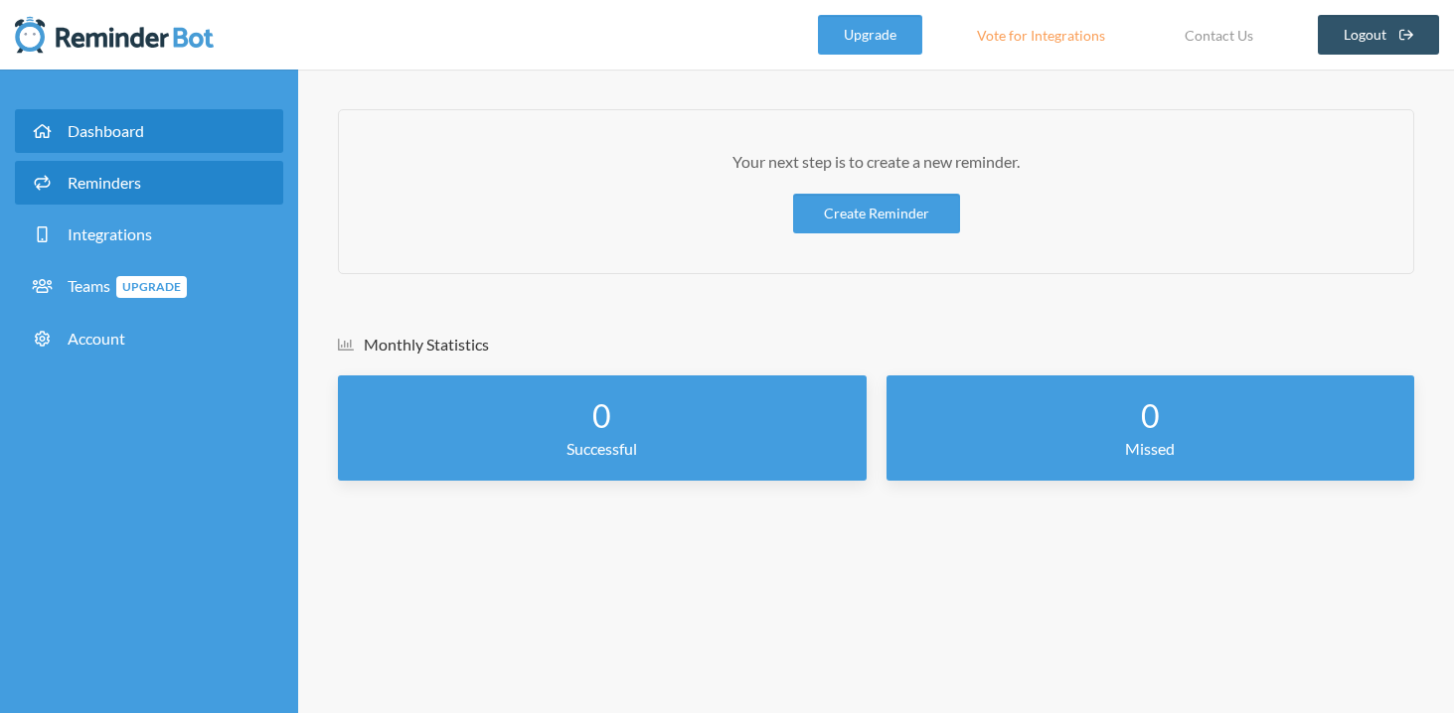
click at [182, 187] on link "Reminders" at bounding box center [149, 183] width 268 height 44
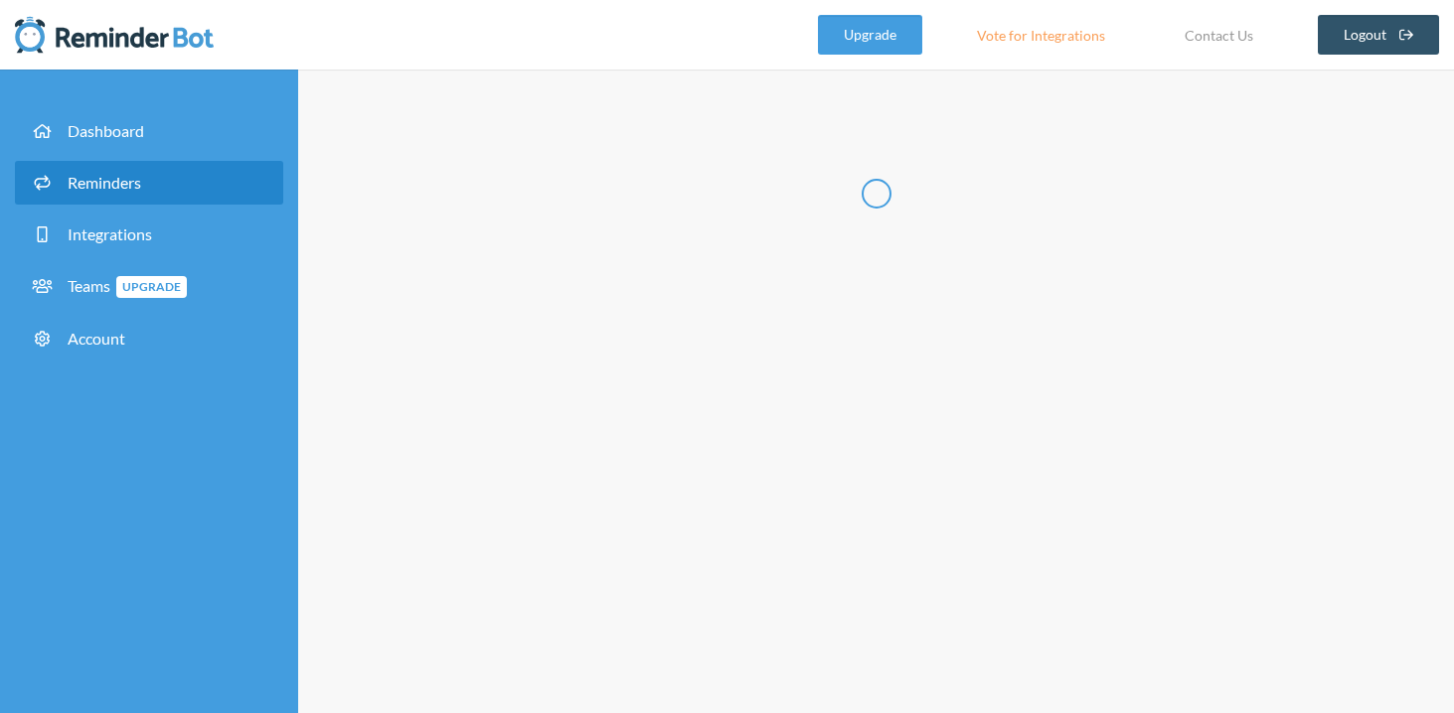
select select "11:30:00"
select select "12:30:00"
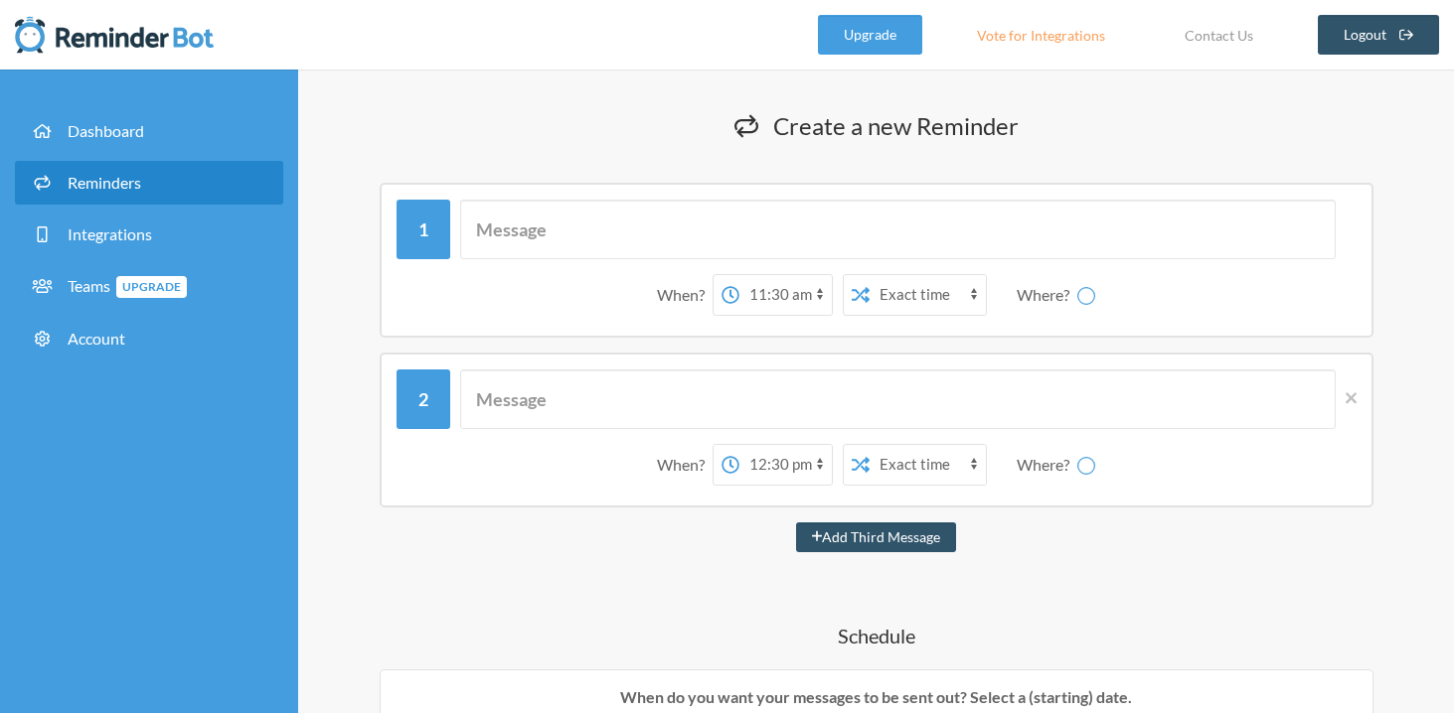
select select "spaces/AAAA3cEbT6Y"
